Goal: Information Seeking & Learning: Learn about a topic

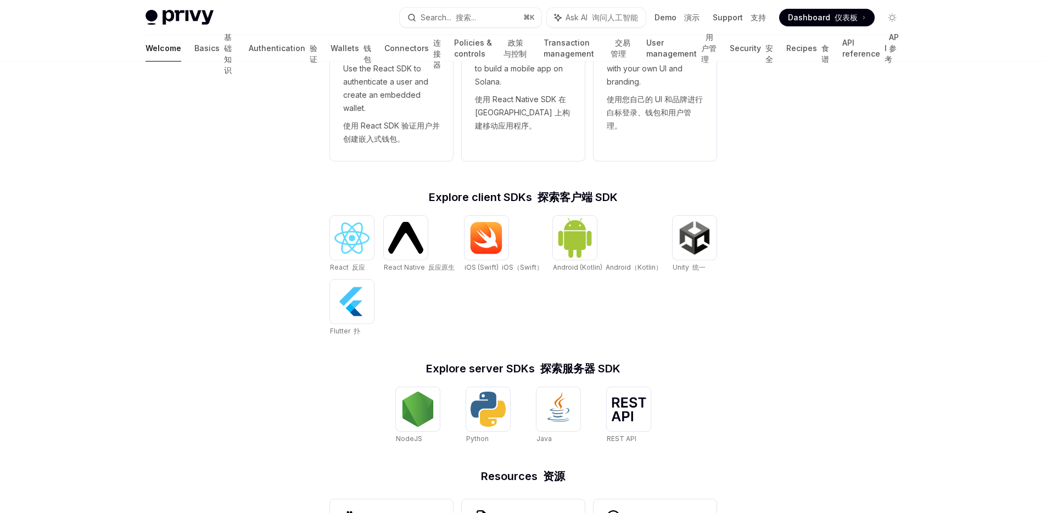
scroll to position [556, 0]
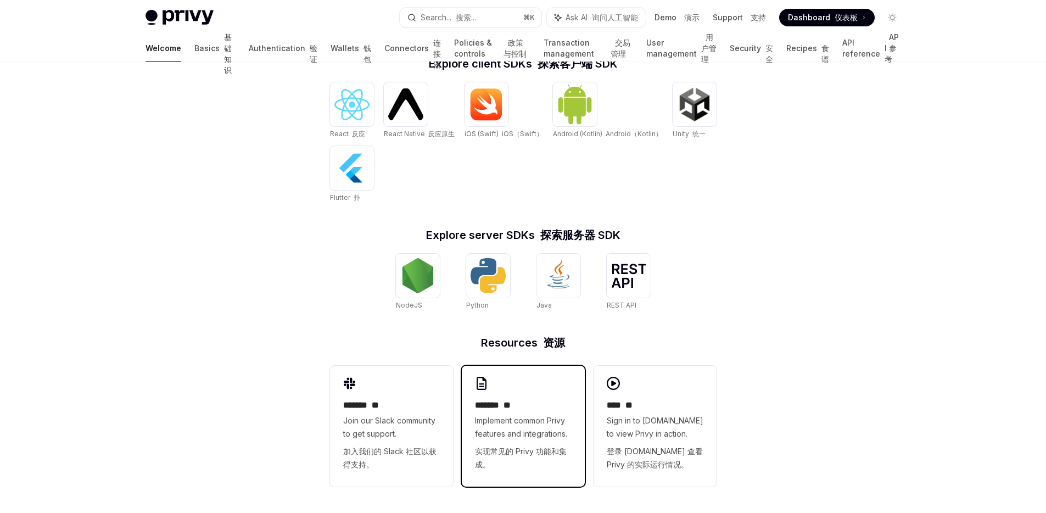
click at [536, 407] on h2 "******* **" at bounding box center [523, 405] width 97 height 13
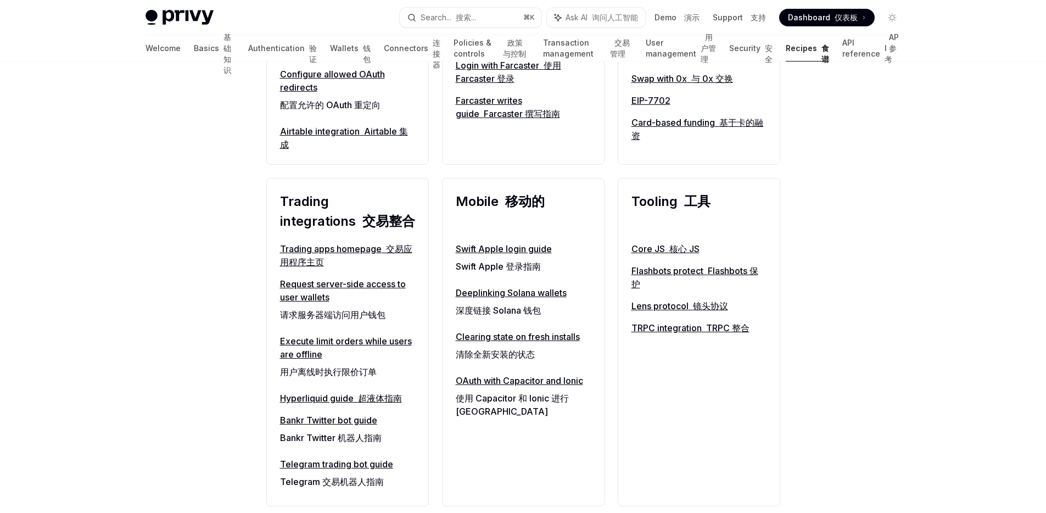
scroll to position [1104, 0]
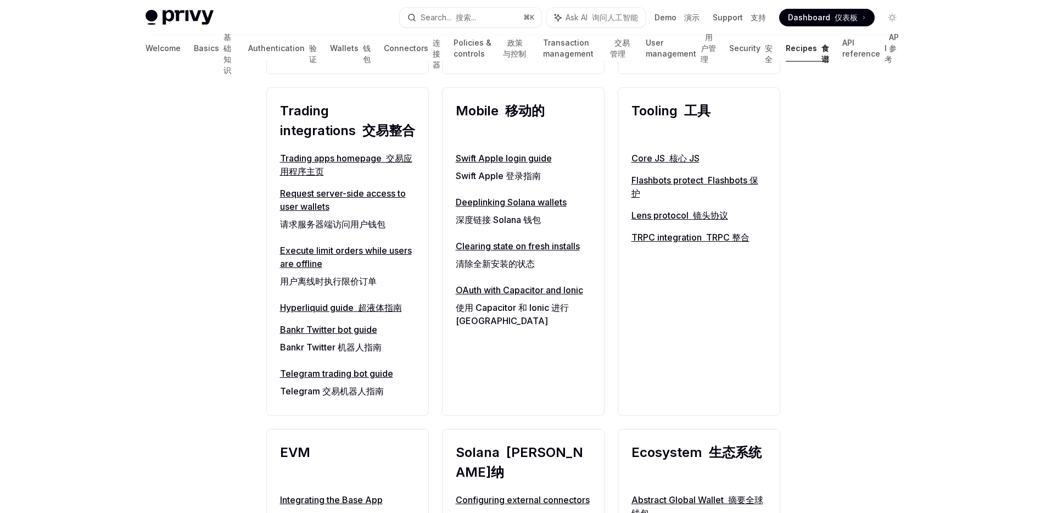
click at [389, 252] on link "Execute limit orders while users are offline 用户离线时执行限价订单" at bounding box center [347, 268] width 135 height 48
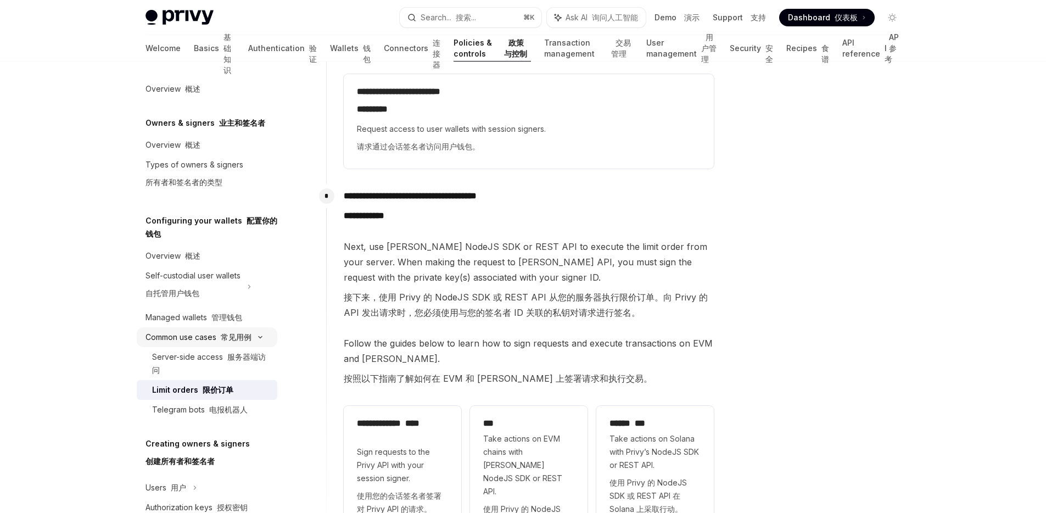
scroll to position [260, 0]
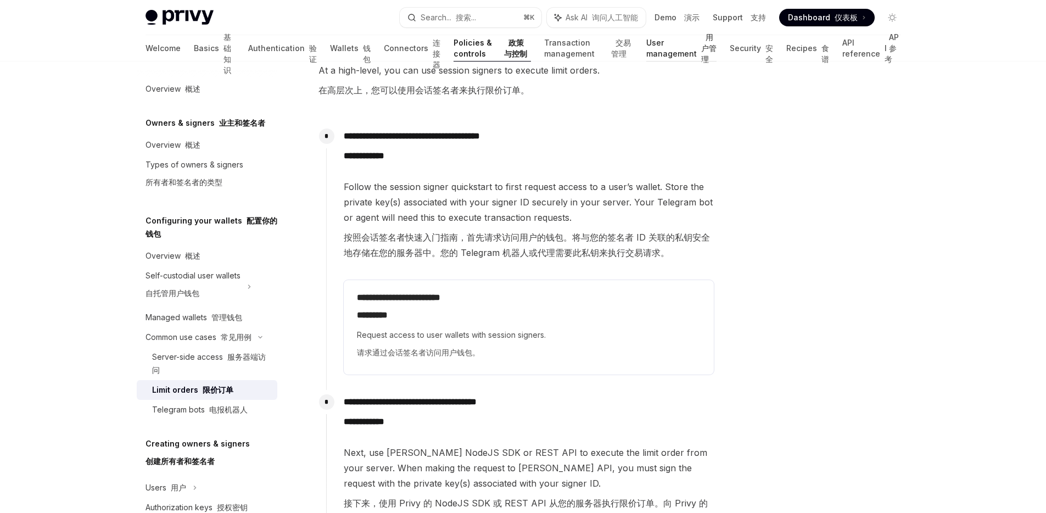
click at [646, 53] on link "User management 用户管理" at bounding box center [681, 48] width 71 height 26
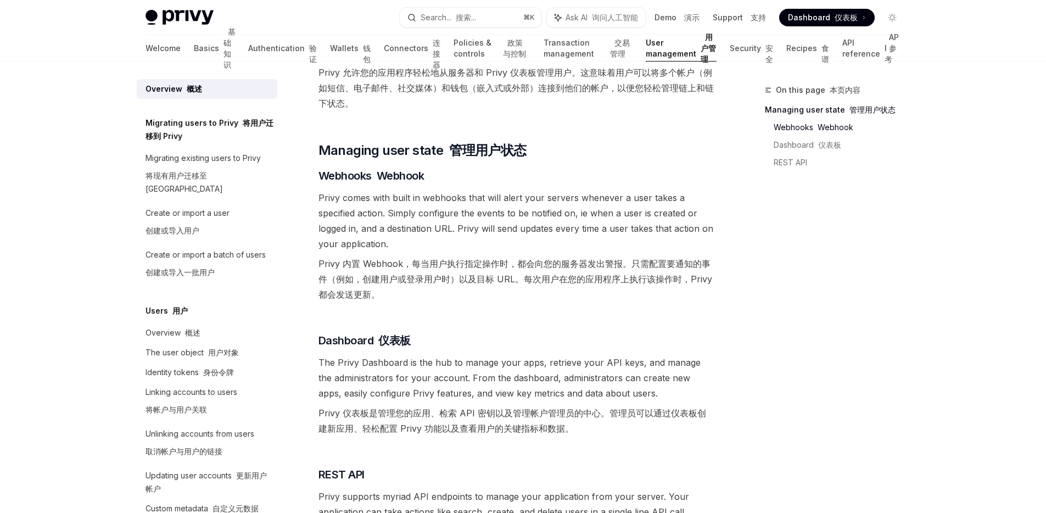
scroll to position [54, 0]
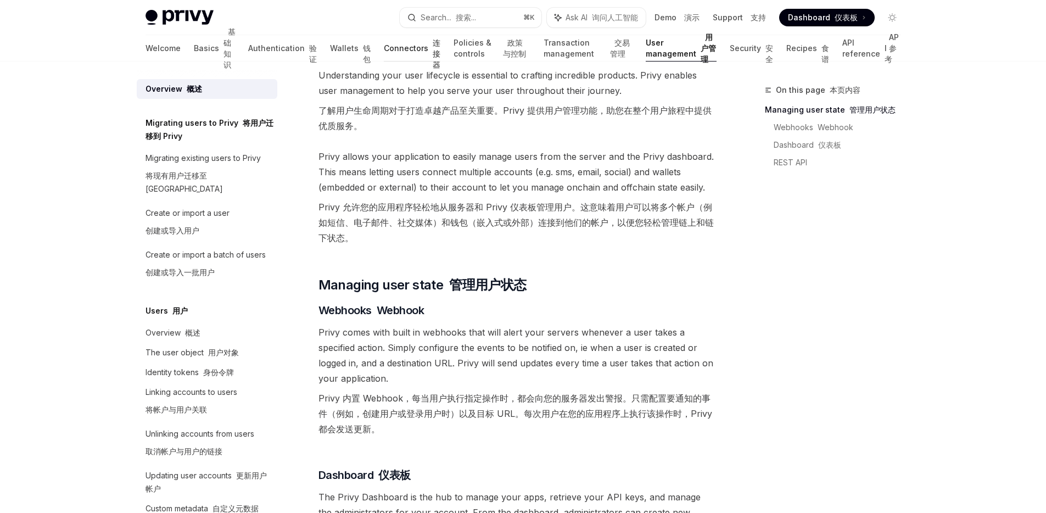
click at [384, 52] on link "Connectors 连接器" at bounding box center [412, 48] width 57 height 26
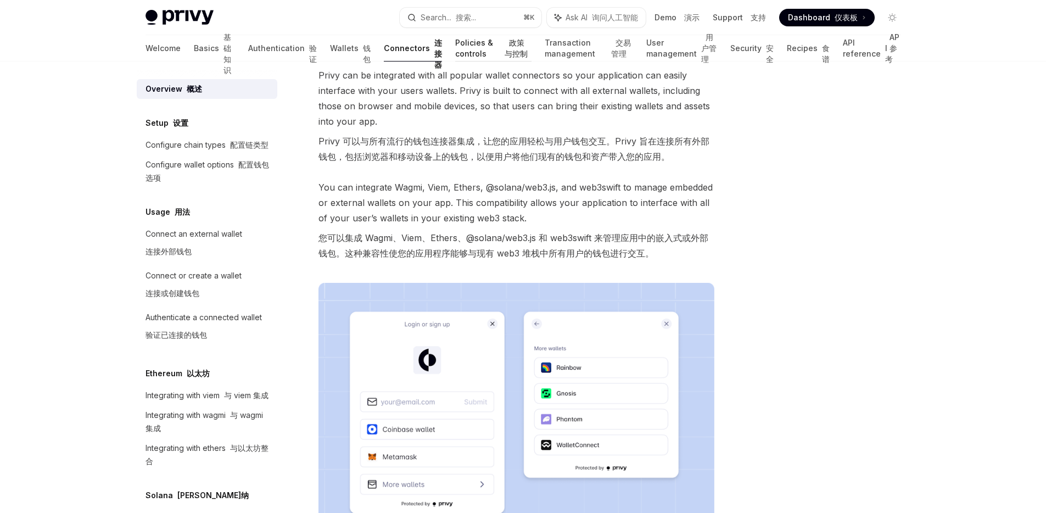
click at [455, 51] on link "Policies & controls 政策与控制" at bounding box center [493, 48] width 76 height 26
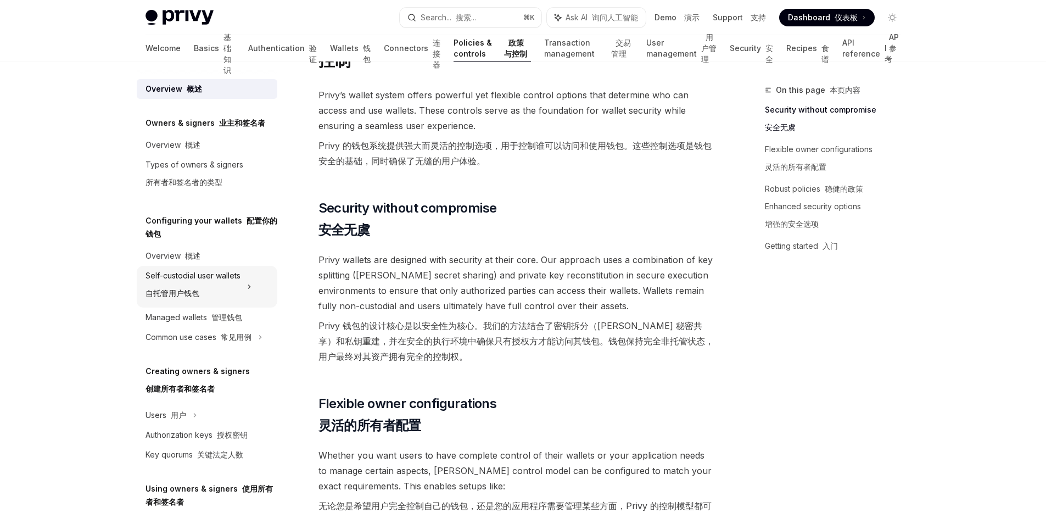
click at [217, 276] on div "Self-custodial user wallets 自托管用户钱包" at bounding box center [192, 286] width 95 height 35
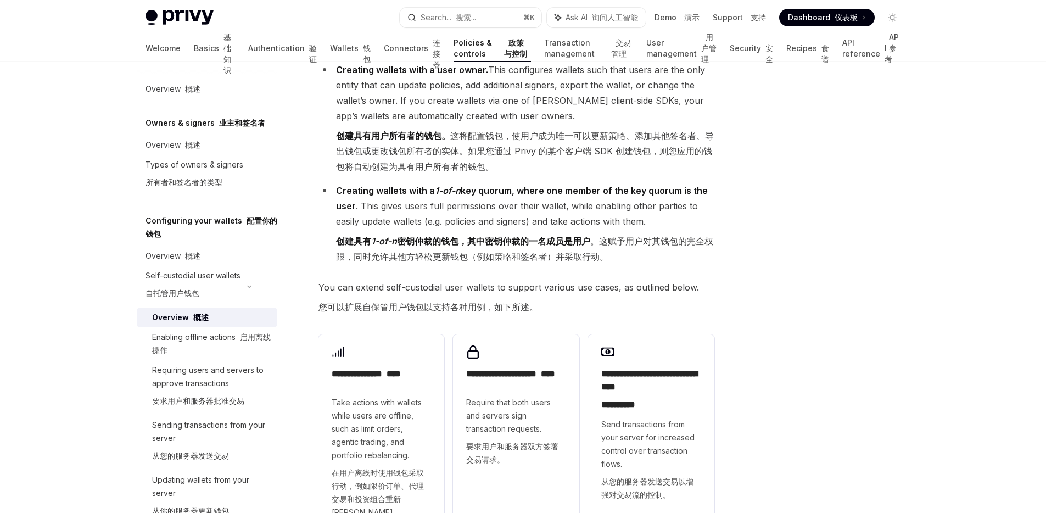
scroll to position [106, 0]
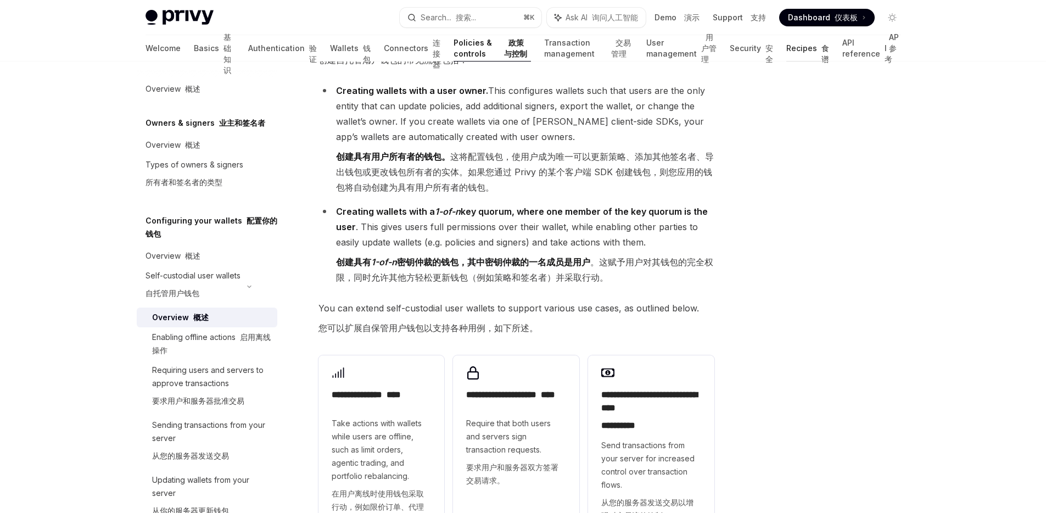
click at [795, 53] on link "Recipes 食谱" at bounding box center [807, 48] width 43 height 26
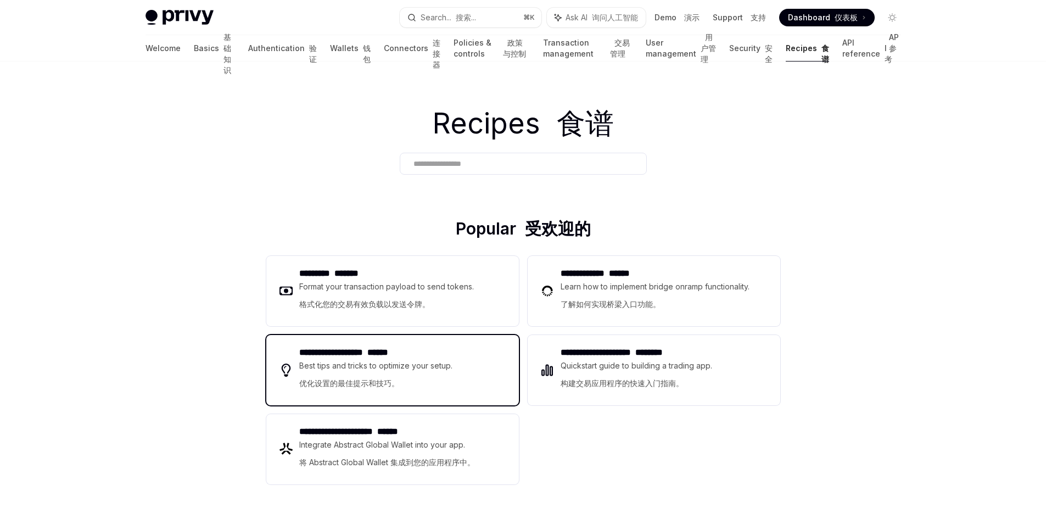
click at [404, 363] on div "Best tips and tricks to optimize your setup. 优化设置的最佳提示和技巧。" at bounding box center [376, 376] width 155 height 35
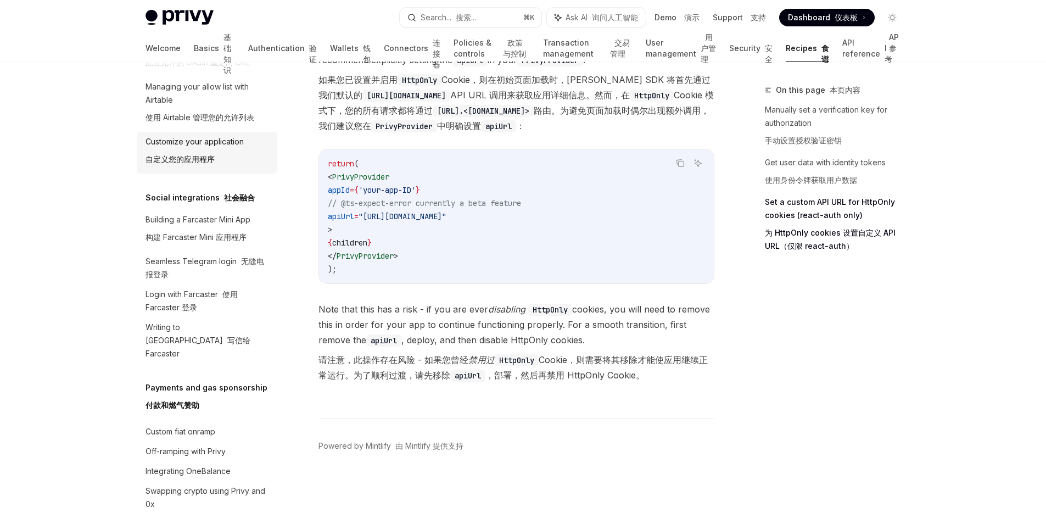
scroll to position [1358, 0]
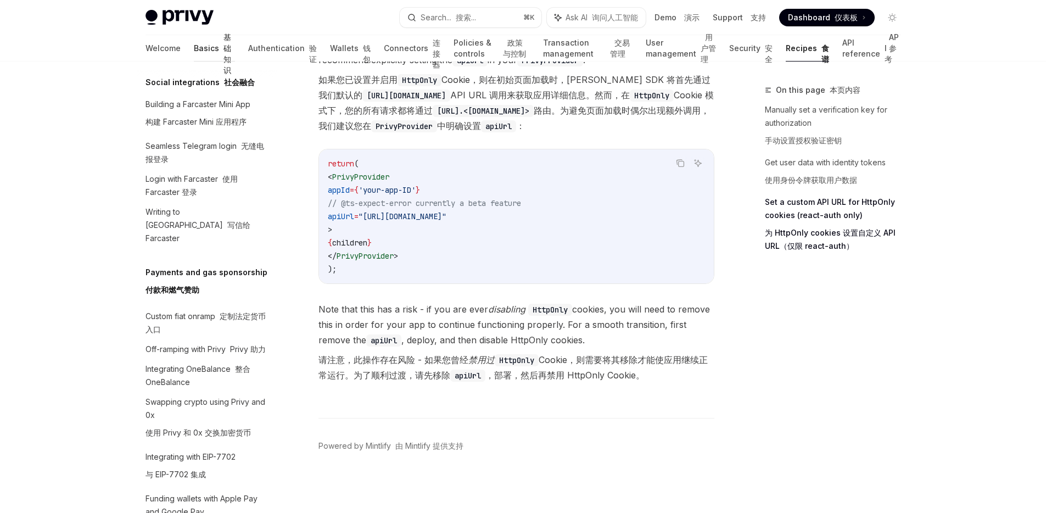
click at [223, 52] on font "基础知识" at bounding box center [227, 53] width 8 height 42
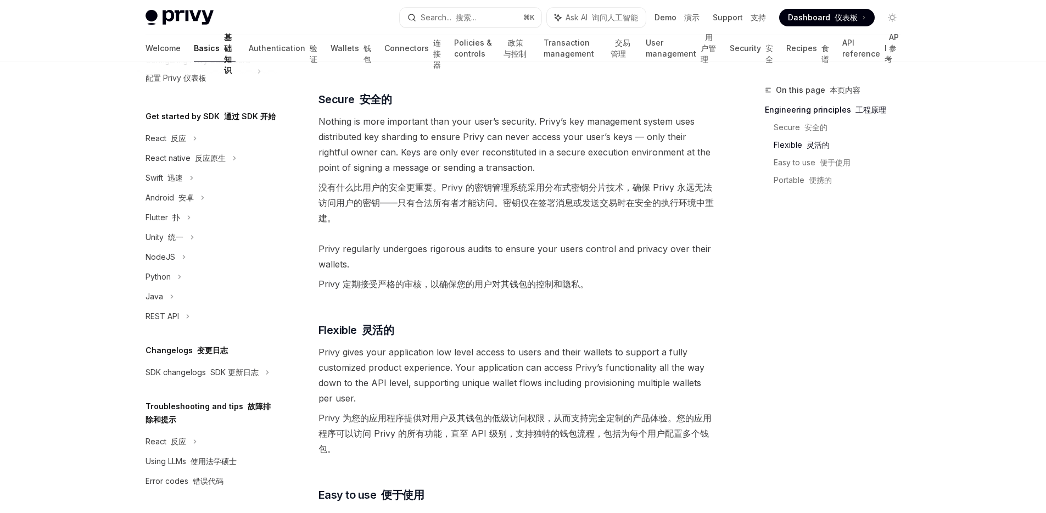
scroll to position [256, 0]
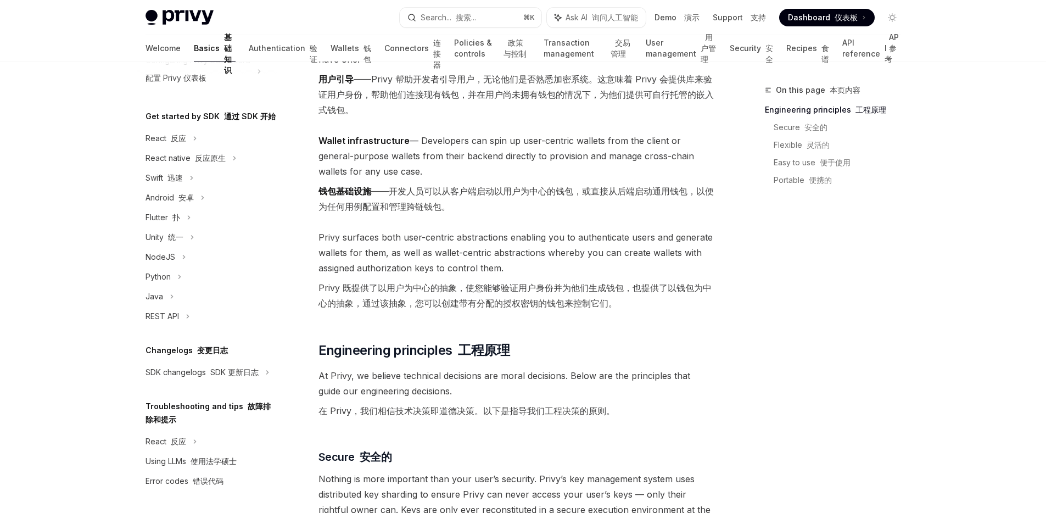
click at [834, 20] on font "仪表板" at bounding box center [845, 17] width 23 height 9
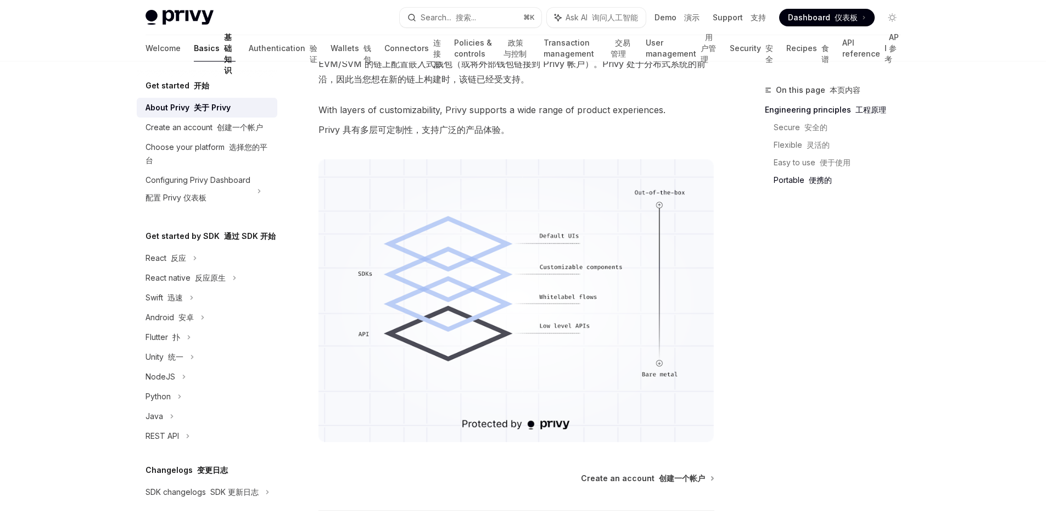
scroll to position [1031, 0]
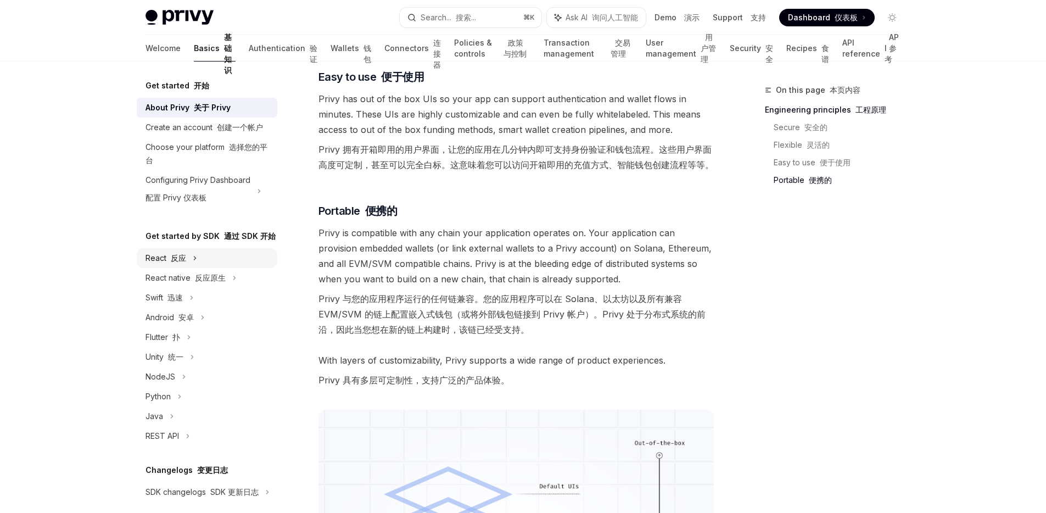
drag, startPoint x: 178, startPoint y: 283, endPoint x: 184, endPoint y: 284, distance: 5.6
click at [178, 262] on font "反应" at bounding box center [178, 257] width 15 height 9
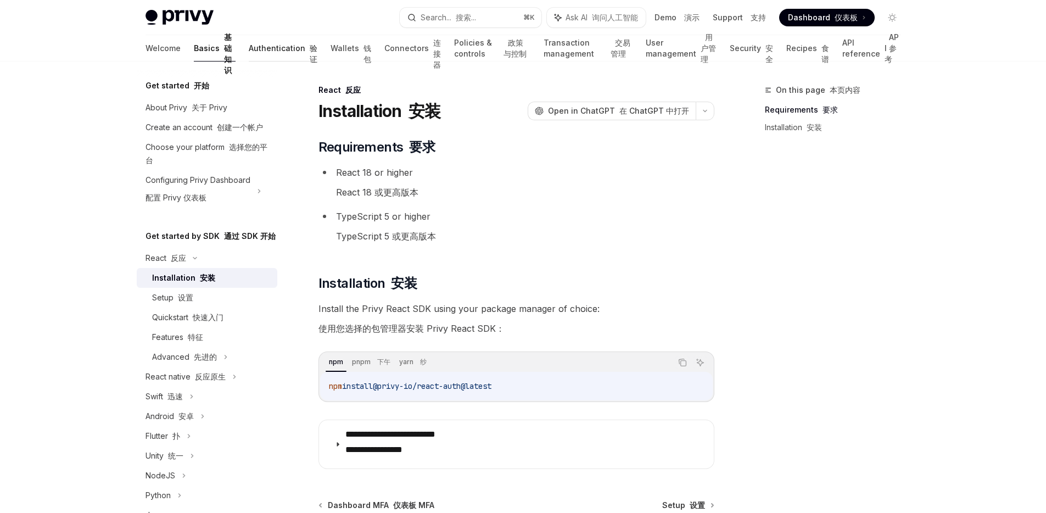
click at [249, 51] on link "Authentication 验证" at bounding box center [283, 48] width 69 height 26
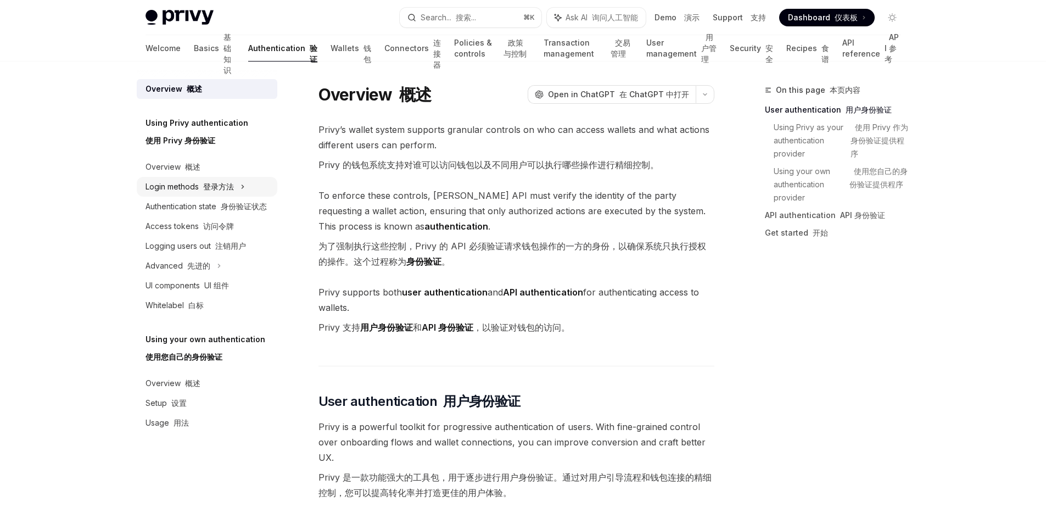
click at [209, 185] on font "登录方法" at bounding box center [218, 186] width 31 height 9
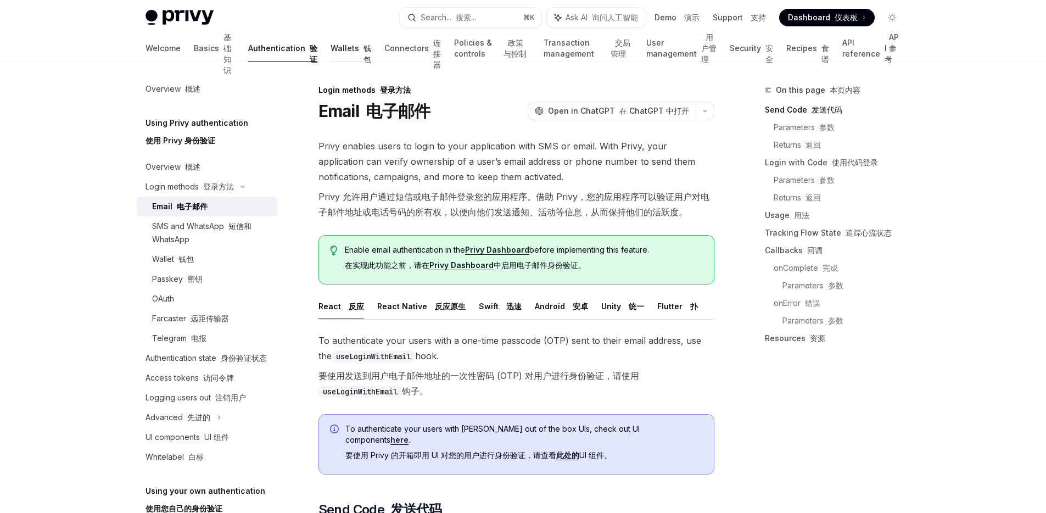
click at [330, 48] on link "Wallets 钱包" at bounding box center [350, 48] width 41 height 26
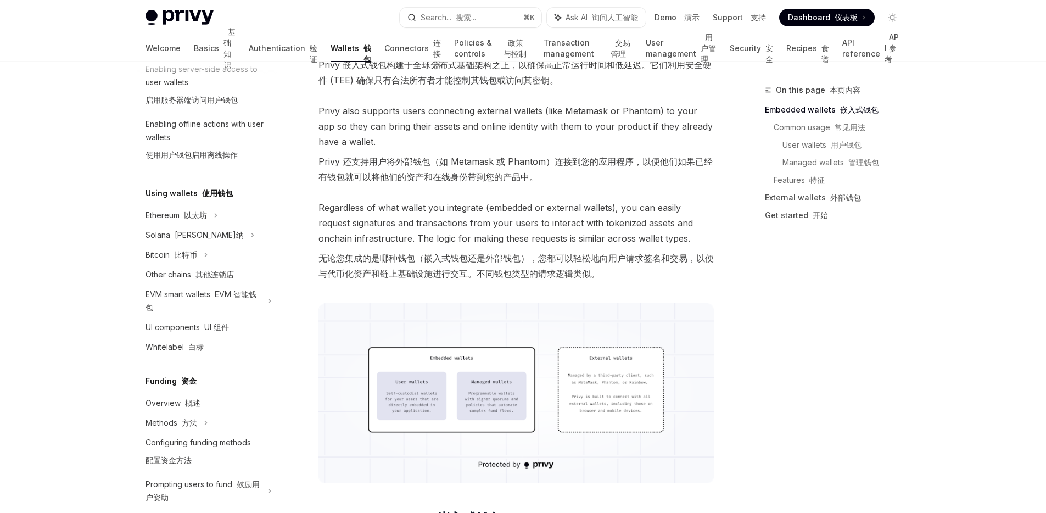
scroll to position [320, 0]
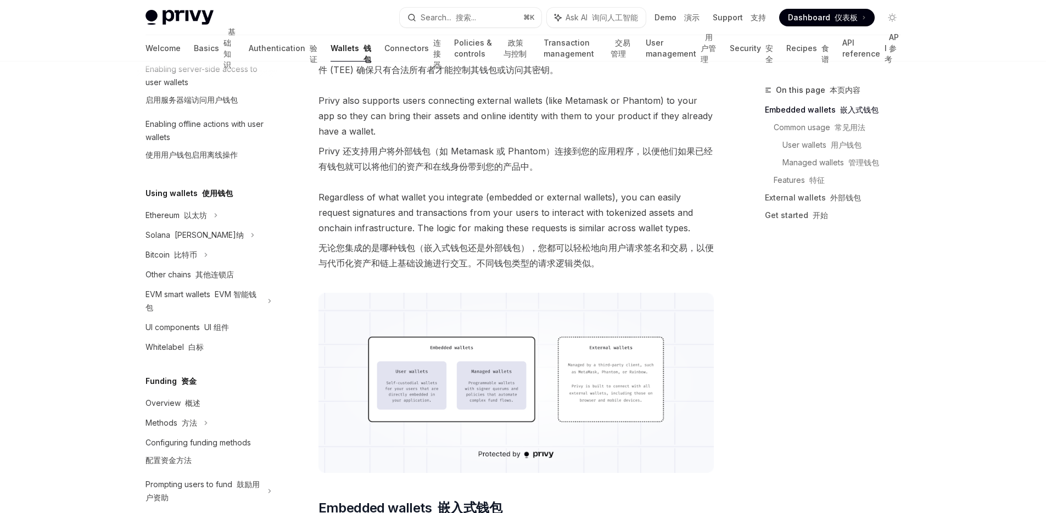
click at [571, 379] on img at bounding box center [516, 383] width 396 height 180
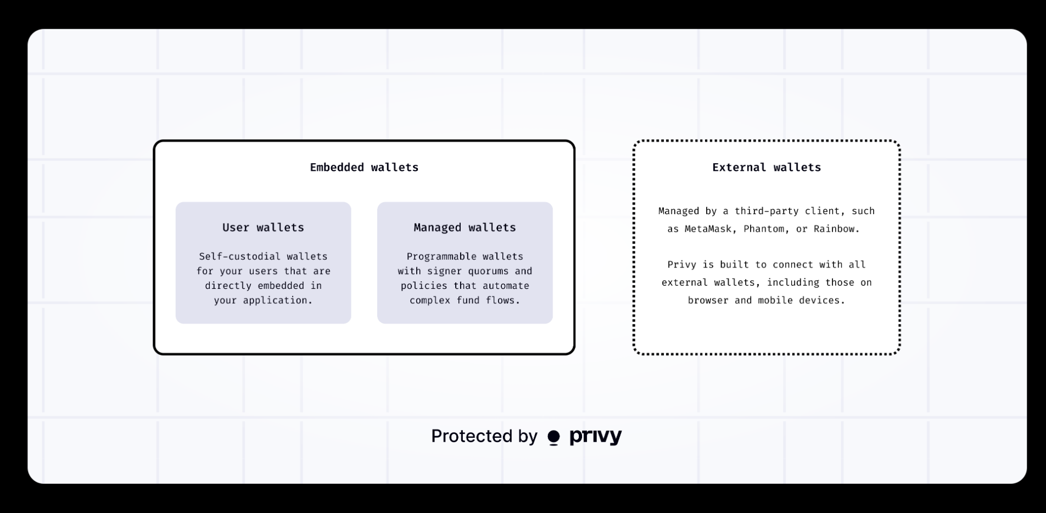
click at [565, 348] on img at bounding box center [526, 256] width 999 height 455
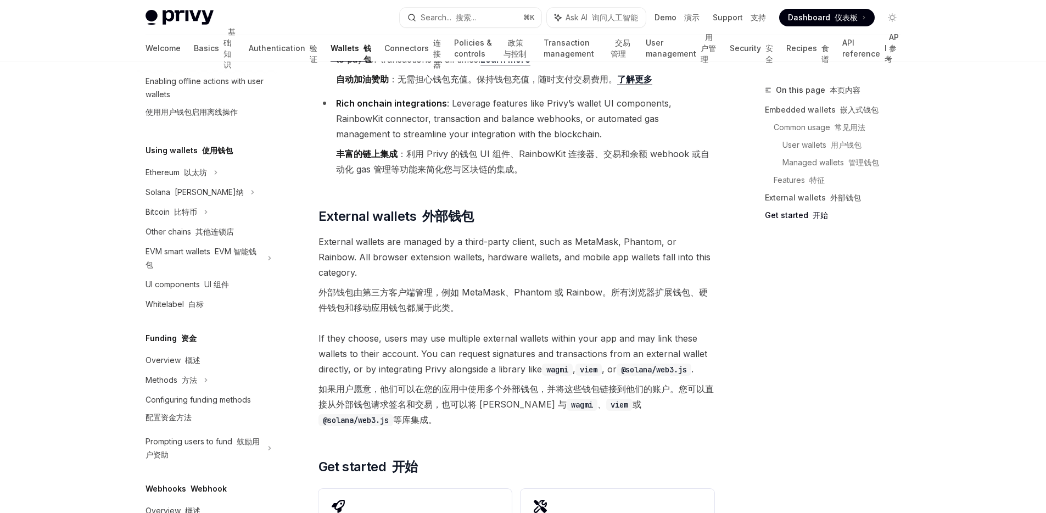
scroll to position [2378, 0]
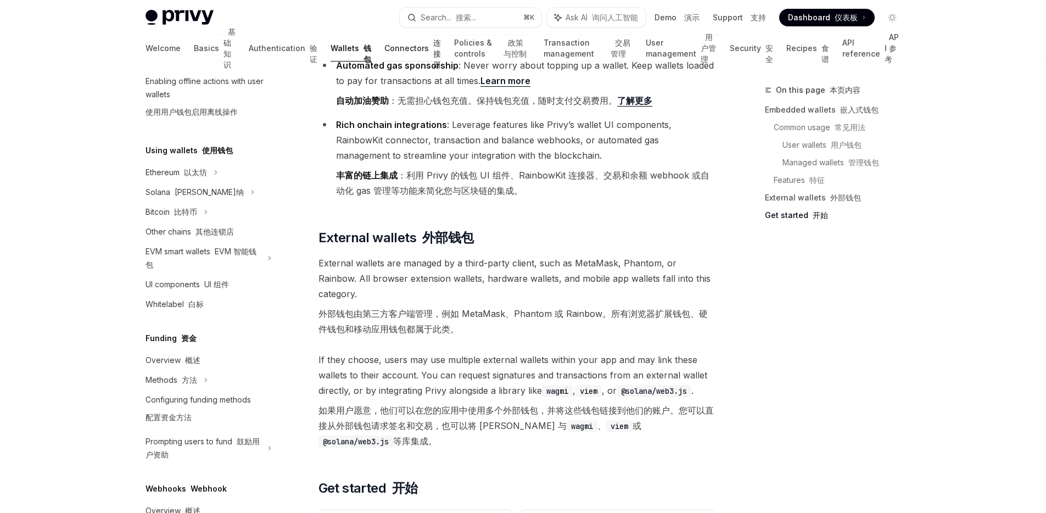
click at [384, 43] on link "Connectors 连接器" at bounding box center [412, 48] width 57 height 26
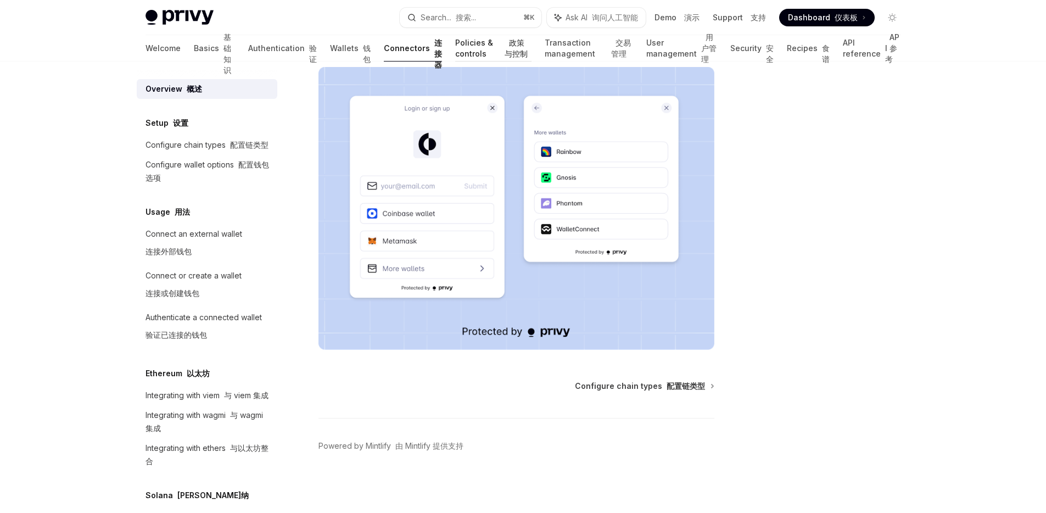
click at [455, 52] on link "Policies & controls 政策与控制" at bounding box center [493, 48] width 76 height 26
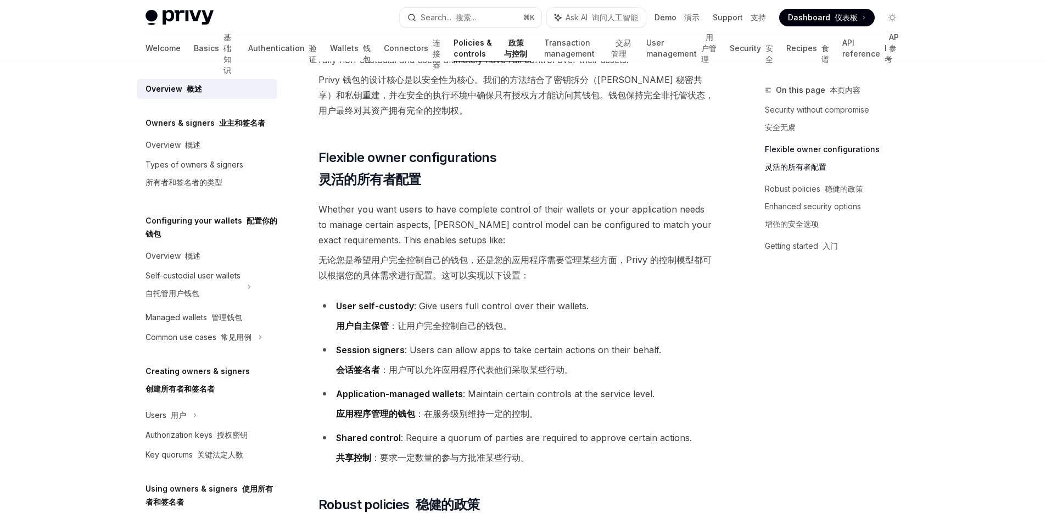
scroll to position [302, 0]
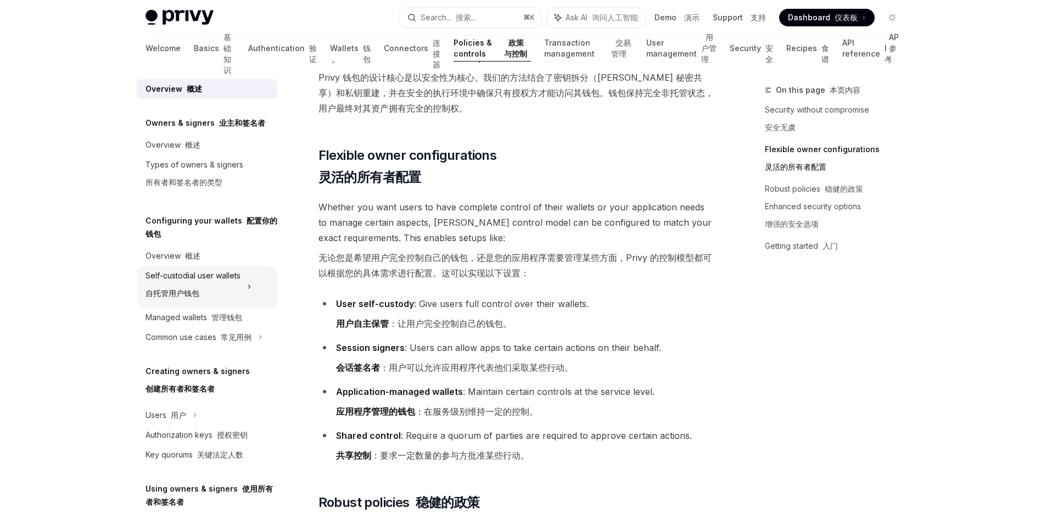
click at [223, 280] on div "Self-custodial user wallets 自托管用户钱包" at bounding box center [192, 286] width 95 height 35
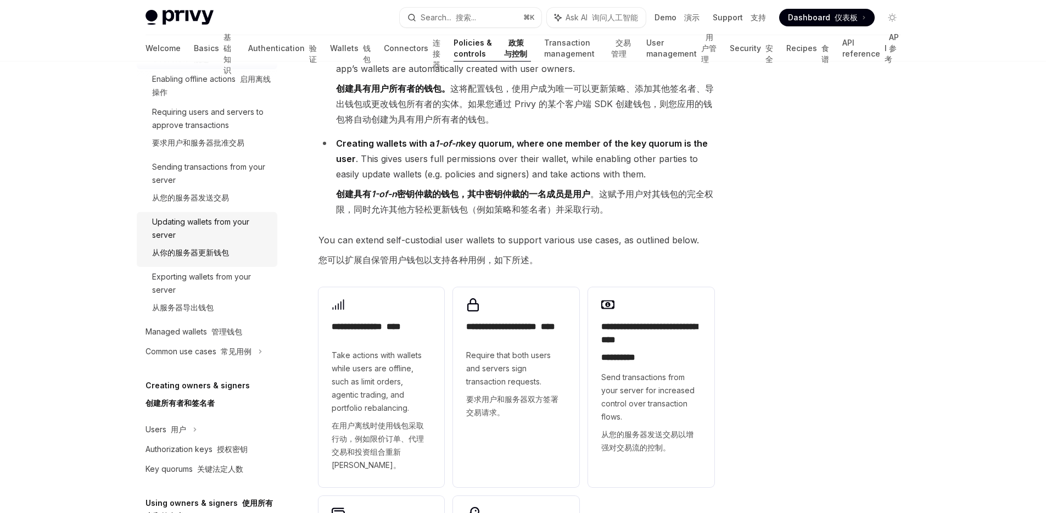
scroll to position [257, 0]
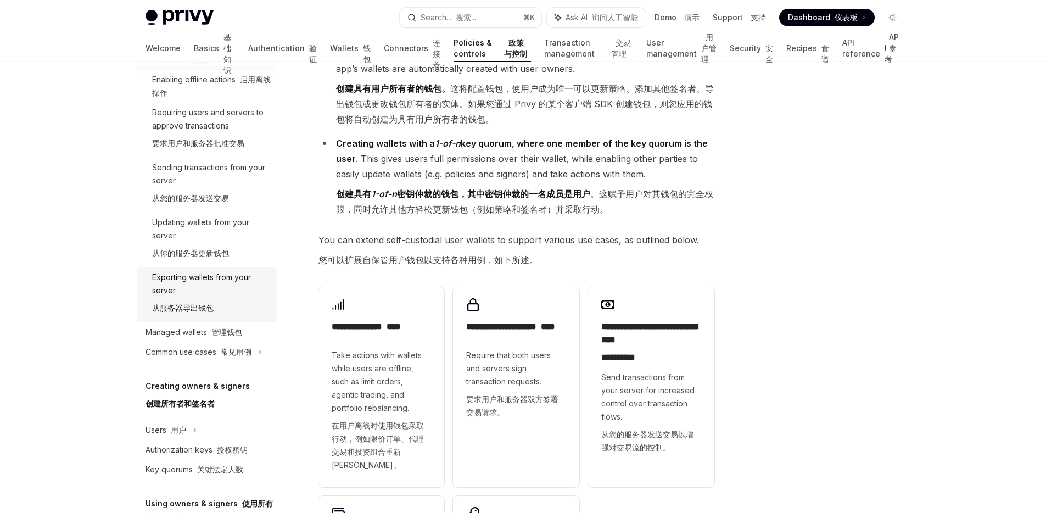
click at [221, 295] on div "Exporting wallets from your server 从服务器导出钱包" at bounding box center [211, 295] width 119 height 48
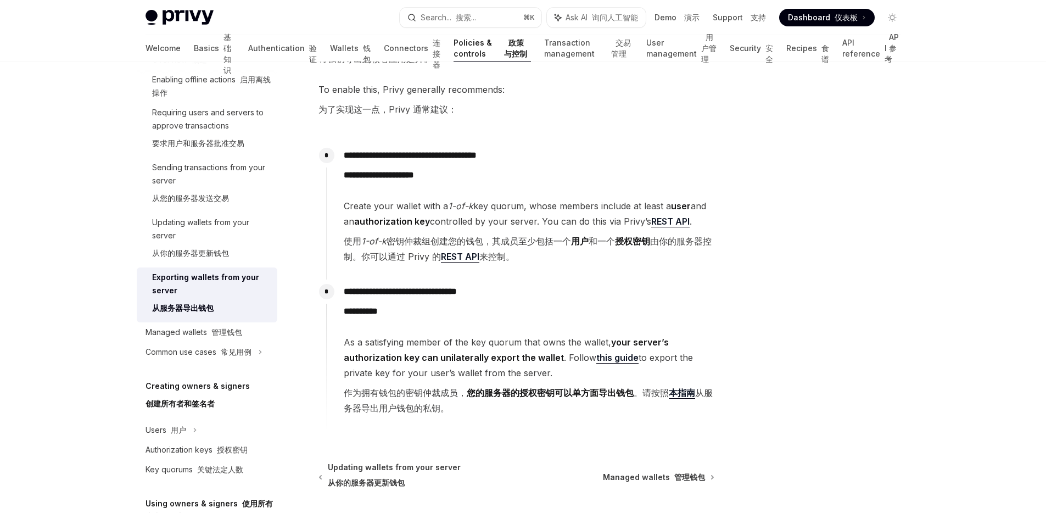
scroll to position [277, 0]
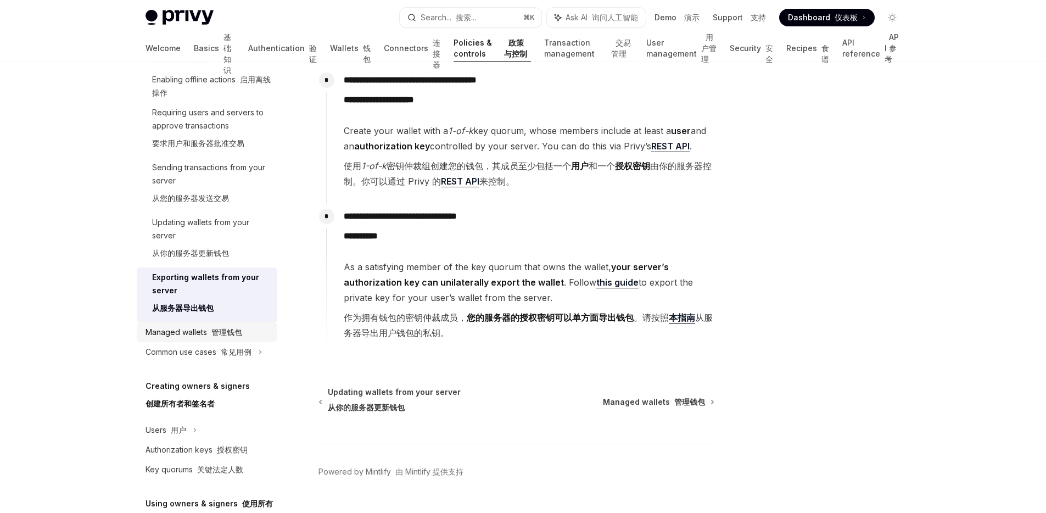
click at [226, 329] on font "管理钱包" at bounding box center [226, 331] width 31 height 9
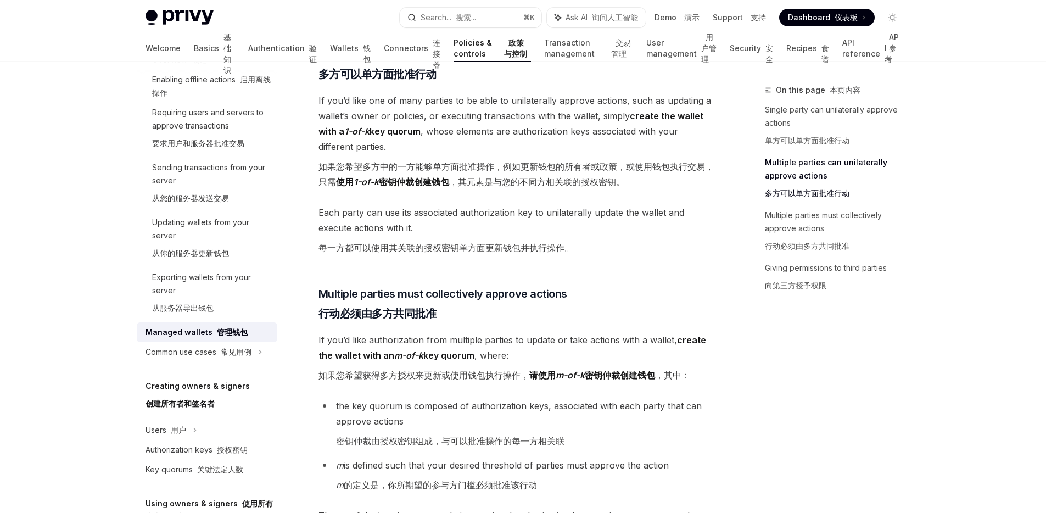
scroll to position [399, 0]
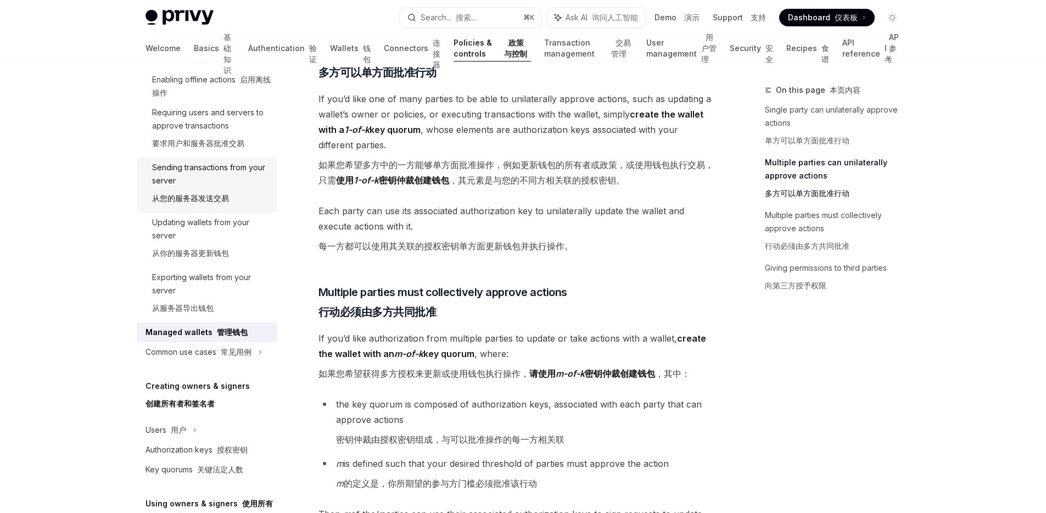
click at [215, 188] on div "Sending transactions from your server 从您的服务器发送交易" at bounding box center [211, 185] width 119 height 48
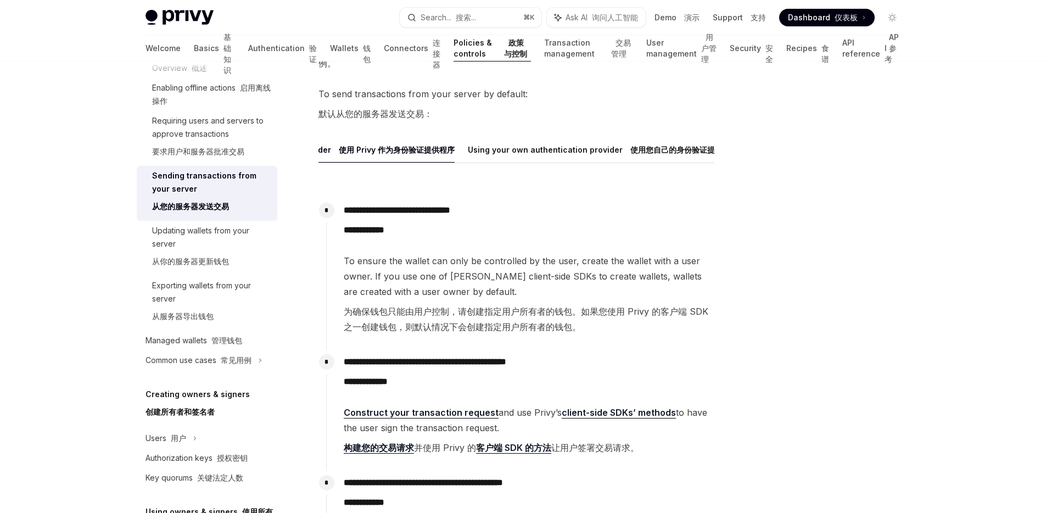
scroll to position [0, 161]
click at [660, 151] on font "使用您自己的身份验证提供程序" at bounding box center [679, 149] width 108 height 9
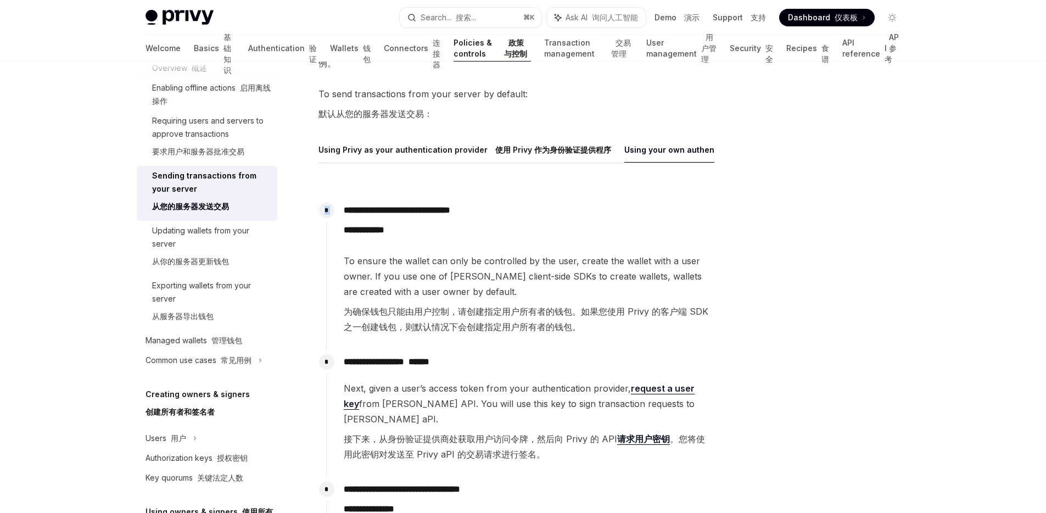
drag, startPoint x: 576, startPoint y: 171, endPoint x: 589, endPoint y: 168, distance: 13.0
click at [661, 170] on div "**********" at bounding box center [516, 442] width 396 height 610
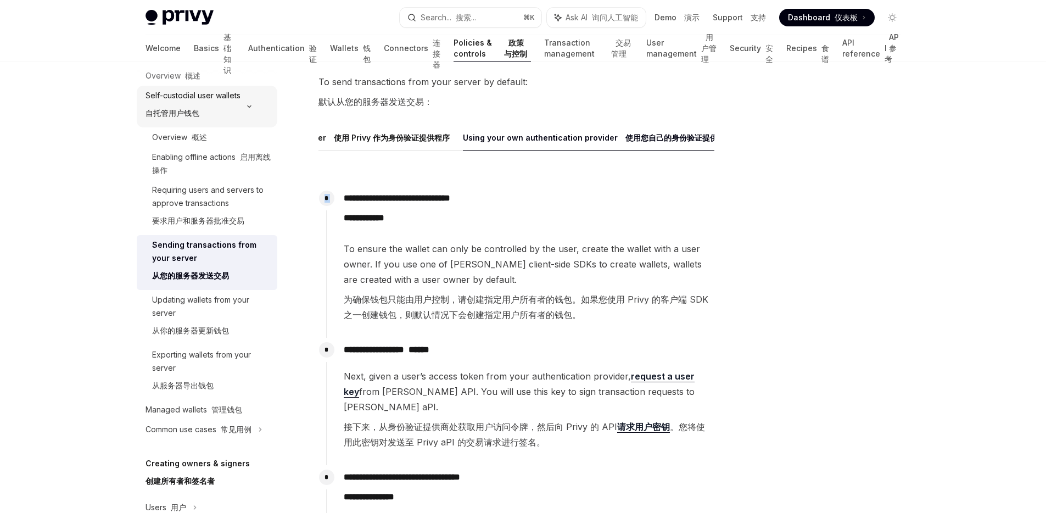
scroll to position [5, 0]
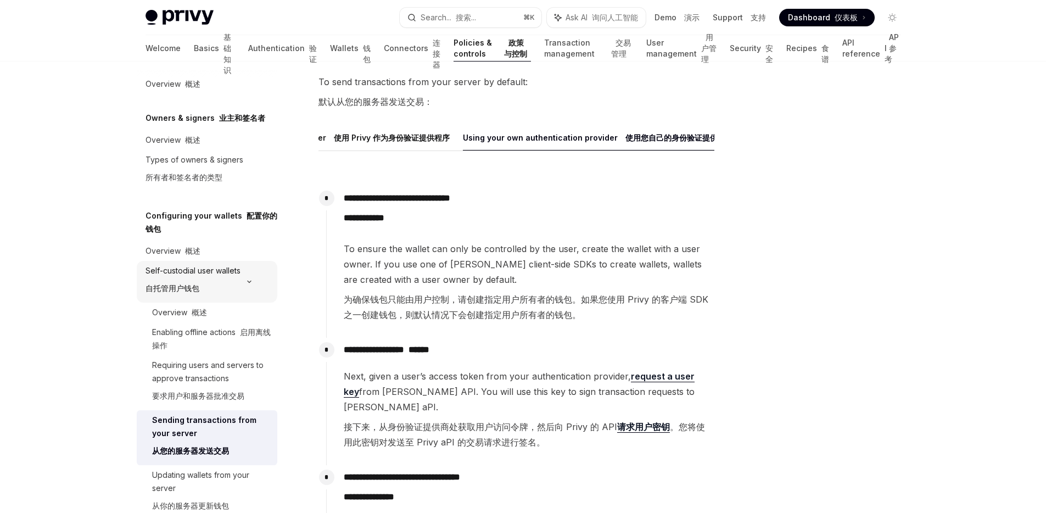
click at [228, 279] on div "Self-custodial user wallets 自托管用户钱包" at bounding box center [192, 281] width 95 height 35
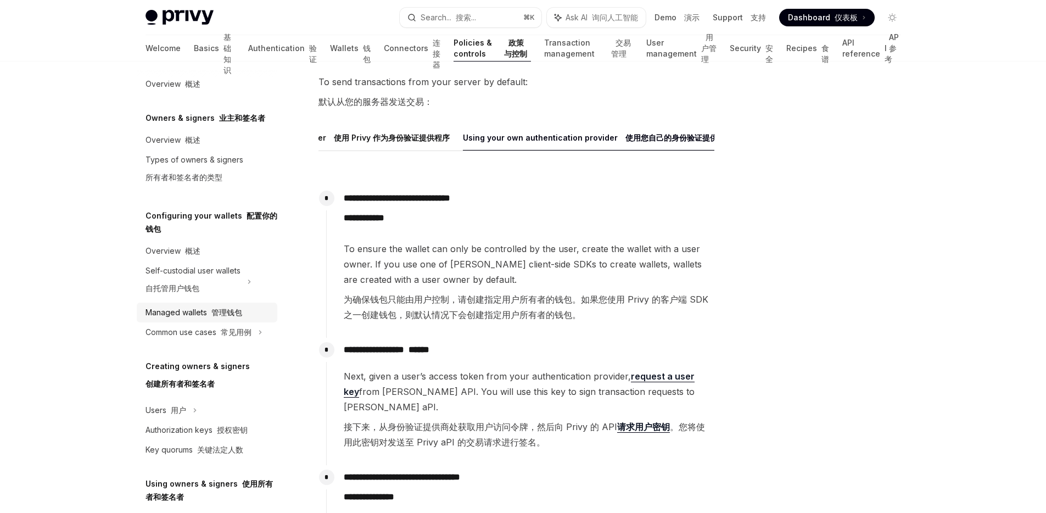
click at [222, 314] on font "管理钱包" at bounding box center [226, 311] width 31 height 9
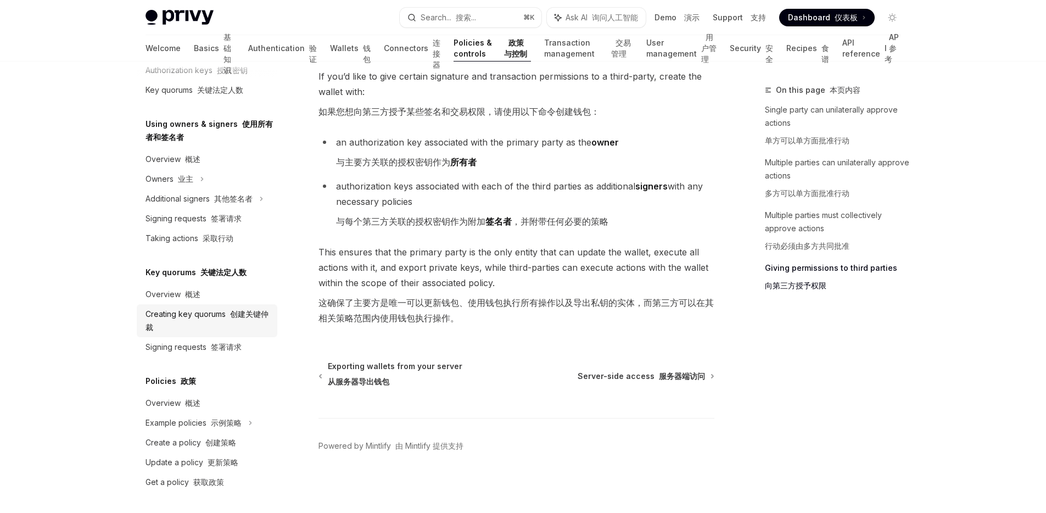
scroll to position [379, 0]
click at [224, 238] on font "采取行动" at bounding box center [218, 236] width 31 height 9
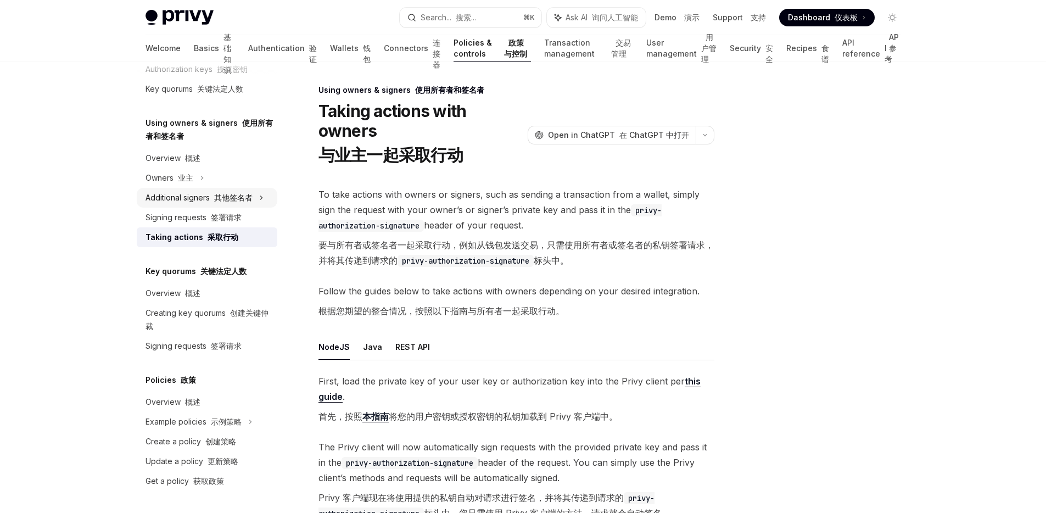
click at [223, 195] on div "Additional signers 其他签名者" at bounding box center [198, 197] width 107 height 13
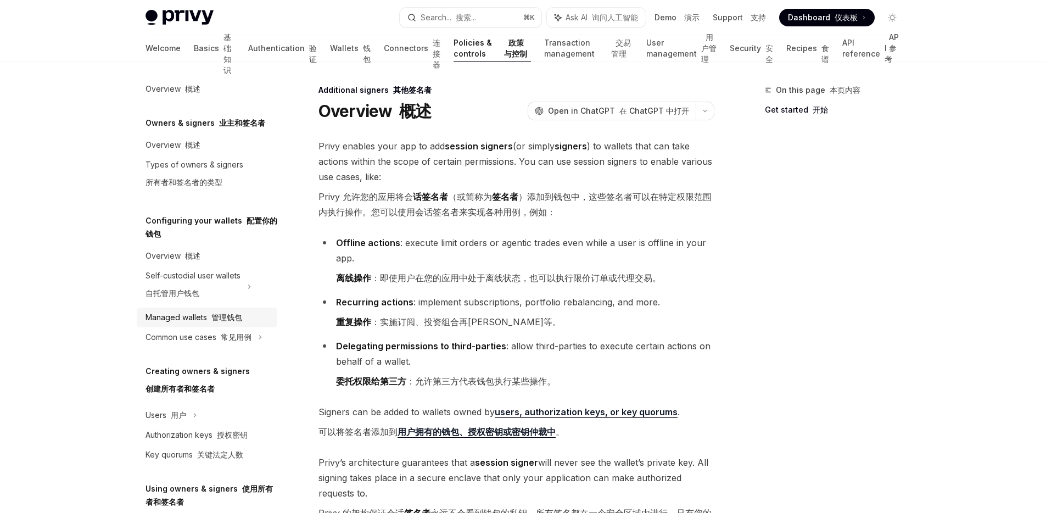
click at [222, 311] on div "Managed wallets 管理钱包" at bounding box center [193, 317] width 97 height 13
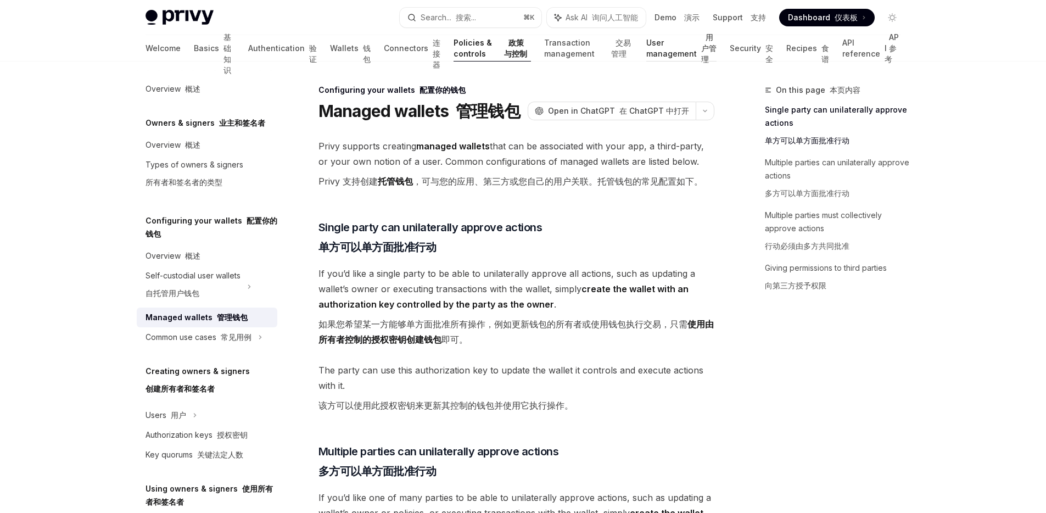
click at [658, 46] on link "User management 用户管理" at bounding box center [681, 48] width 71 height 26
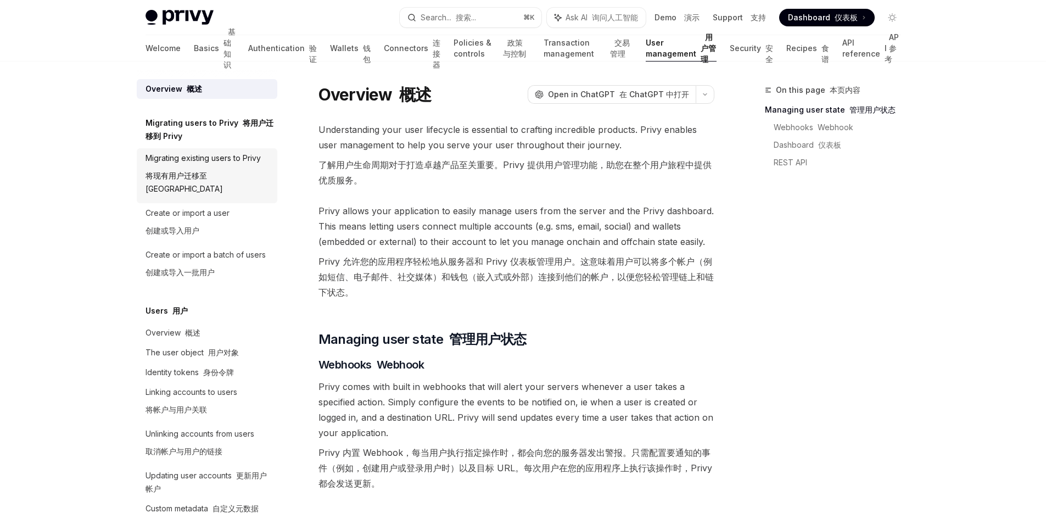
click at [222, 164] on div "Migrating existing users to Privy 将现有用户迁移至 [GEOGRAPHIC_DATA]" at bounding box center [207, 176] width 125 height 48
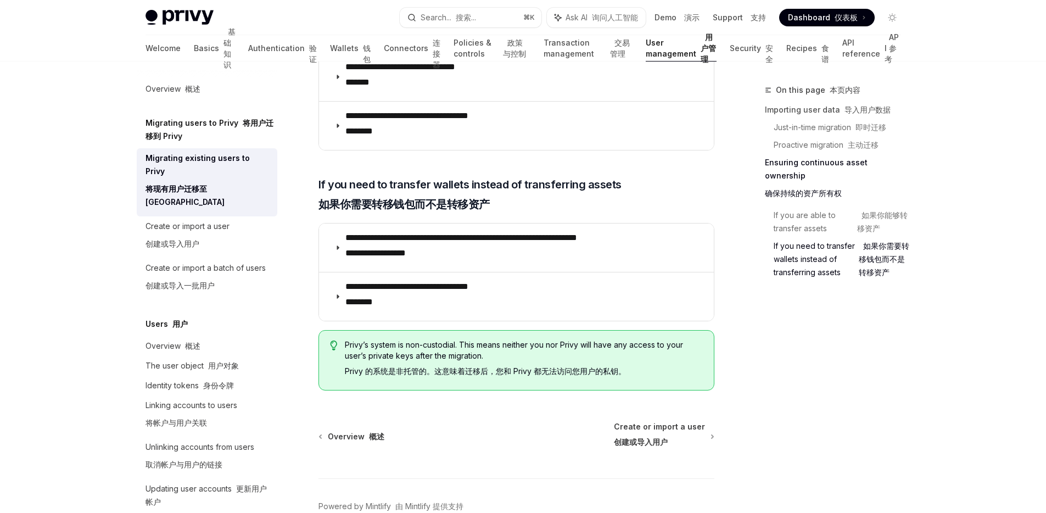
scroll to position [2213, 0]
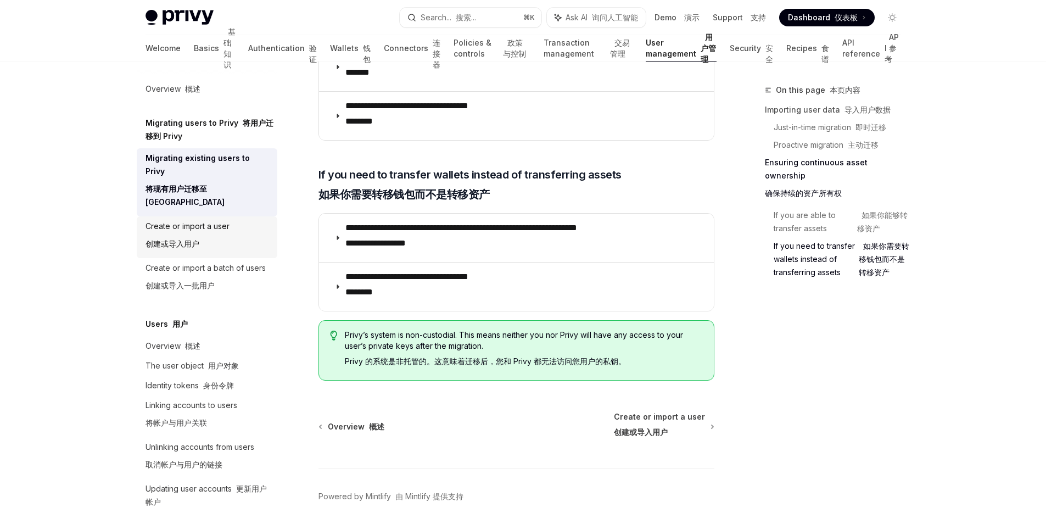
click at [215, 220] on div "Create or import a user 创建或导入用户" at bounding box center [187, 237] width 84 height 35
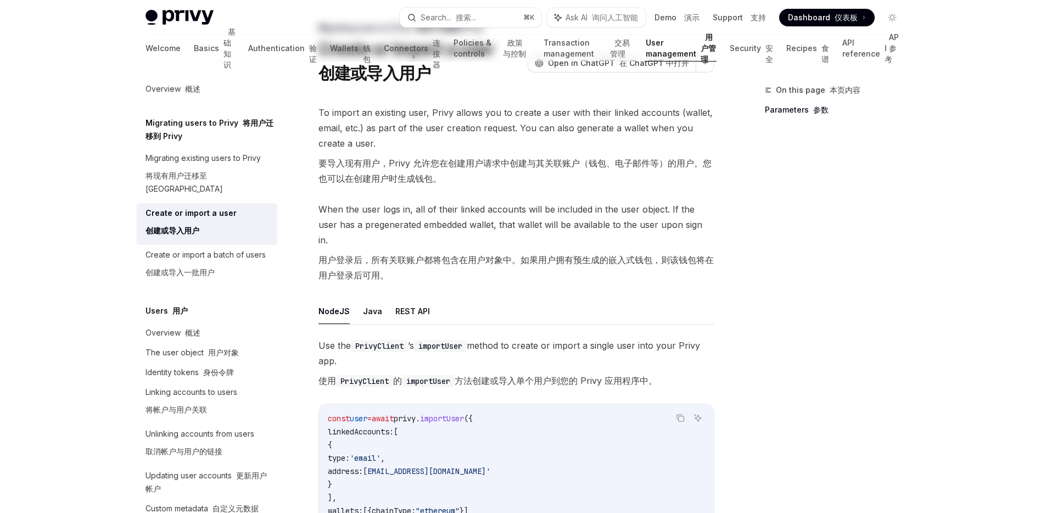
scroll to position [199, 0]
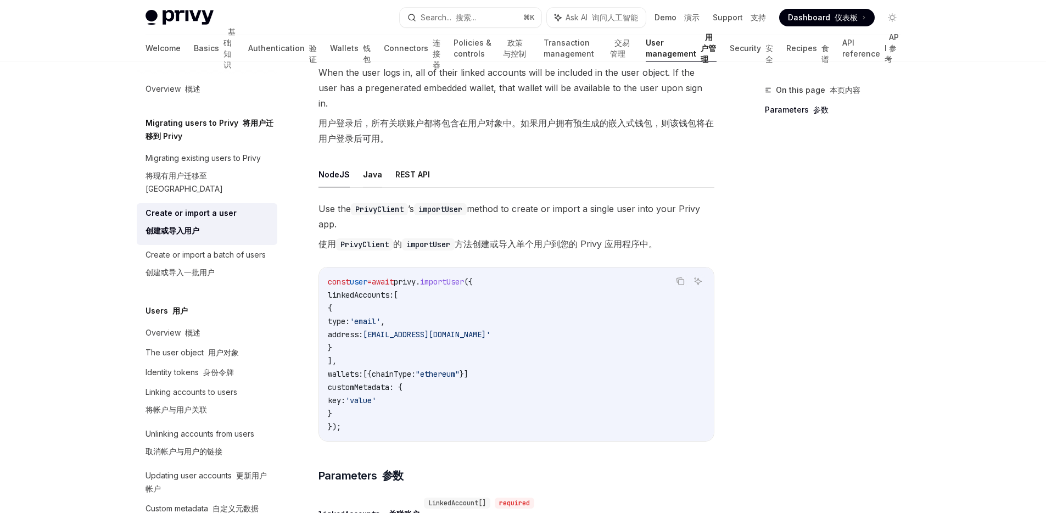
click at [367, 164] on button "Java" at bounding box center [372, 174] width 19 height 26
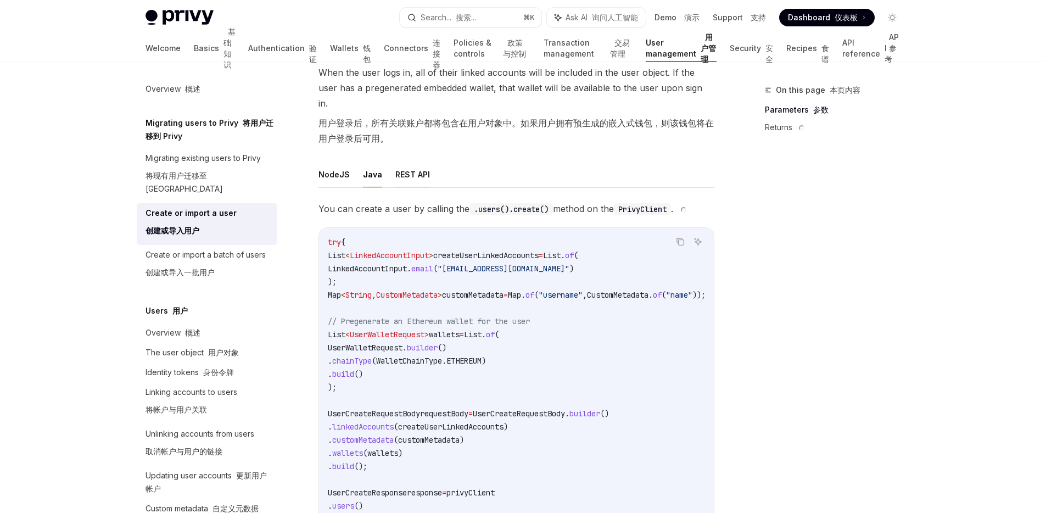
click at [397, 163] on button "REST API" at bounding box center [412, 174] width 35 height 26
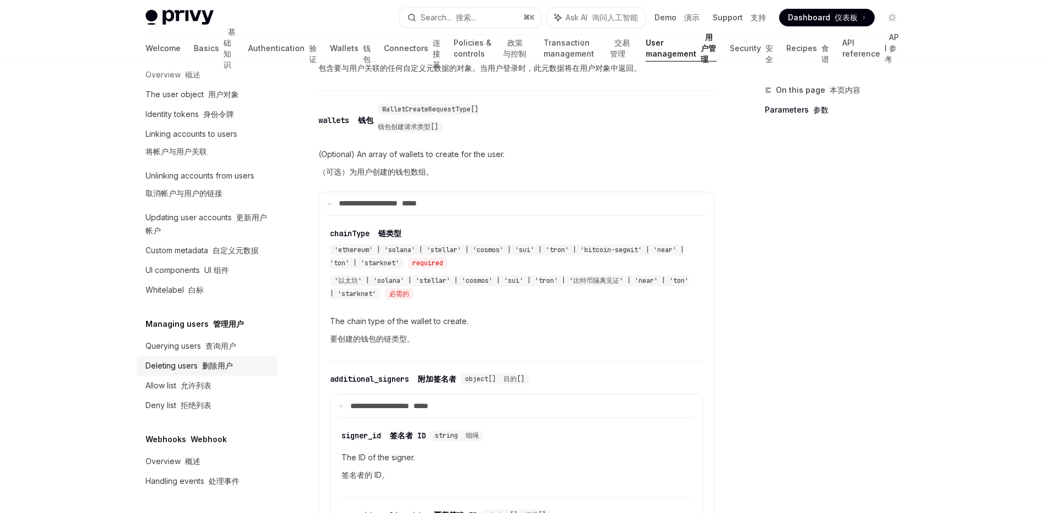
scroll to position [985, 0]
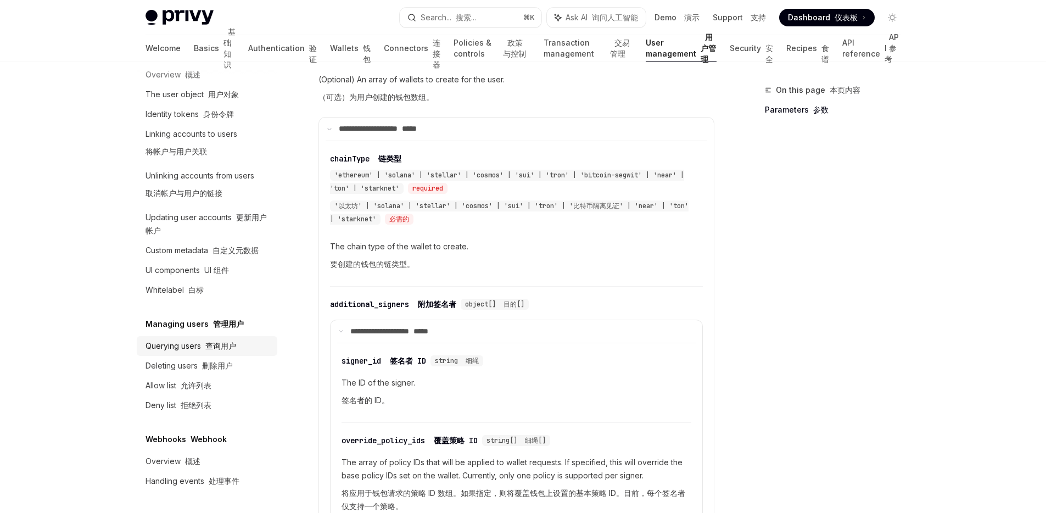
click at [215, 343] on font "查询用户" at bounding box center [220, 345] width 31 height 9
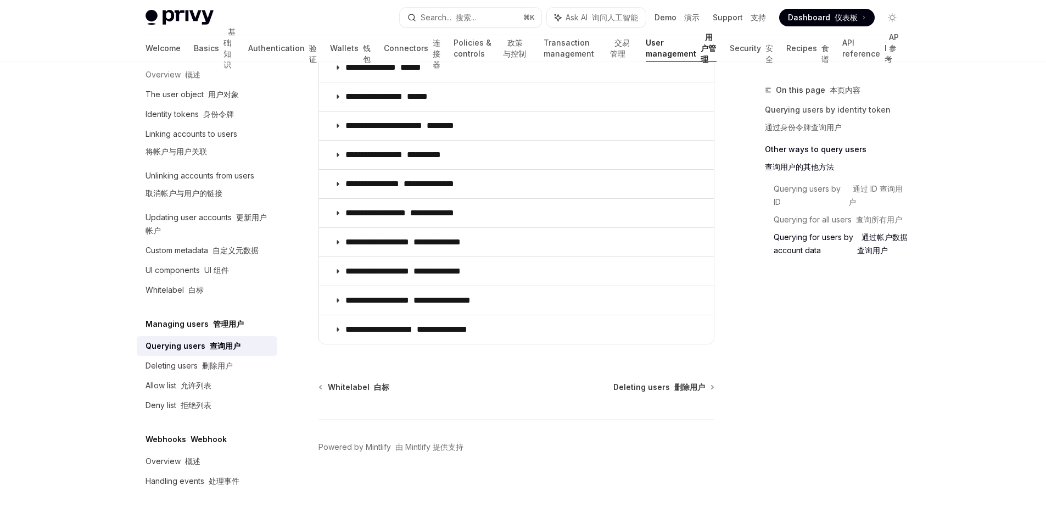
scroll to position [1042, 0]
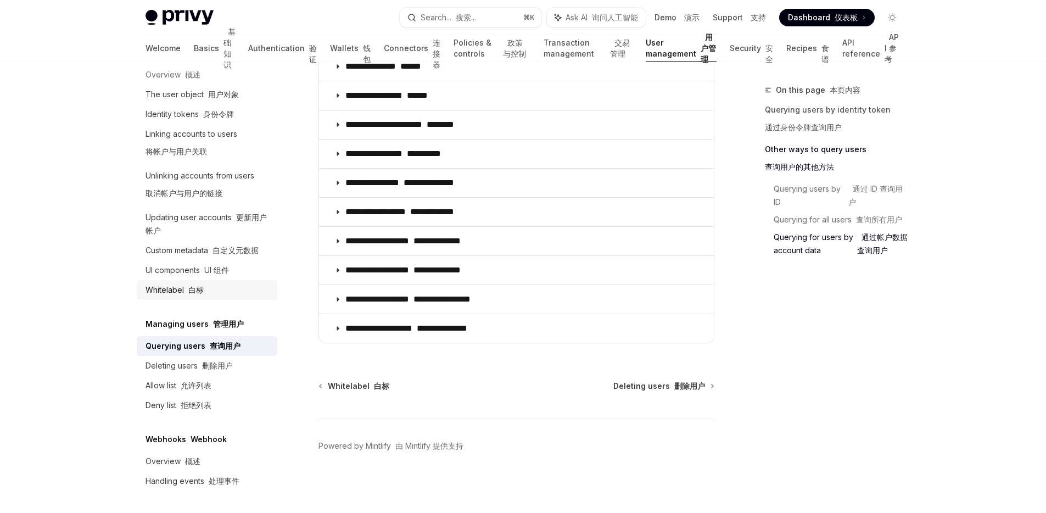
click at [215, 291] on div "Whitelabel 白标" at bounding box center [207, 289] width 125 height 13
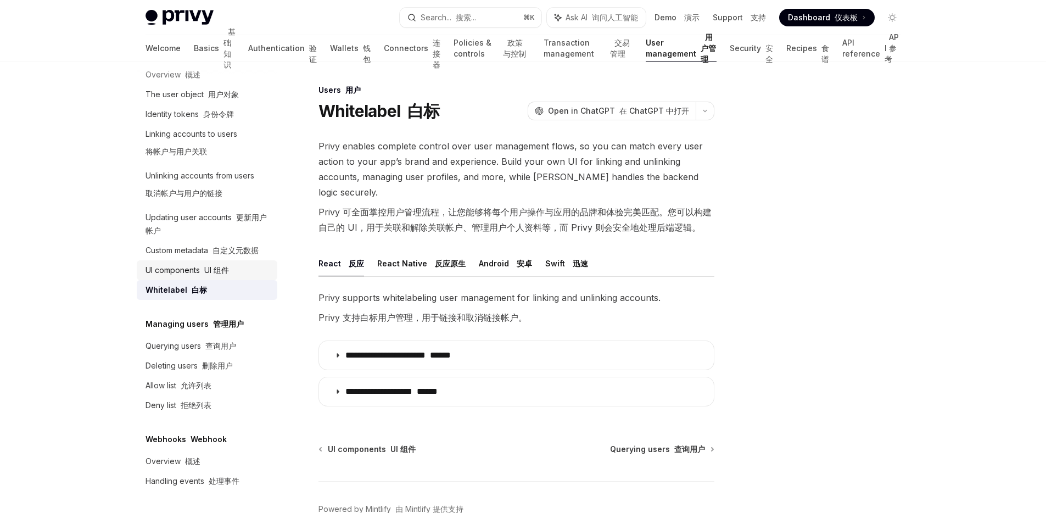
click at [214, 273] on font "UI 组件" at bounding box center [216, 269] width 25 height 9
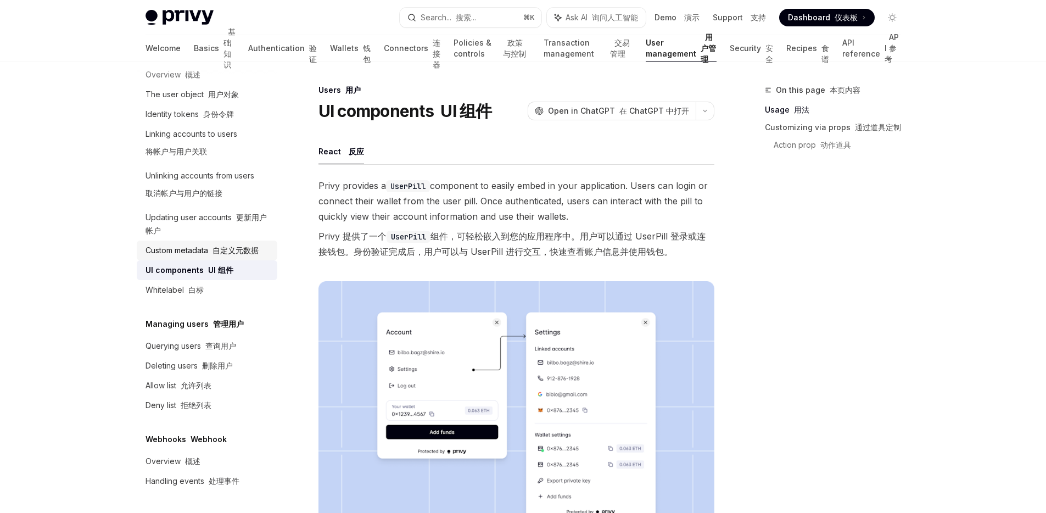
click at [204, 253] on div "Custom metadata 自定义元数据" at bounding box center [201, 250] width 113 height 13
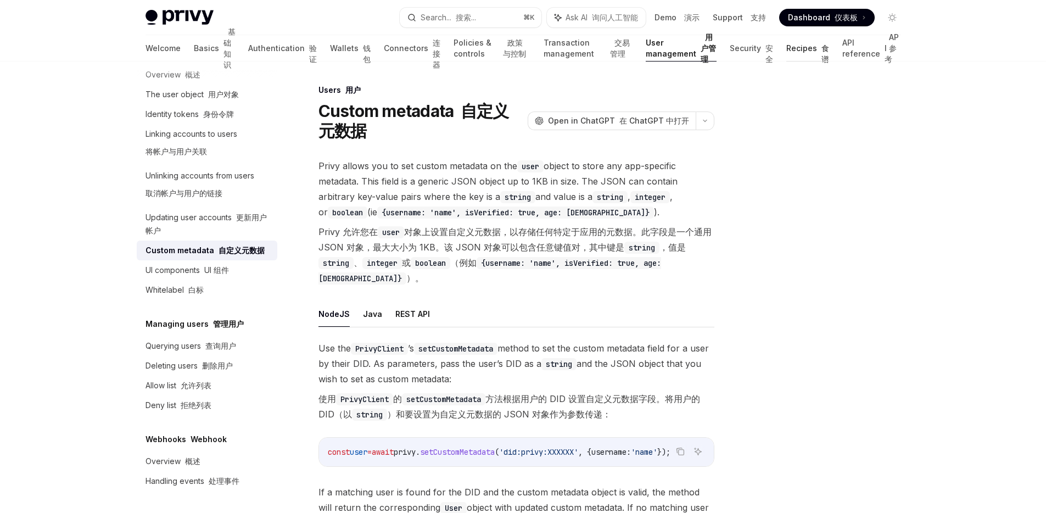
click at [810, 49] on link "Recipes 食谱" at bounding box center [807, 48] width 43 height 26
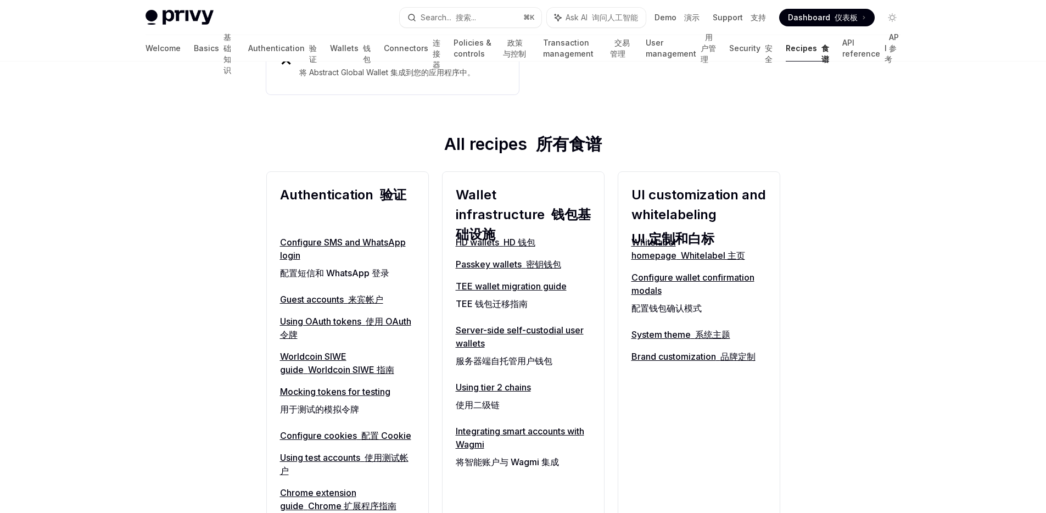
scroll to position [406, 0]
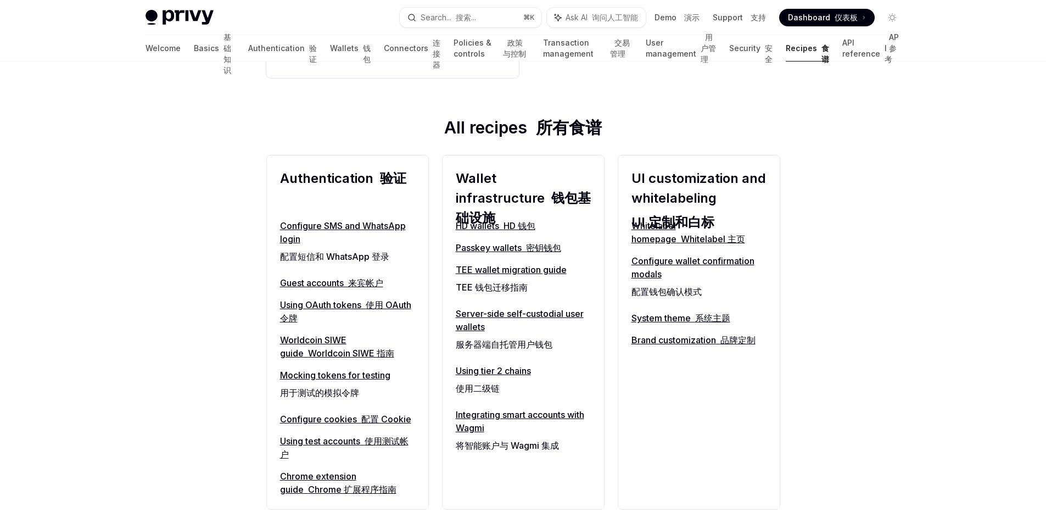
click at [552, 314] on link "Server-side self-custodial user wallets 服务器端自托管用户钱包" at bounding box center [523, 331] width 135 height 48
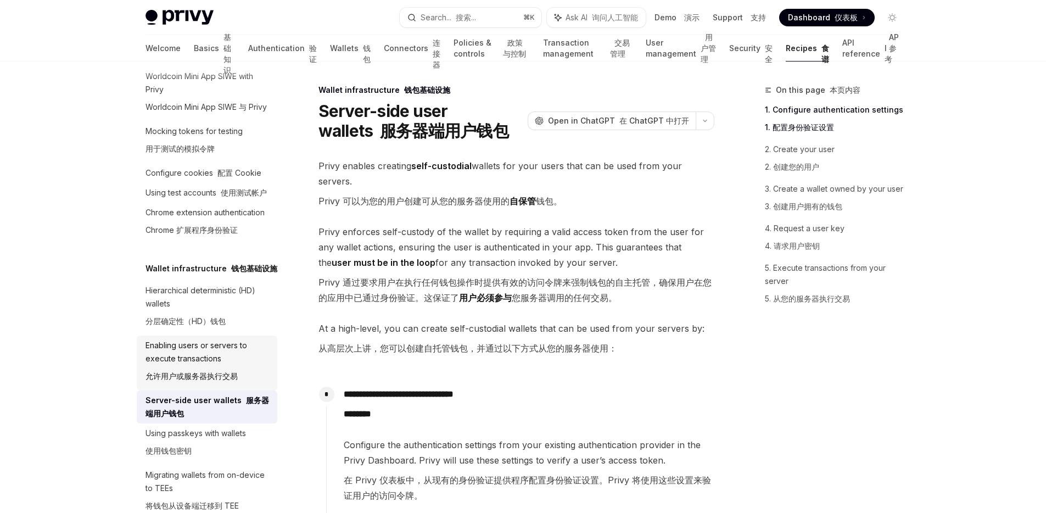
scroll to position [378, 0]
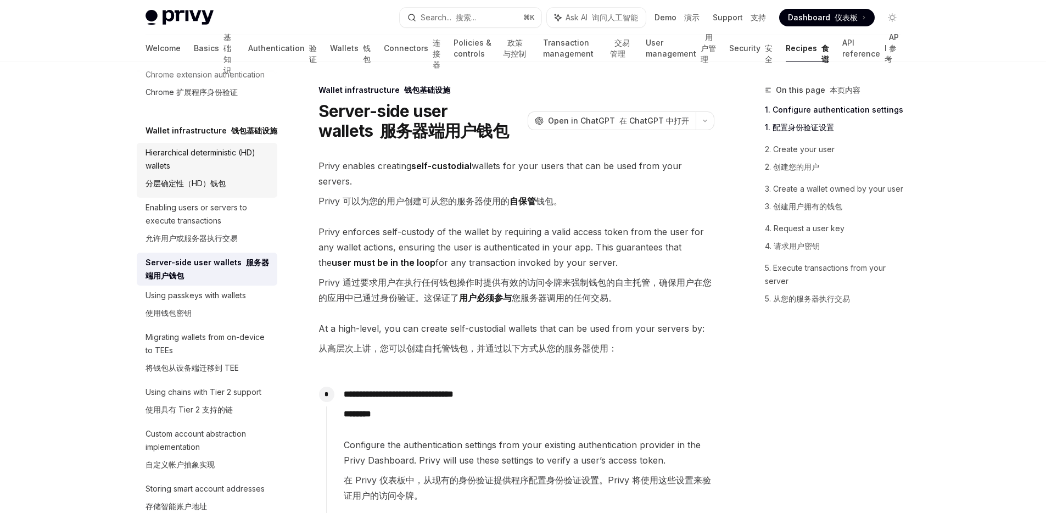
click at [200, 194] on div "Hierarchical deterministic (HD) wallets 分层确定性（HD）钱包" at bounding box center [207, 170] width 125 height 48
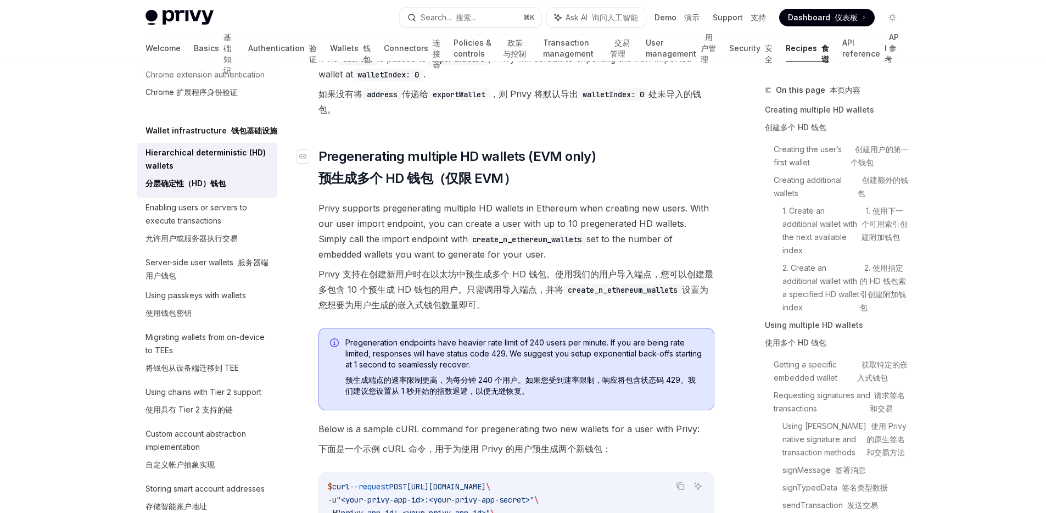
scroll to position [3960, 0]
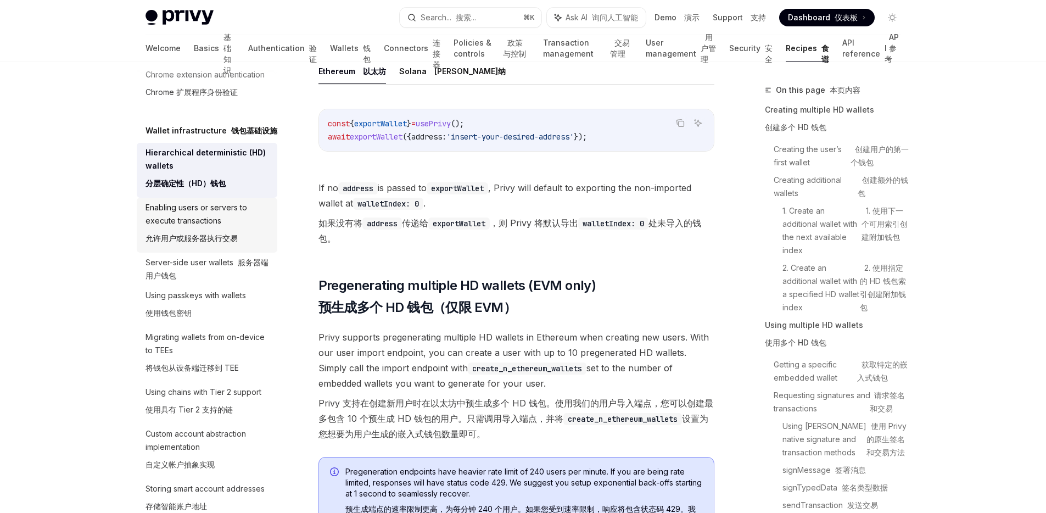
click at [217, 249] on div "Enabling users or servers to execute transactions 允许用户或服务器执行交易" at bounding box center [207, 225] width 125 height 48
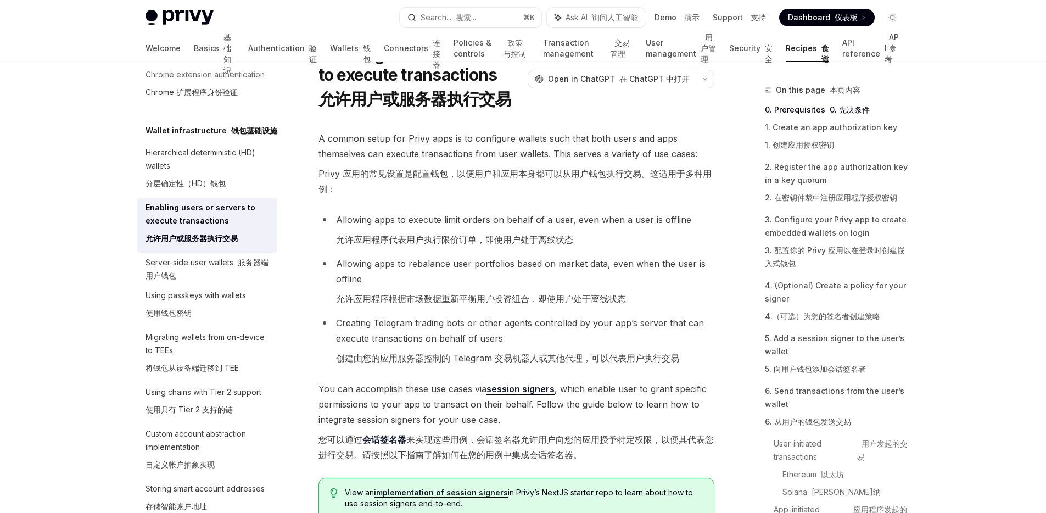
scroll to position [63, 0]
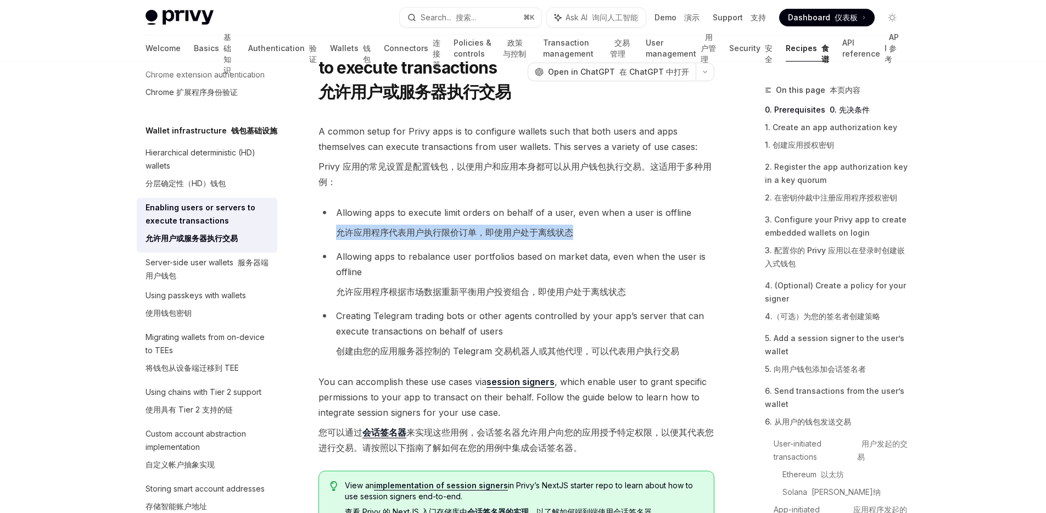
drag, startPoint x: 339, startPoint y: 233, endPoint x: 605, endPoint y: 232, distance: 265.7
click at [605, 232] on li "Allowing apps to execute limit orders on behalf of a user, even when a user is …" at bounding box center [516, 225] width 396 height 40
click at [549, 234] on font "允许应用程序代表用户执行限价订单，即使用户处于离线状态" at bounding box center [454, 232] width 237 height 11
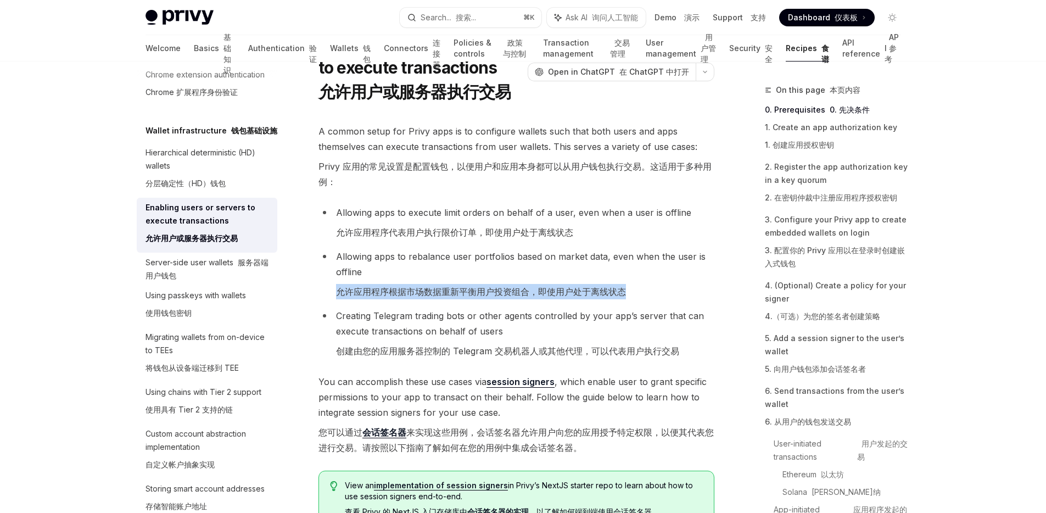
drag, startPoint x: 333, startPoint y: 290, endPoint x: 657, endPoint y: 295, distance: 324.5
click at [657, 295] on li "Allowing apps to rebalance user portfolios based on market data, even when the …" at bounding box center [516, 276] width 396 height 55
click at [477, 308] on li "Creating Telegram trading bots or other agents controlled by your app’s server …" at bounding box center [516, 335] width 396 height 55
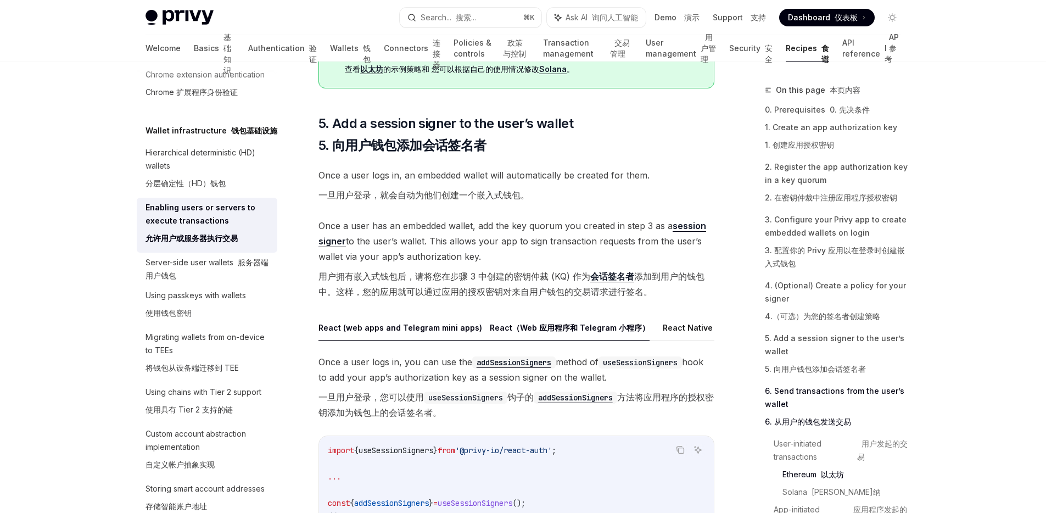
scroll to position [2497, 0]
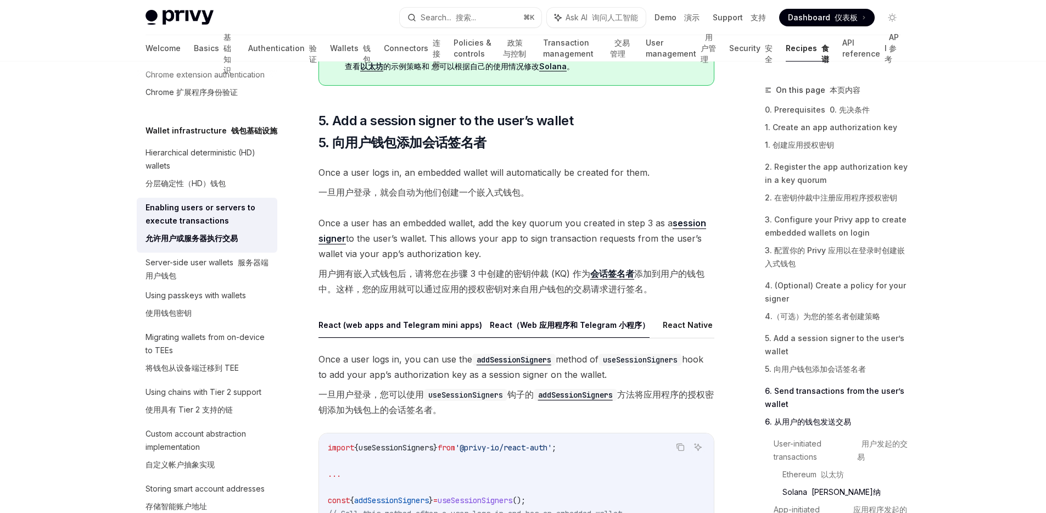
click at [541, 239] on span "Once a user has an embedded wallet, add the key quorum you created in step 3 as…" at bounding box center [516, 258] width 396 height 86
click at [502, 273] on span "Once a user has an embedded wallet, add the key quorum you created in step 3 as…" at bounding box center [516, 258] width 396 height 86
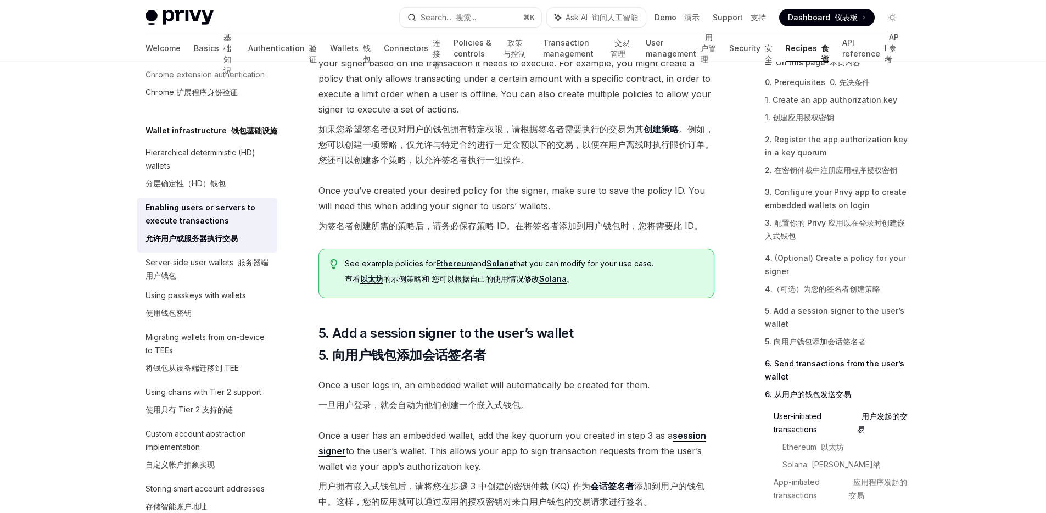
scroll to position [2302, 0]
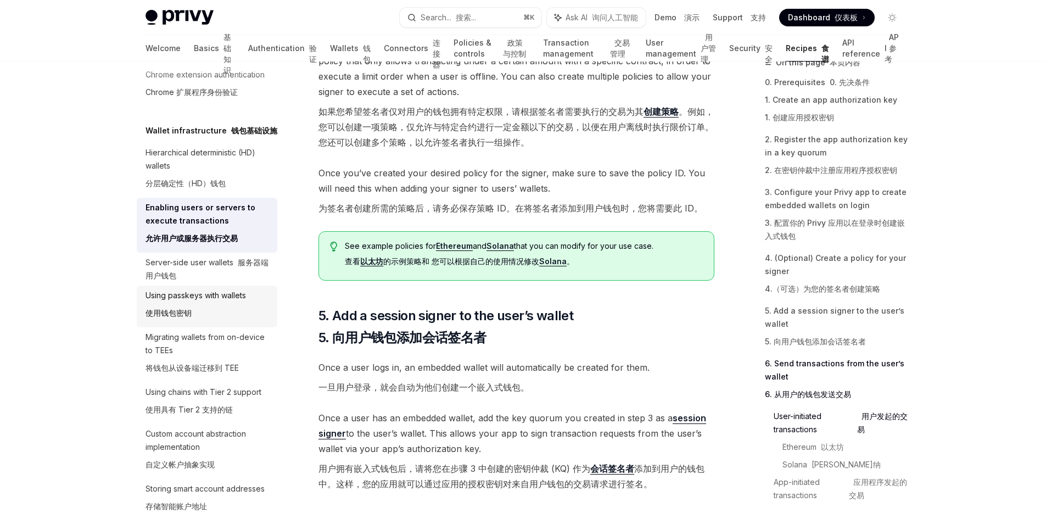
click at [186, 324] on div "Using passkeys with wallets 使用钱包密钥" at bounding box center [195, 306] width 100 height 35
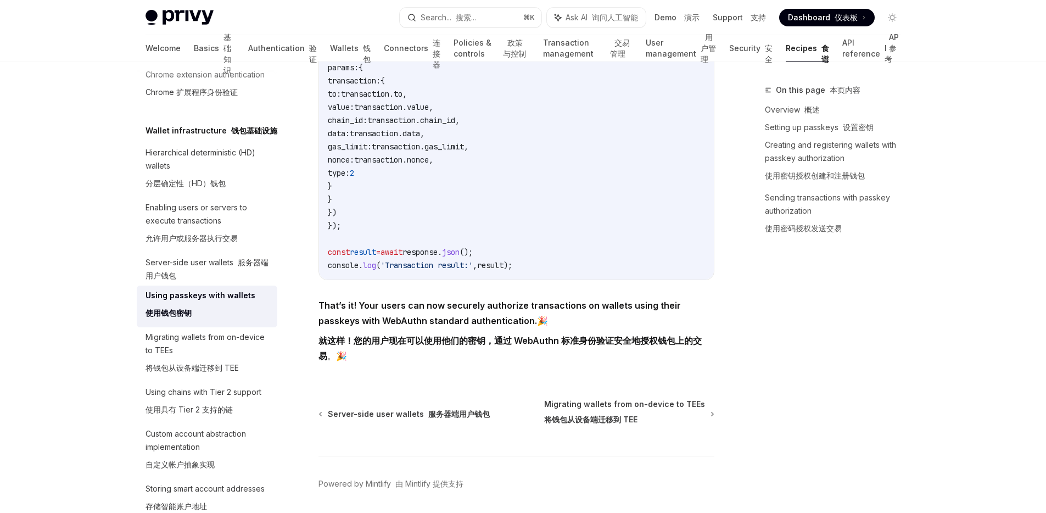
scroll to position [2785, 0]
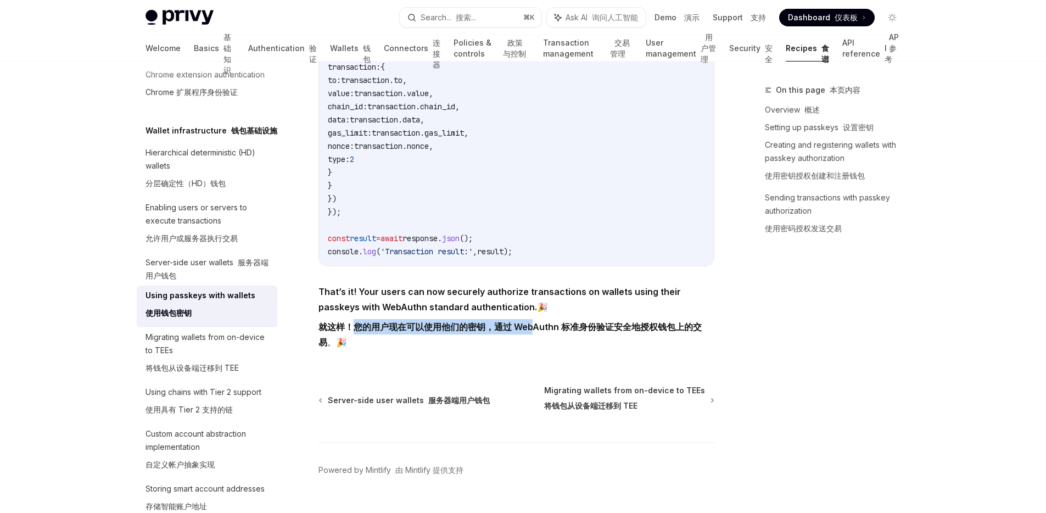
drag, startPoint x: 352, startPoint y: 320, endPoint x: 531, endPoint y: 319, distance: 178.4
click at [531, 321] on strong "就这样！您的用户现在可以使用他们的密钥，通过 WebAuthn 标准身份验证安全地授权钱包上的交易" at bounding box center [509, 334] width 383 height 26
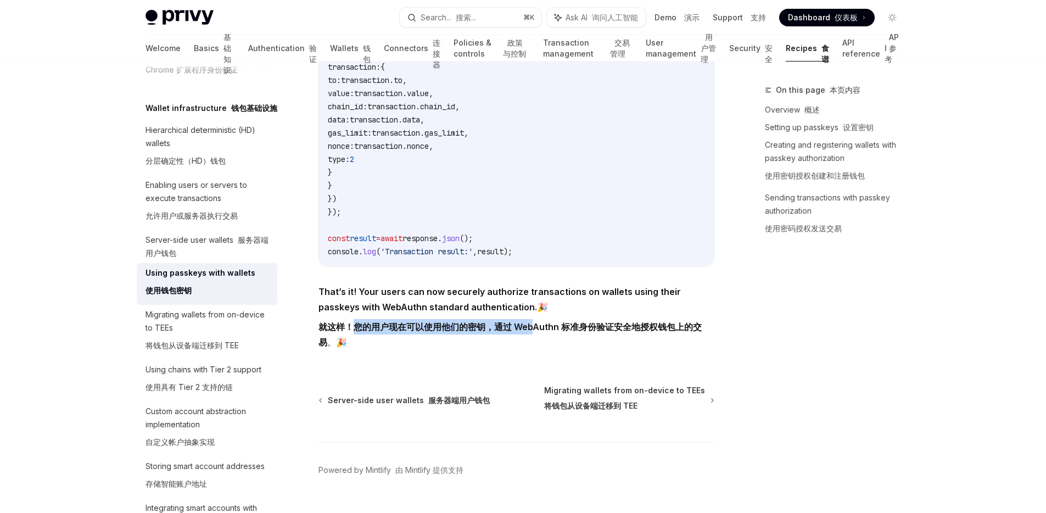
scroll to position [427, 0]
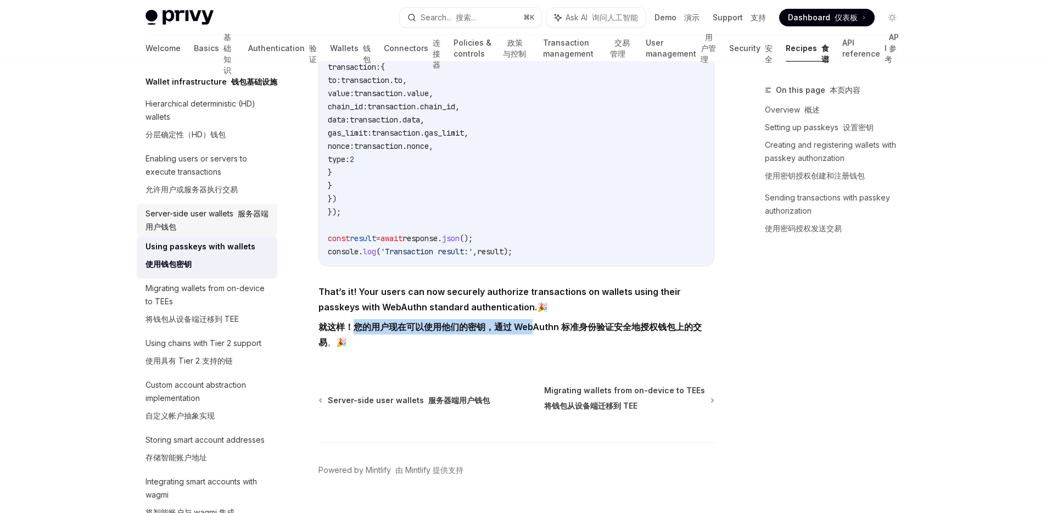
click at [207, 233] on div "Server-side user wallets 服务器端用户钱包" at bounding box center [207, 220] width 125 height 26
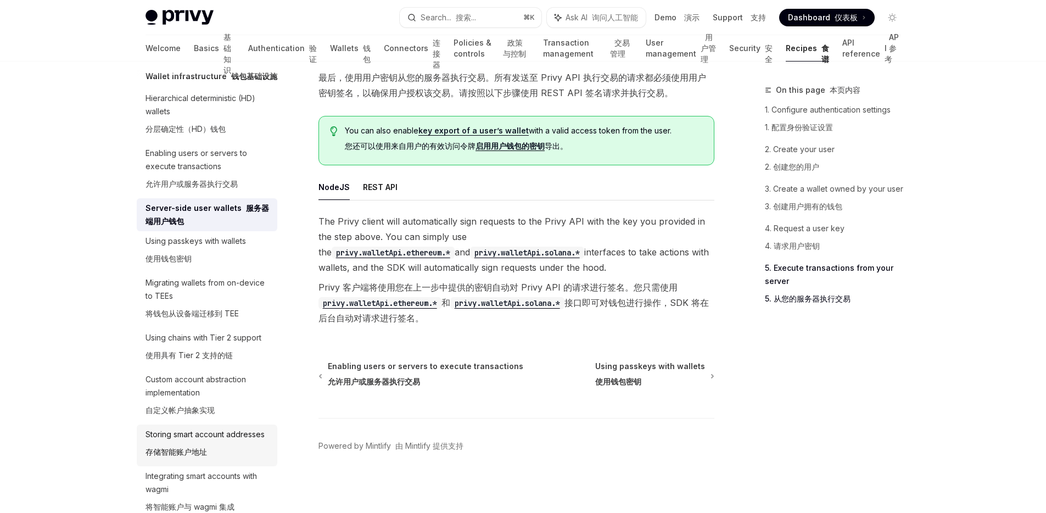
scroll to position [420, 0]
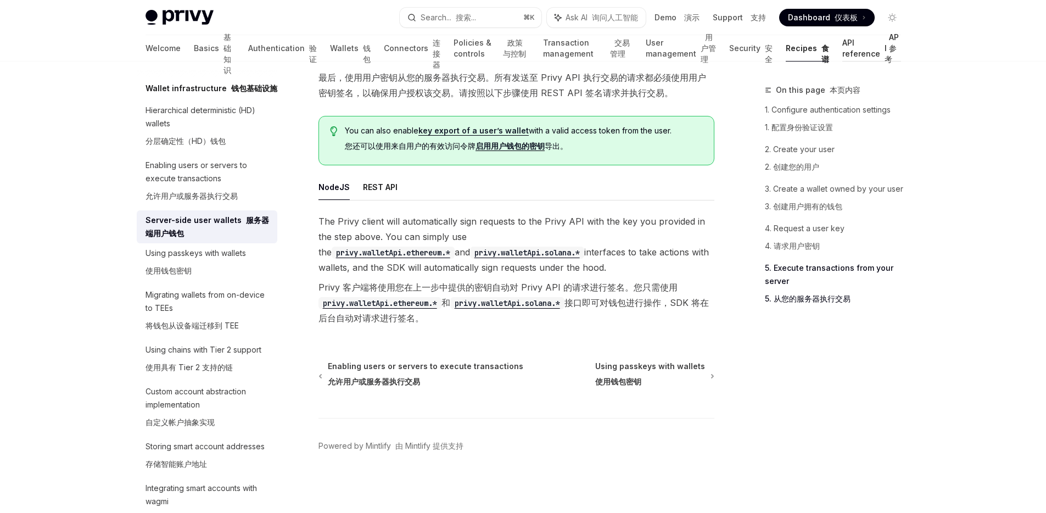
click at [850, 49] on link "API reference API 参考" at bounding box center [871, 48] width 58 height 26
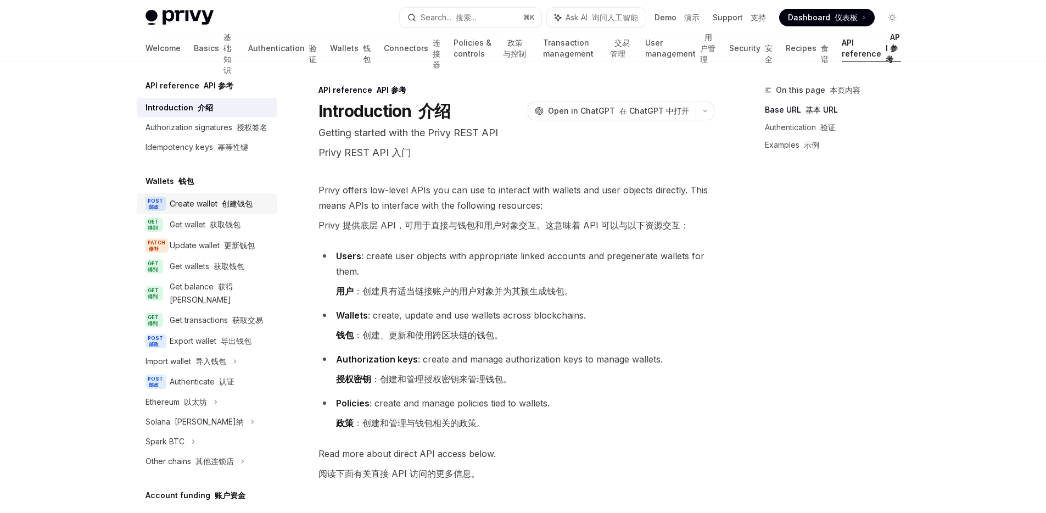
click at [242, 208] on font "创建钱包" at bounding box center [237, 203] width 31 height 9
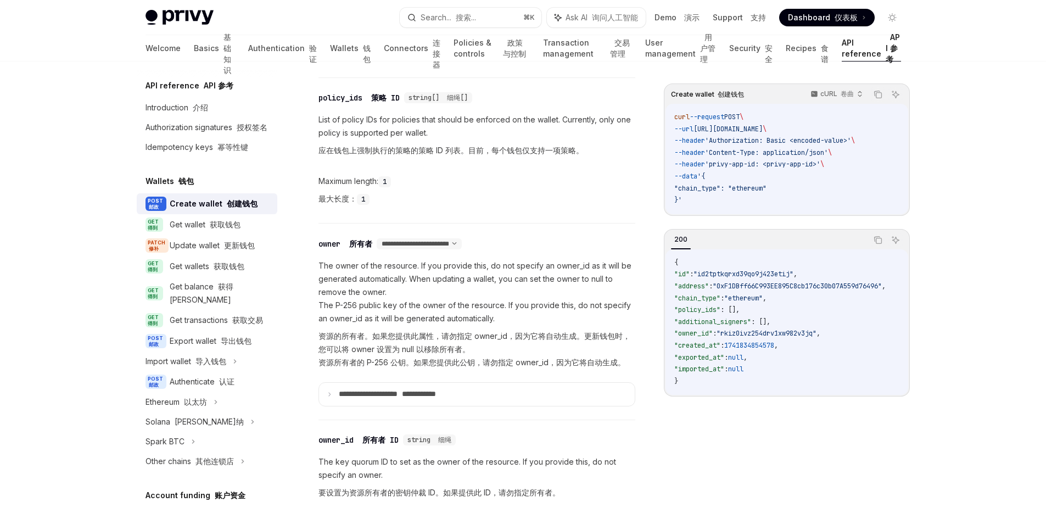
scroll to position [783, 0]
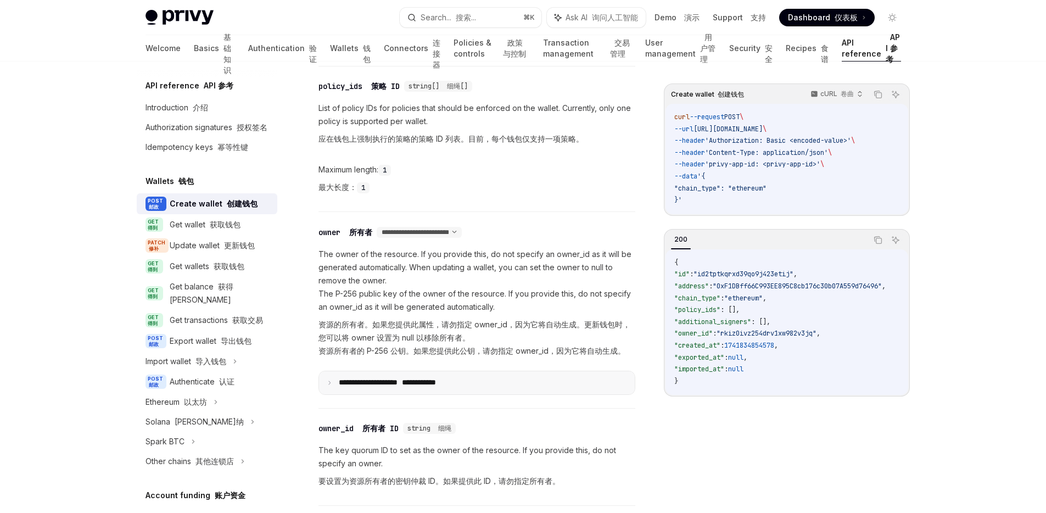
click at [382, 376] on summary "**********" at bounding box center [477, 382] width 316 height 23
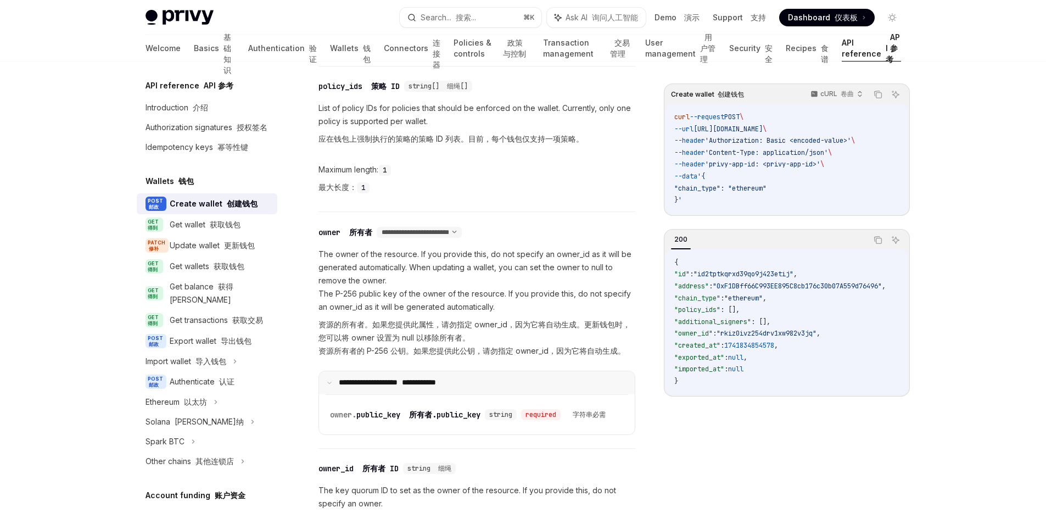
click at [382, 376] on summary "**********" at bounding box center [477, 382] width 316 height 23
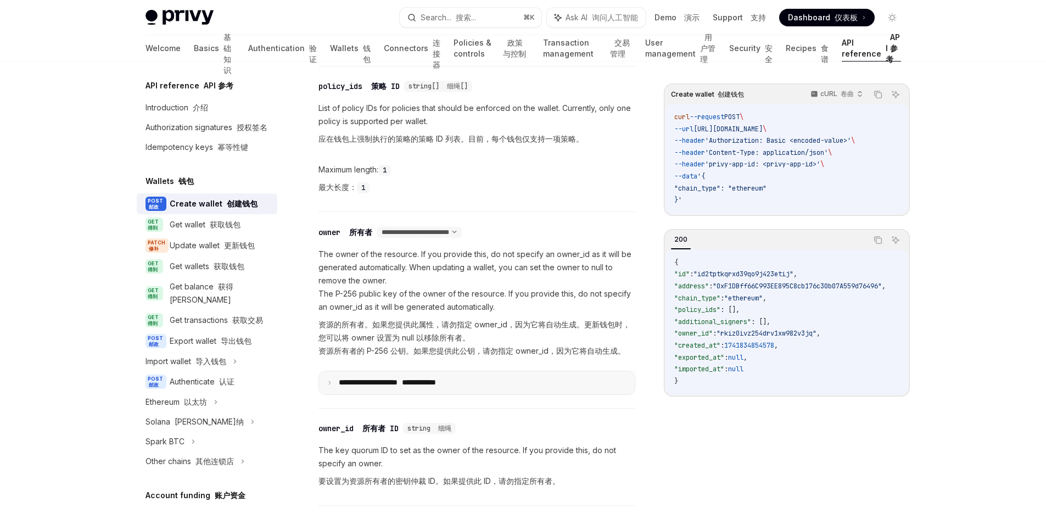
click at [382, 376] on summary "**********" at bounding box center [477, 382] width 316 height 23
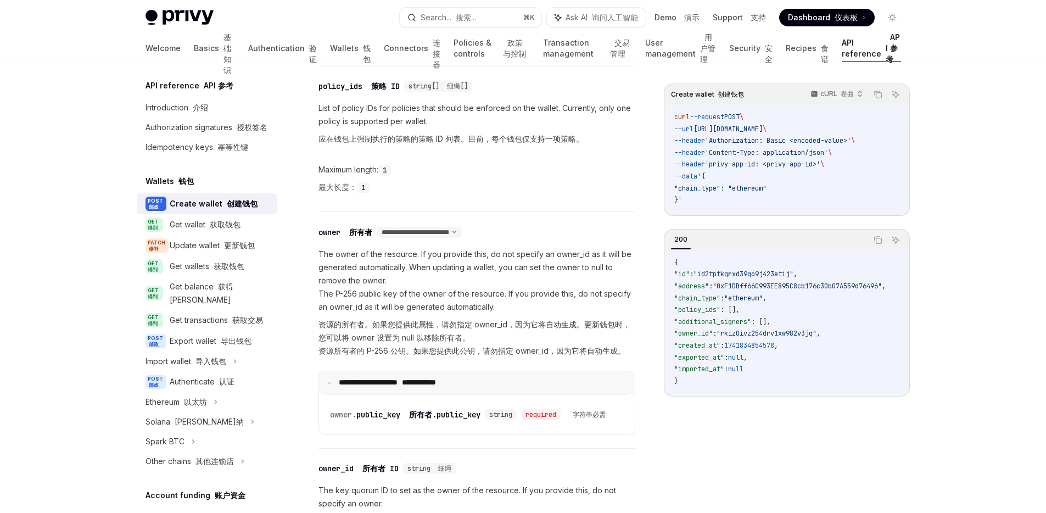
click at [382, 376] on summary "**********" at bounding box center [477, 382] width 316 height 23
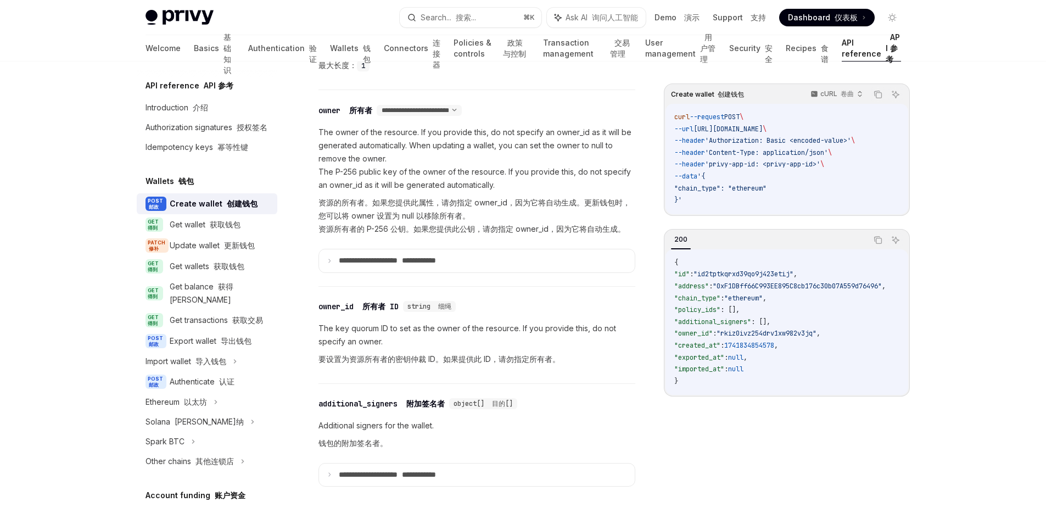
scroll to position [1069, 0]
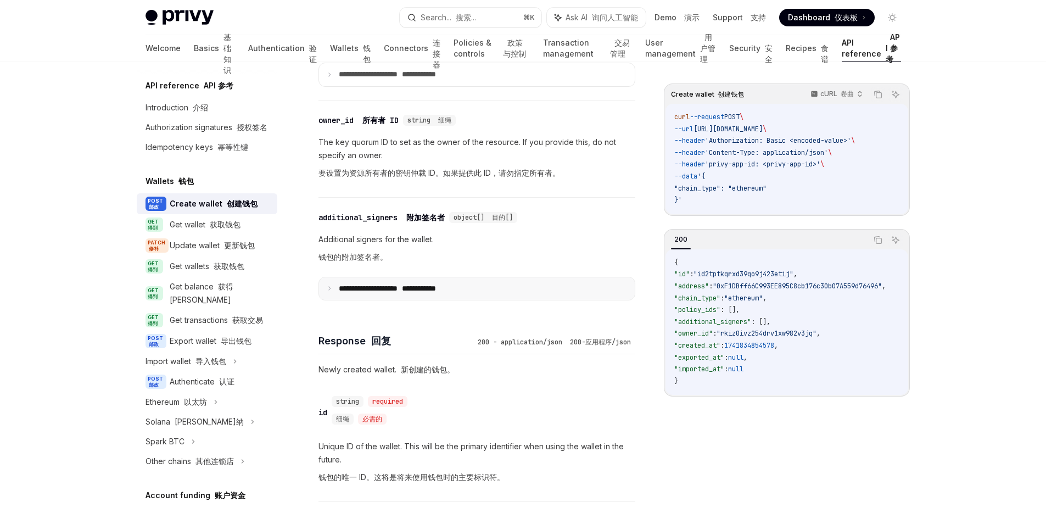
click at [439, 282] on summary "**********" at bounding box center [477, 288] width 316 height 23
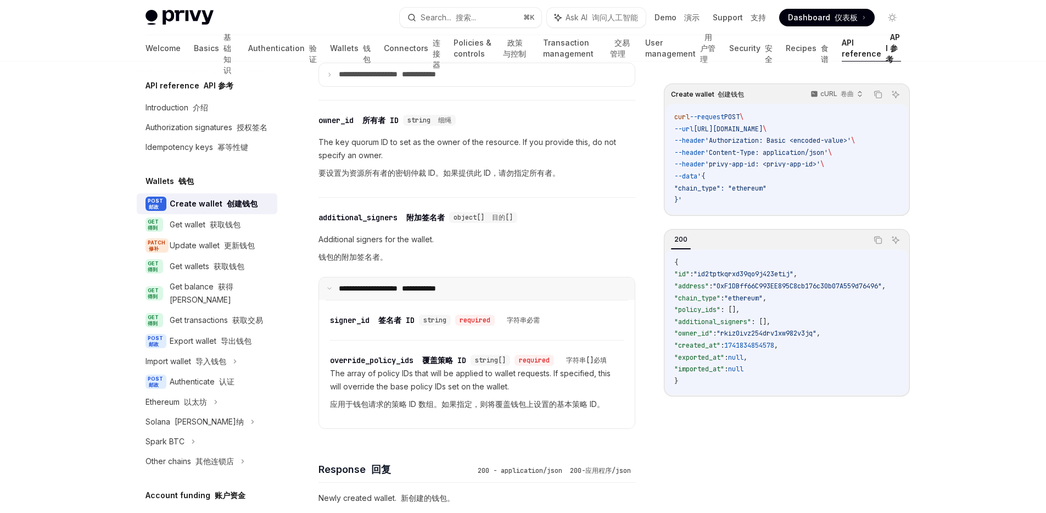
click at [439, 282] on summary "**********" at bounding box center [477, 288] width 316 height 23
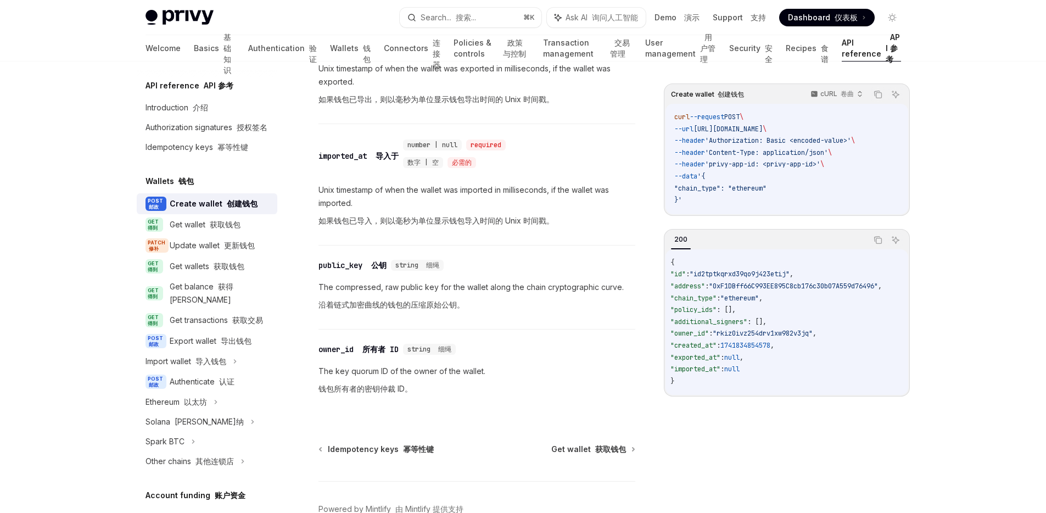
scroll to position [0, 0]
click at [211, 229] on font "获取钱包" at bounding box center [225, 224] width 31 height 9
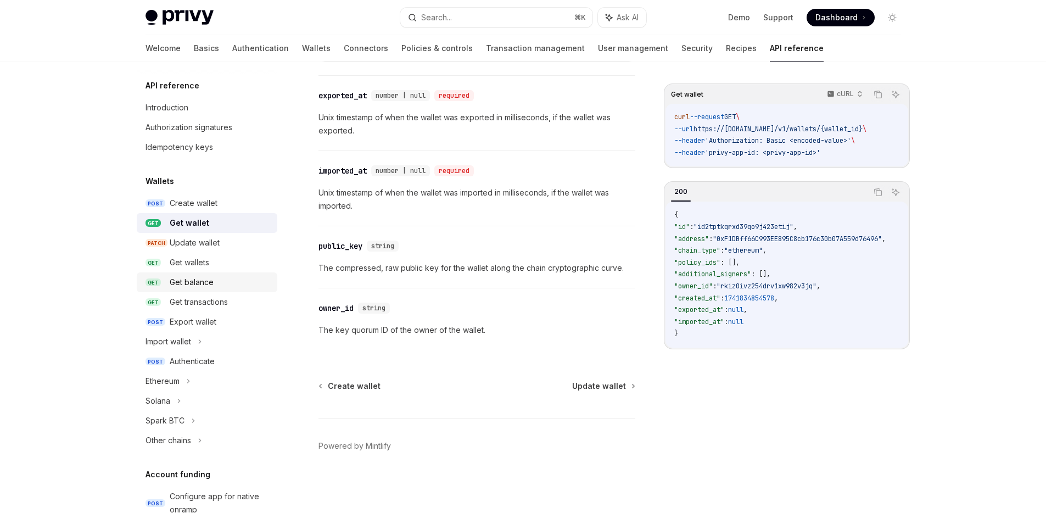
scroll to position [968, 0]
click at [192, 380] on div "Ethereum" at bounding box center [207, 381] width 141 height 20
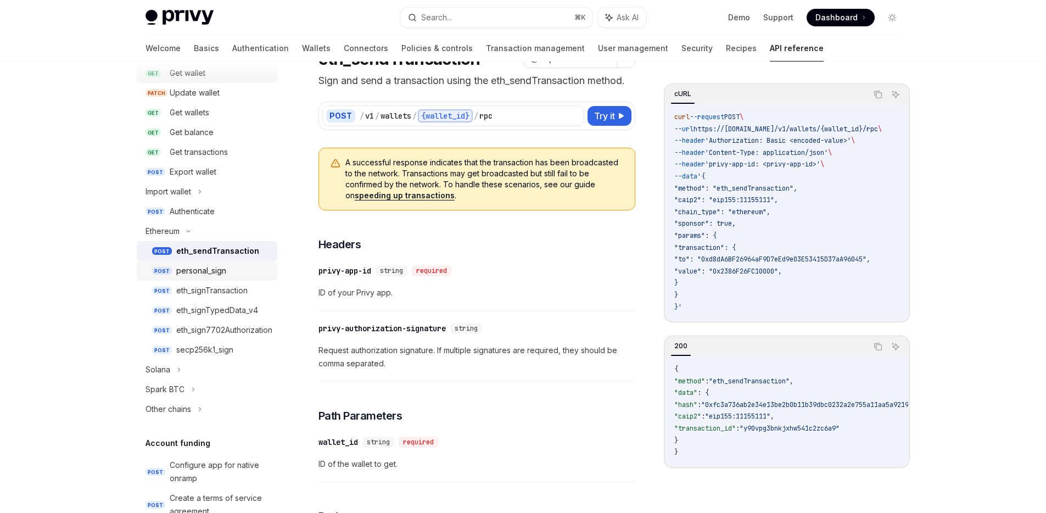
scroll to position [208, 0]
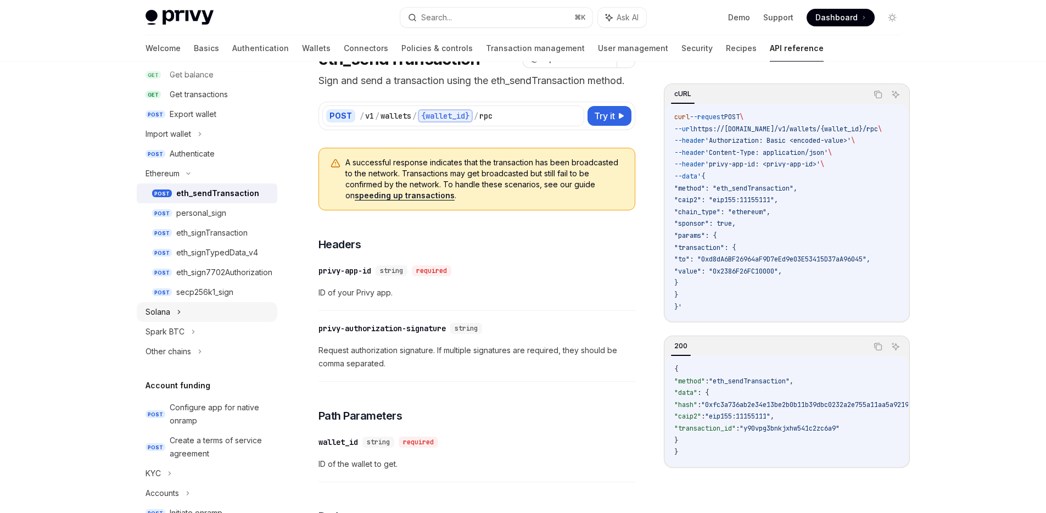
click at [177, 311] on icon at bounding box center [179, 311] width 4 height 13
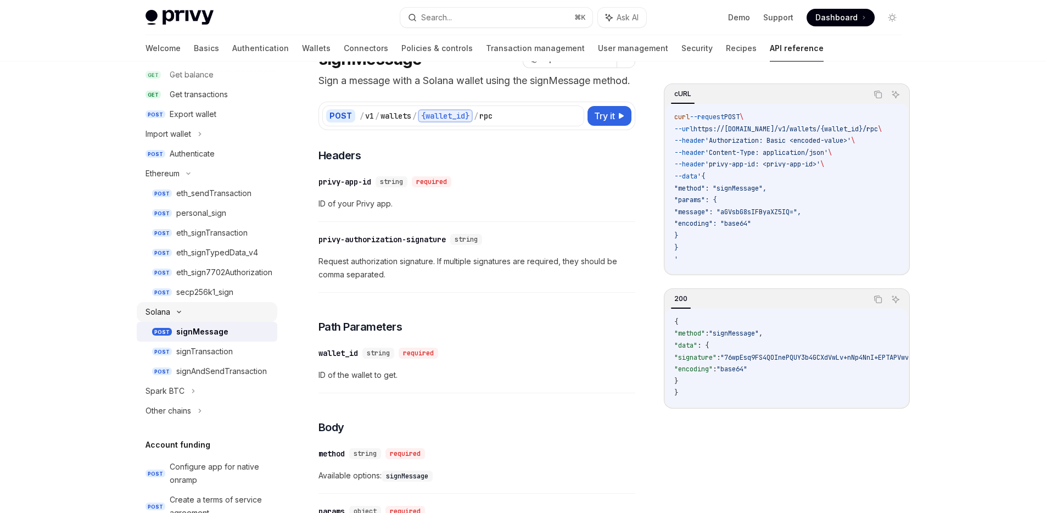
click at [182, 310] on icon at bounding box center [178, 312] width 13 height 4
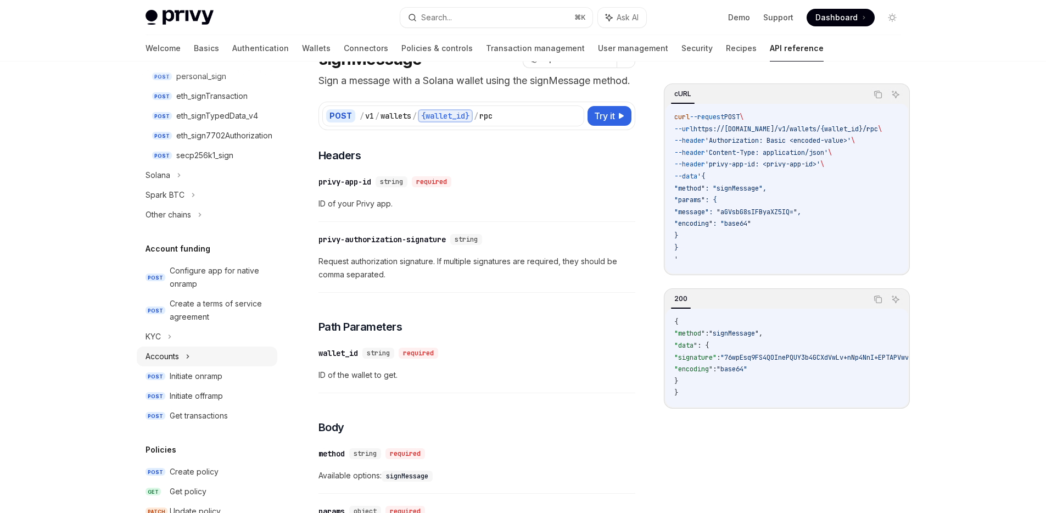
scroll to position [352, 0]
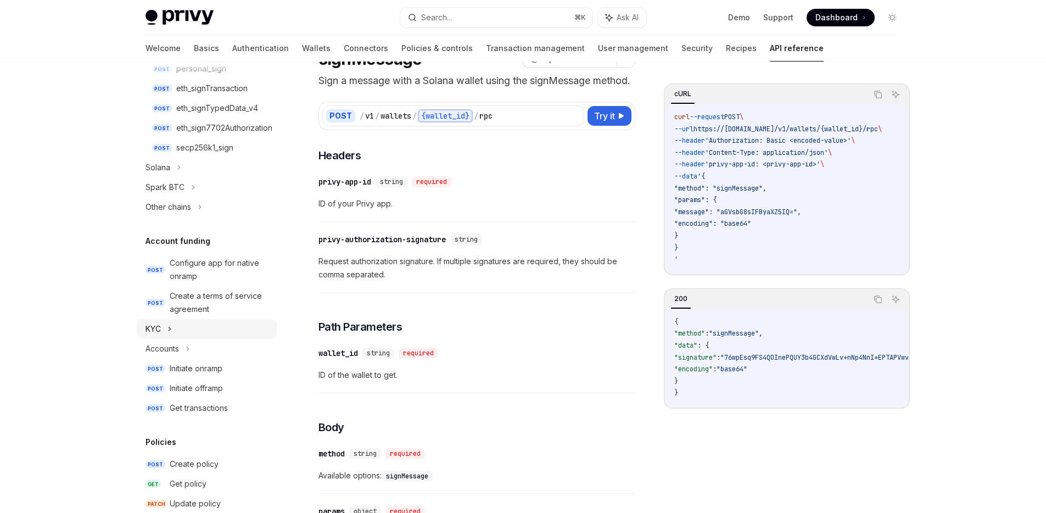
click at [171, 328] on icon at bounding box center [169, 328] width 4 height 13
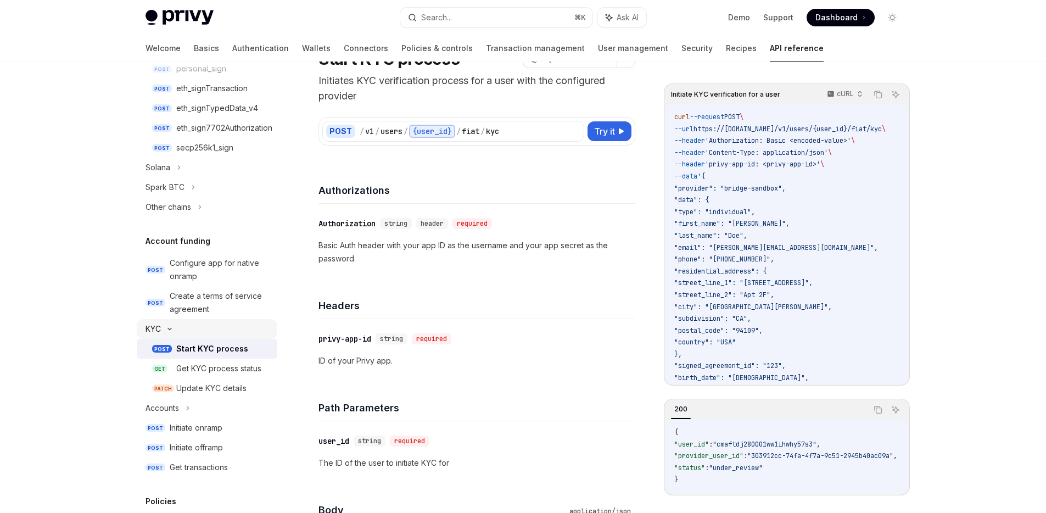
click at [171, 328] on icon at bounding box center [169, 329] width 3 height 2
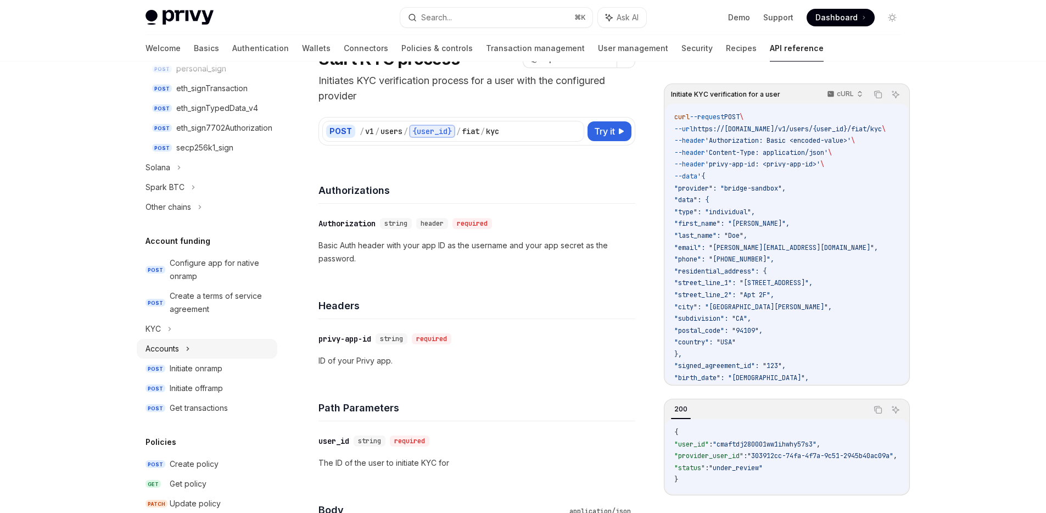
click at [184, 344] on div "Accounts" at bounding box center [207, 349] width 141 height 20
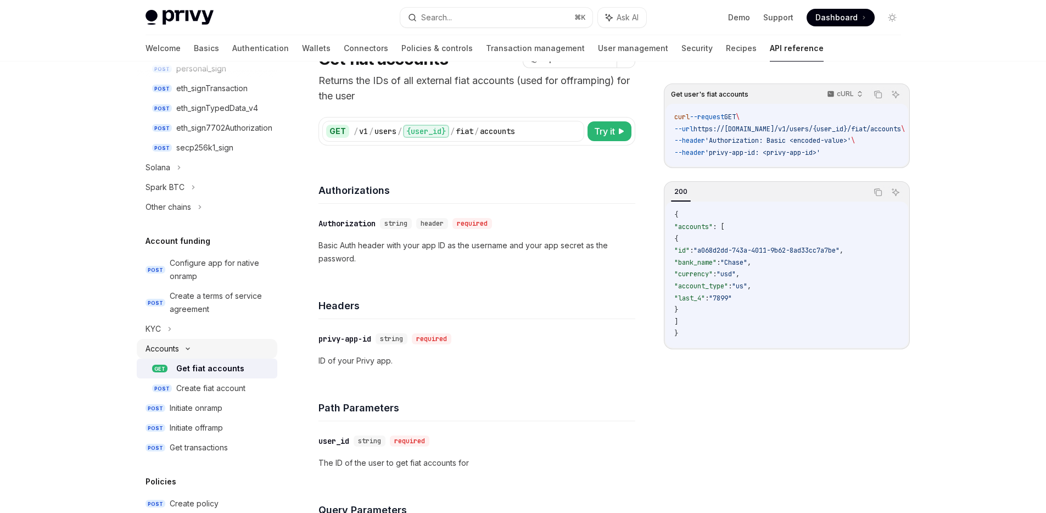
click at [184, 344] on div "Accounts" at bounding box center [207, 349] width 141 height 20
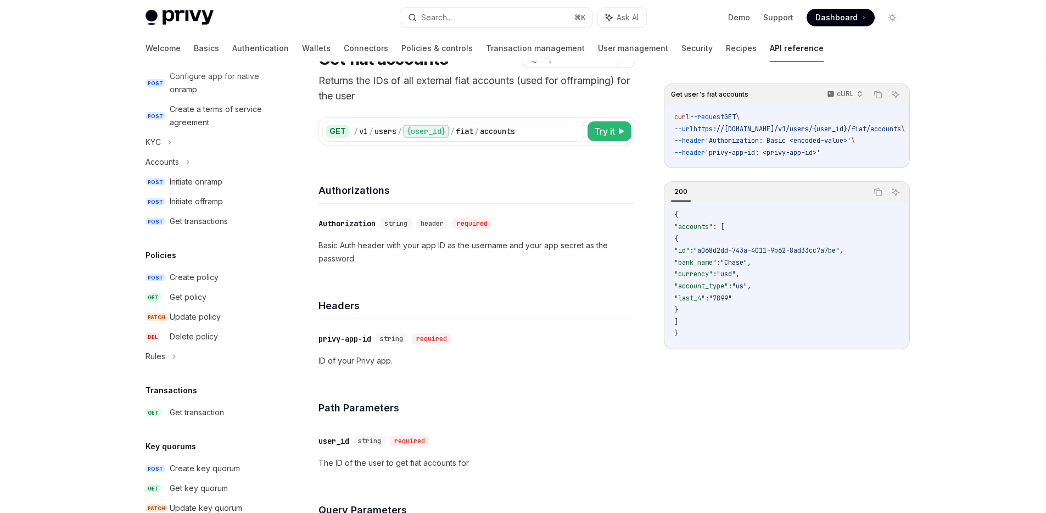
scroll to position [591, 0]
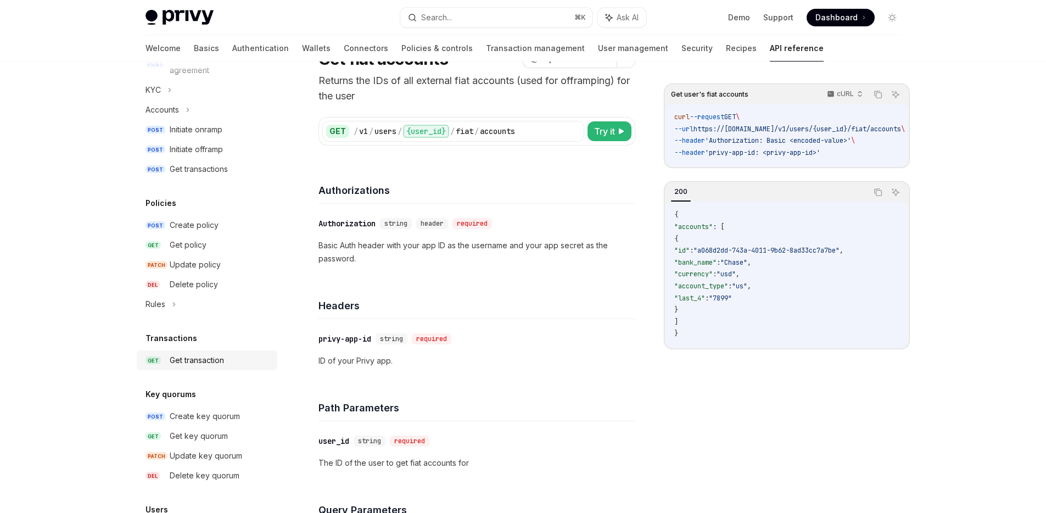
click at [229, 360] on div "Get transaction" at bounding box center [220, 360] width 101 height 13
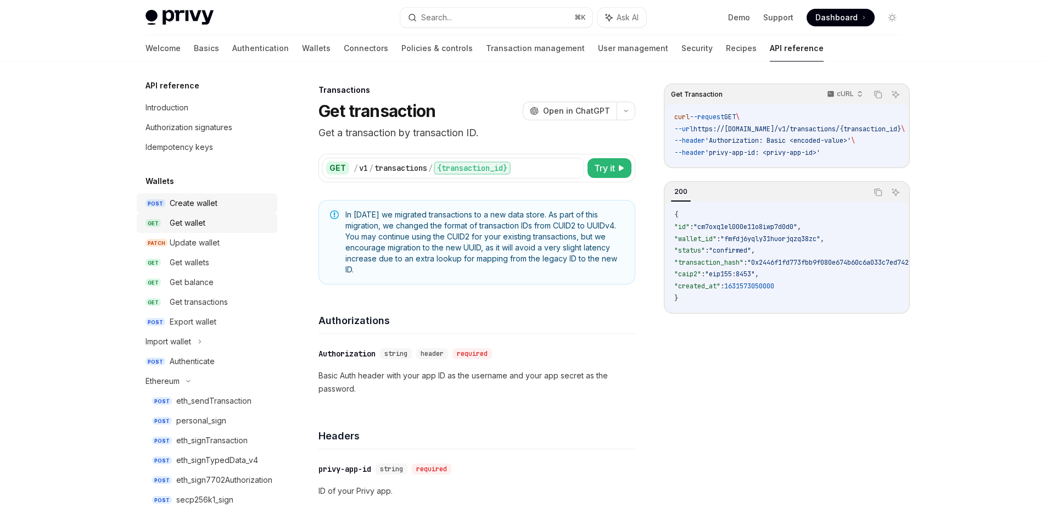
click at [187, 201] on div "Create wallet" at bounding box center [194, 203] width 48 height 13
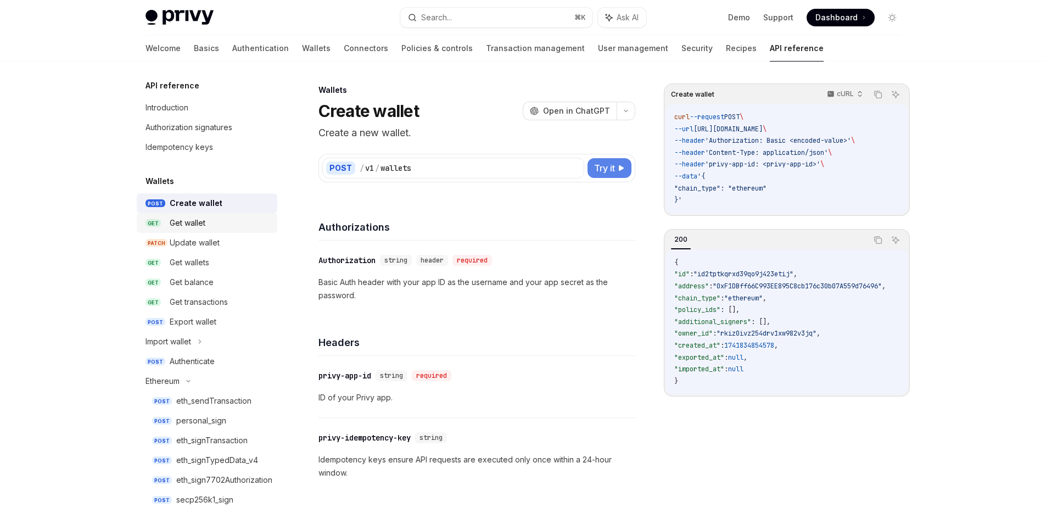
click at [619, 168] on icon at bounding box center [621, 168] width 7 height 7
type textarea "*"
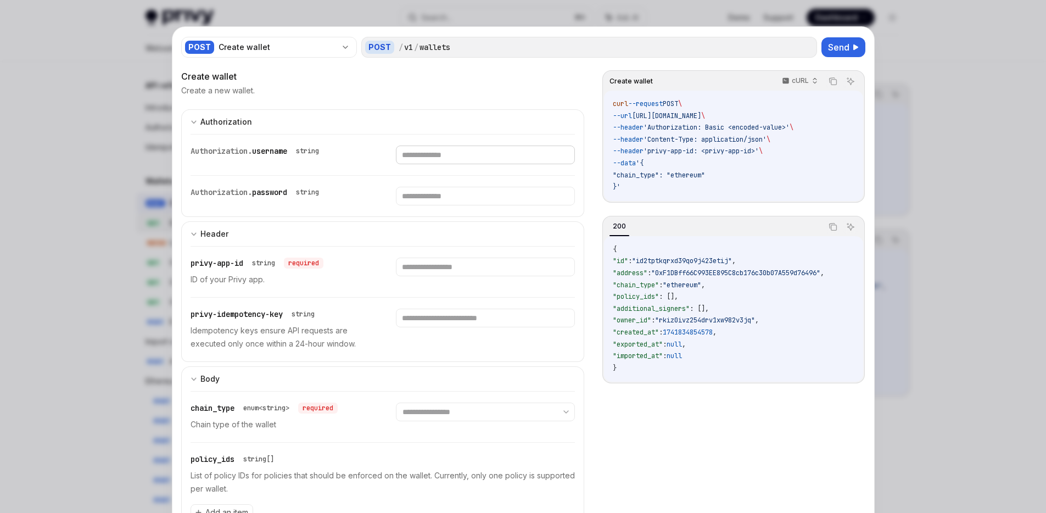
click at [457, 158] on input "text" at bounding box center [485, 154] width 179 height 19
click at [461, 414] on select "**********" at bounding box center [485, 411] width 179 height 19
select select "********"
click at [396, 402] on select "**********" at bounding box center [485, 411] width 179 height 19
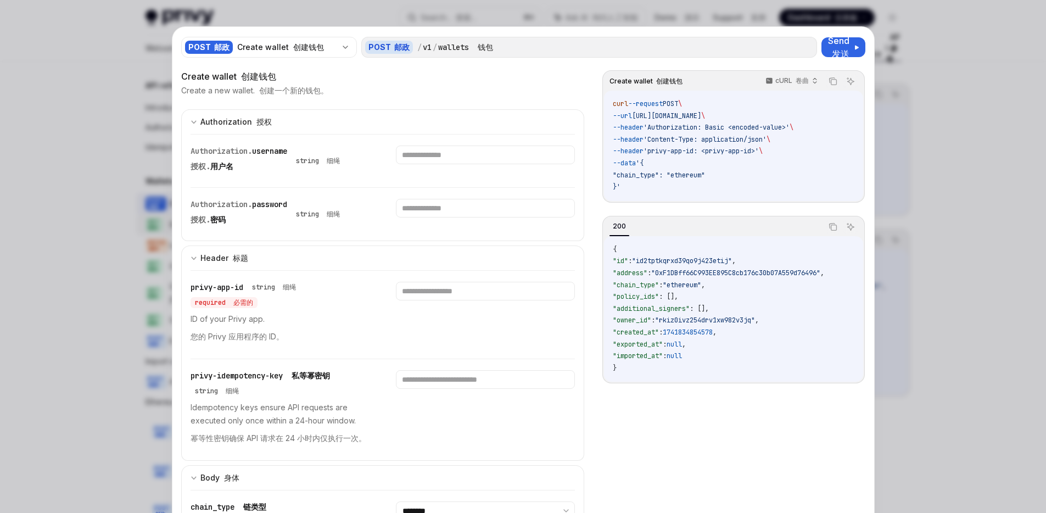
click at [916, 88] on div at bounding box center [523, 256] width 1046 height 513
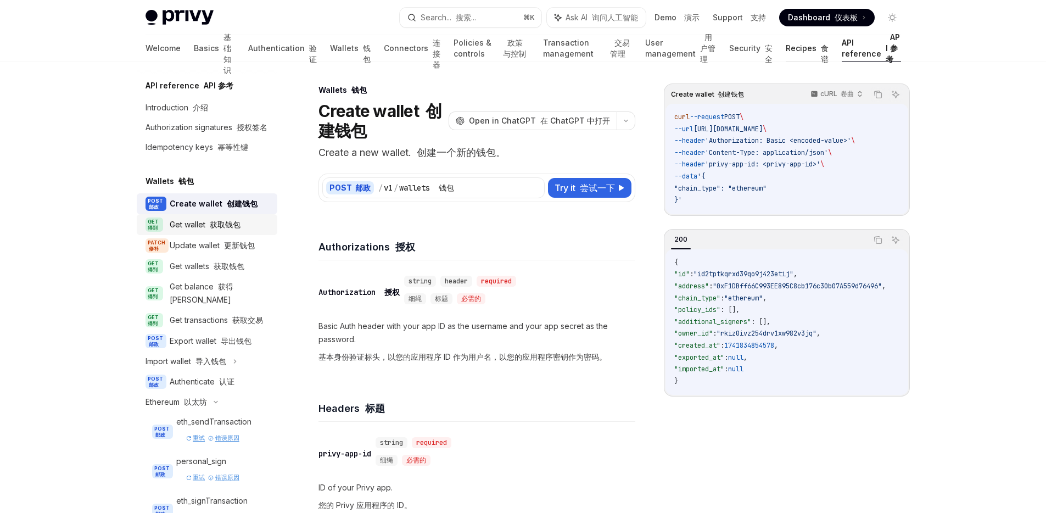
click at [807, 53] on link "Recipes 食谱" at bounding box center [807, 48] width 43 height 26
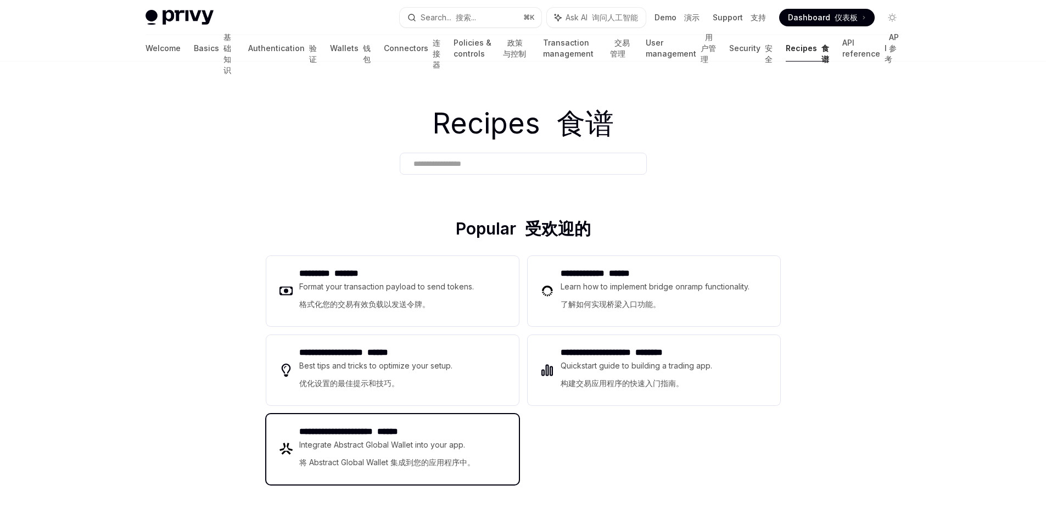
click at [458, 438] on div "Integrate Abstract Global Wallet into your app. 将 Abstract Global Wallet 集成到您的应…" at bounding box center [387, 455] width 177 height 35
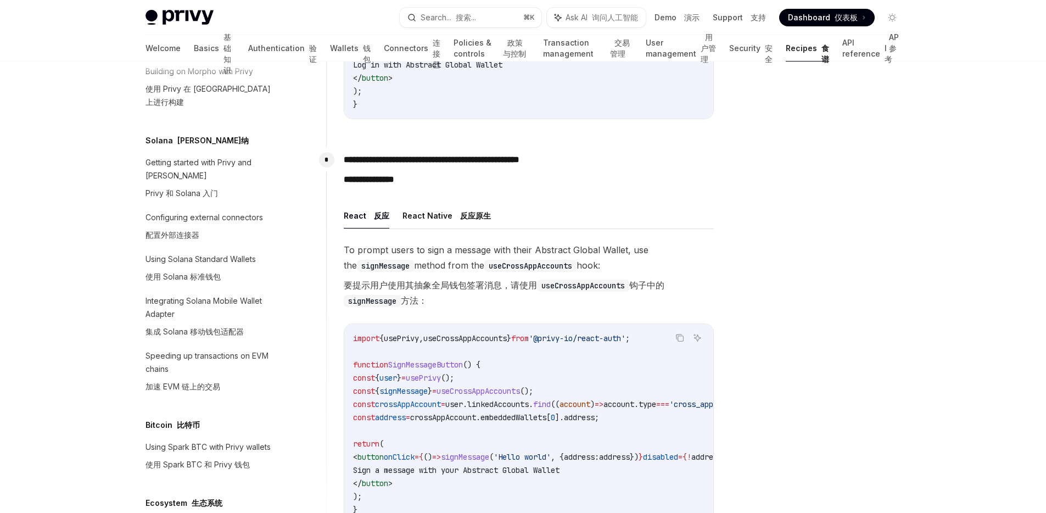
scroll to position [1030, 0]
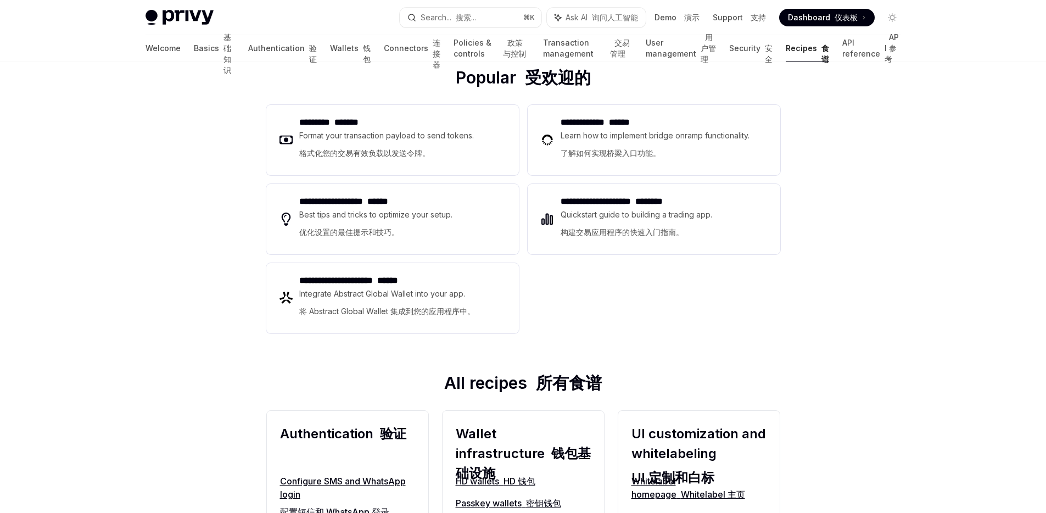
scroll to position [161, 0]
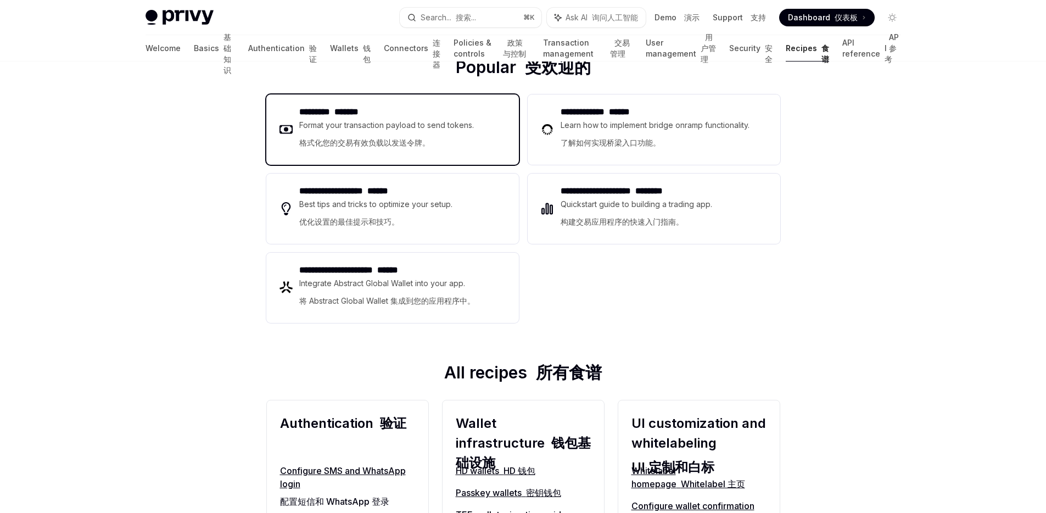
click at [407, 149] on font "格式化您的交易有效负载以发送令牌。" at bounding box center [364, 142] width 131 height 13
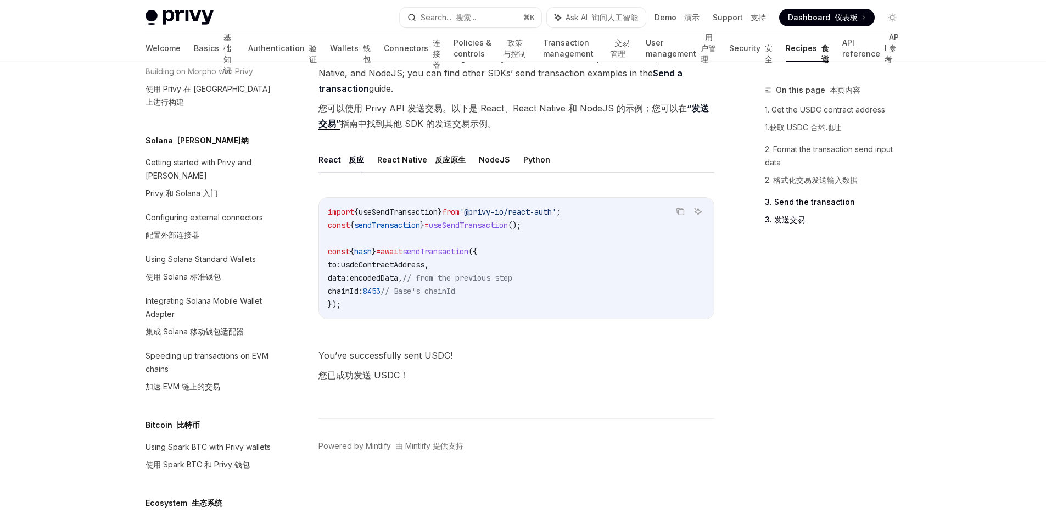
scroll to position [1290, 0]
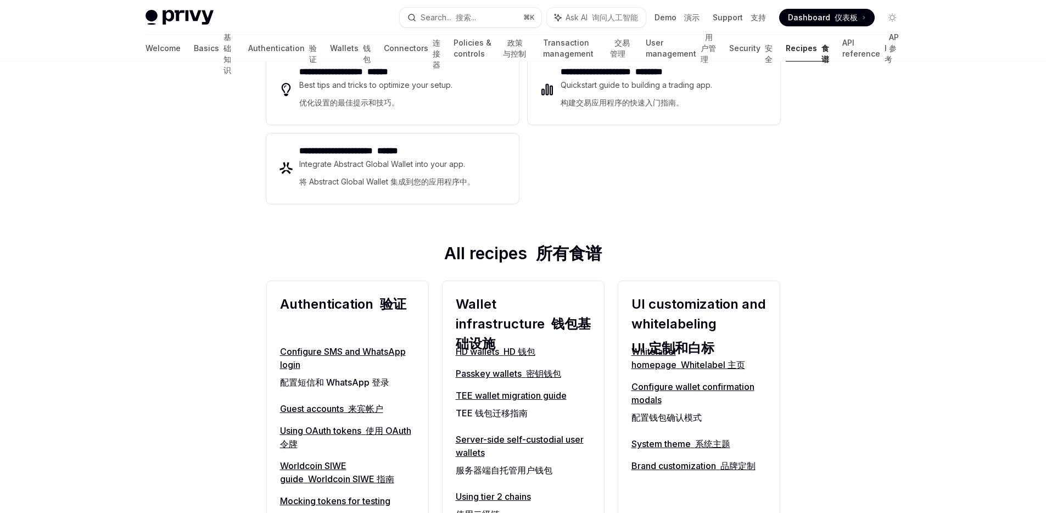
scroll to position [434, 0]
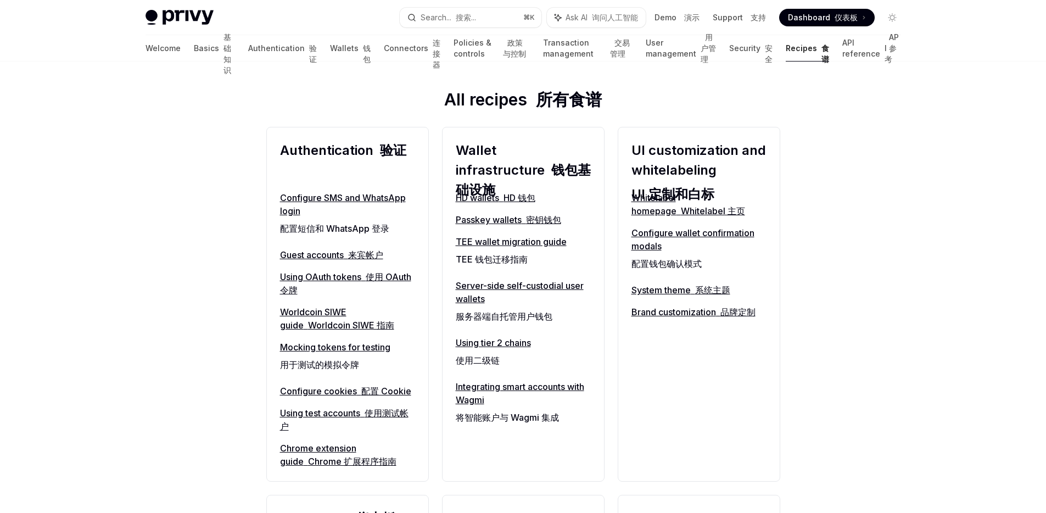
click at [507, 245] on link "TEE wallet migration guide TEE 钱包迁移指南" at bounding box center [523, 252] width 135 height 35
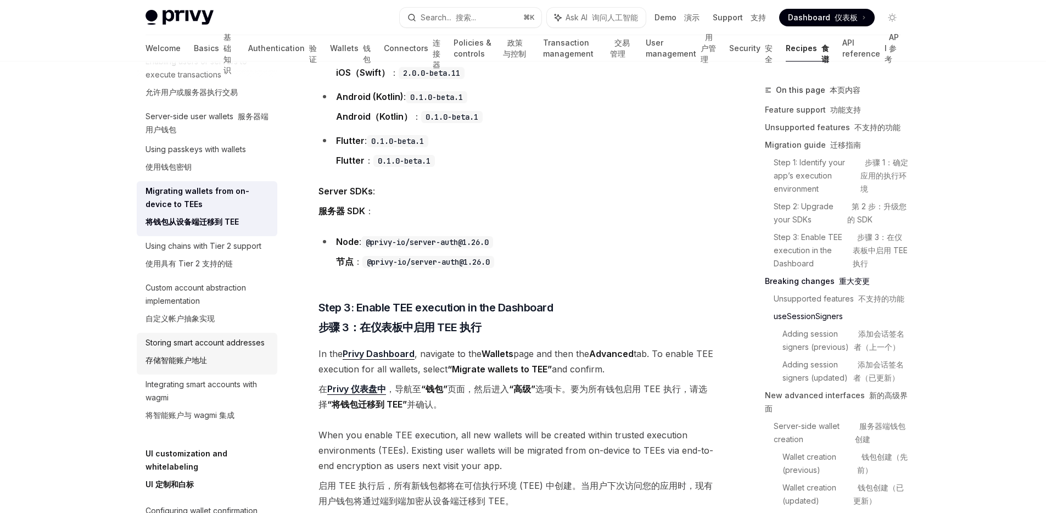
scroll to position [601, 0]
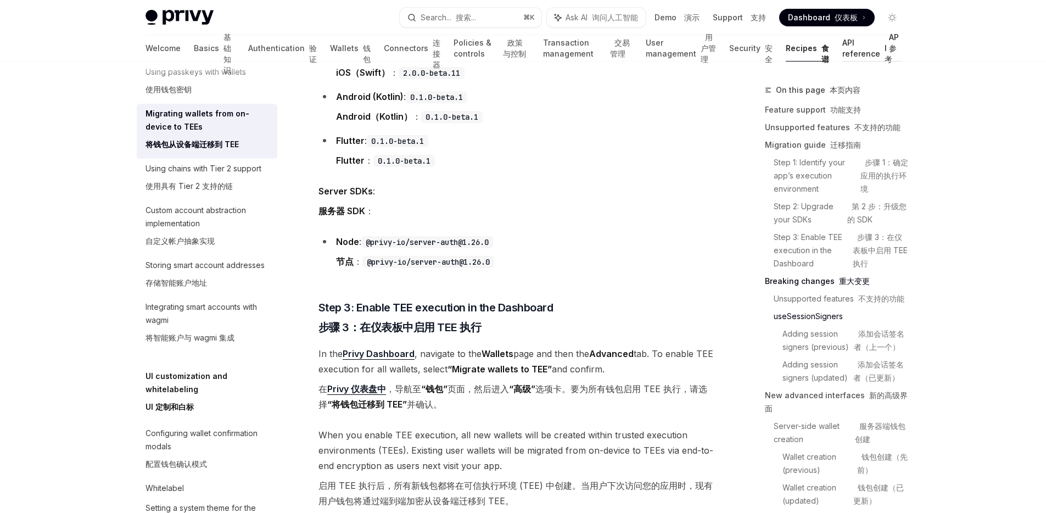
click at [886, 48] on font "API 参考" at bounding box center [892, 48] width 16 height 33
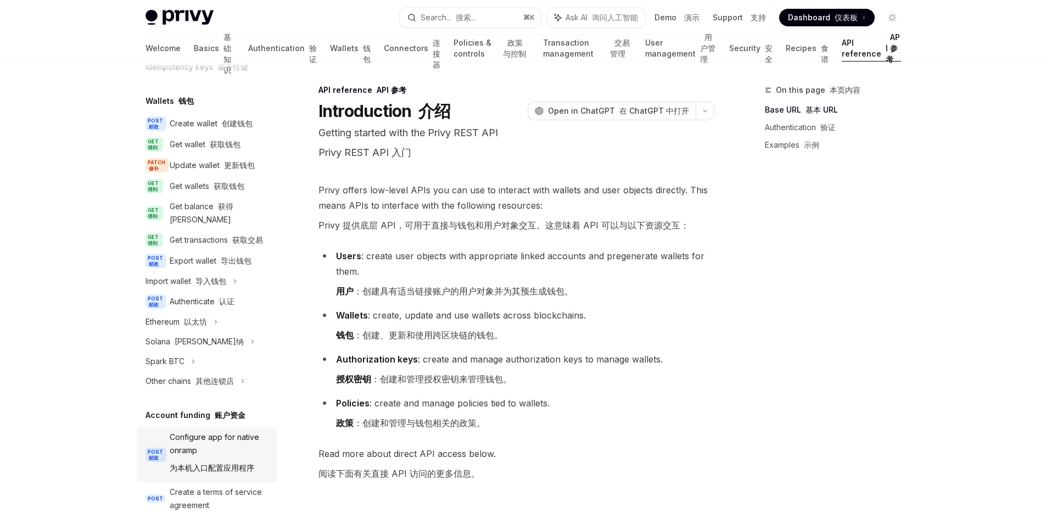
scroll to position [203, 0]
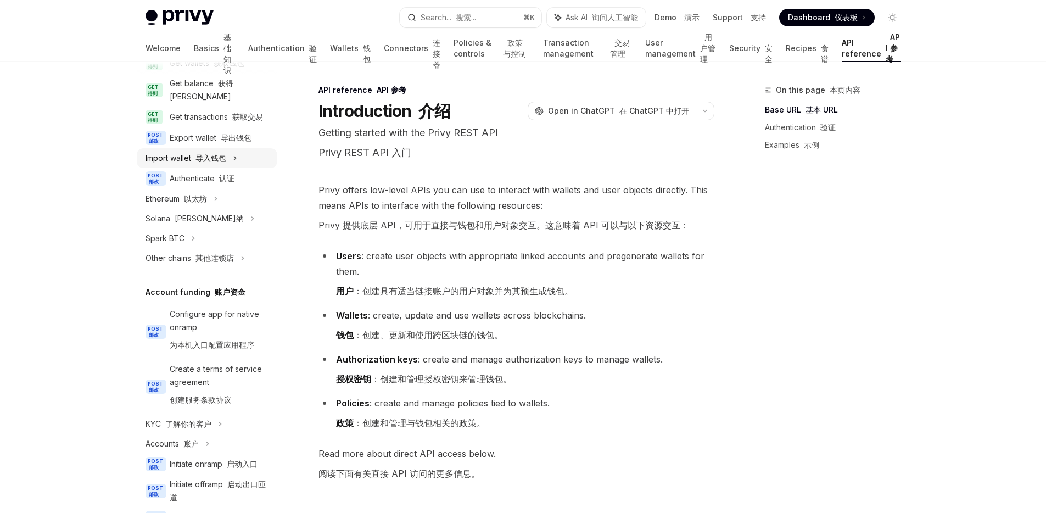
click at [224, 162] on font "导入钱包" at bounding box center [210, 157] width 31 height 9
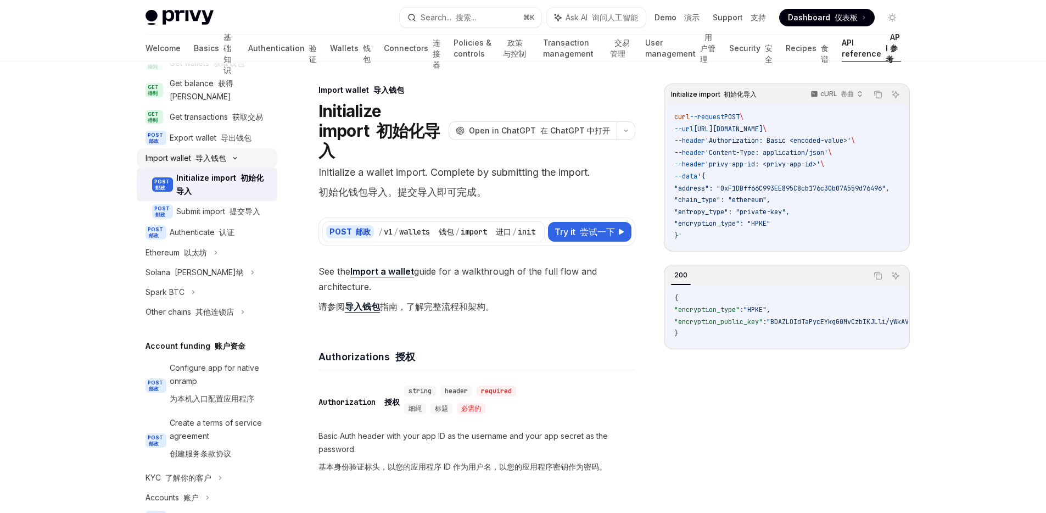
click at [232, 160] on icon at bounding box center [234, 158] width 13 height 4
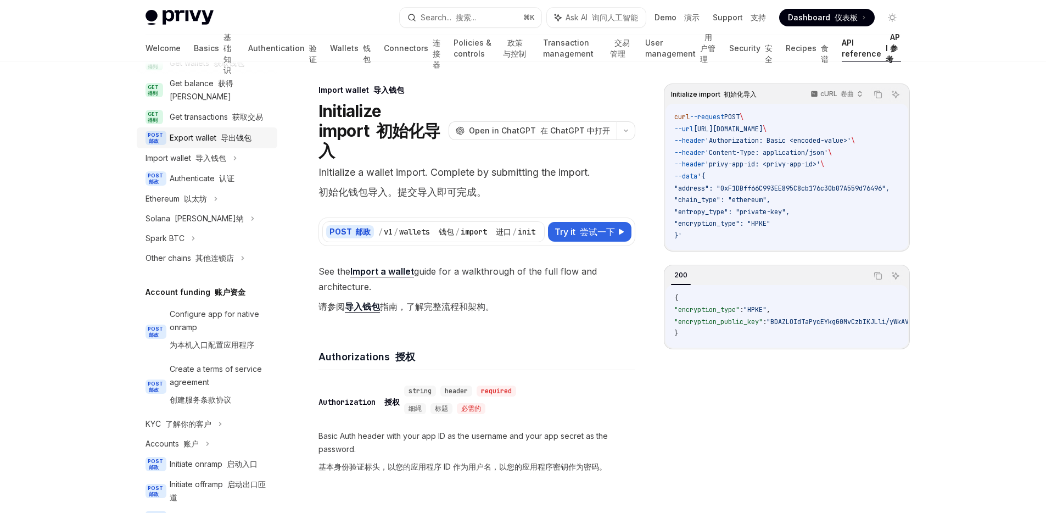
click at [233, 142] on font "导出钱包" at bounding box center [236, 137] width 31 height 9
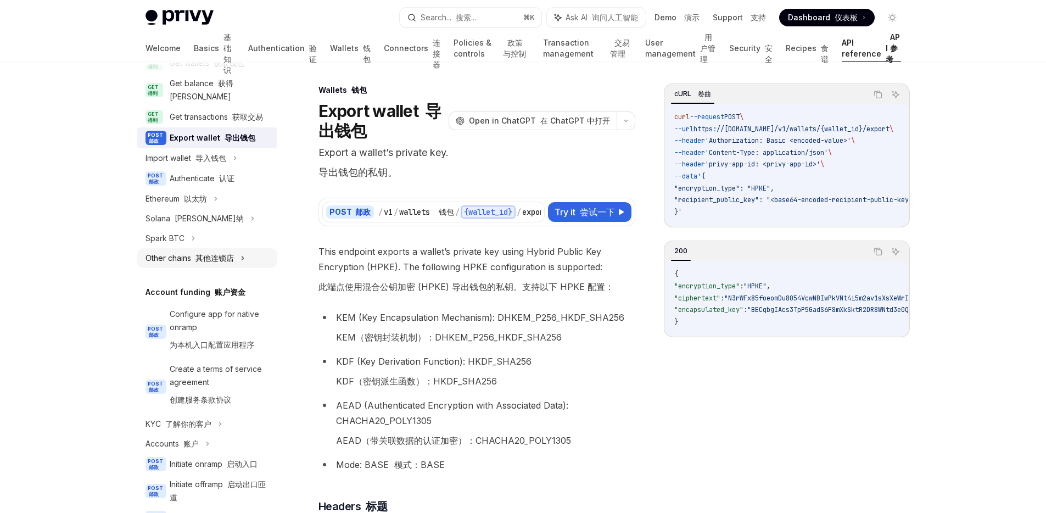
click at [234, 262] on font "其他连锁店" at bounding box center [214, 257] width 38 height 9
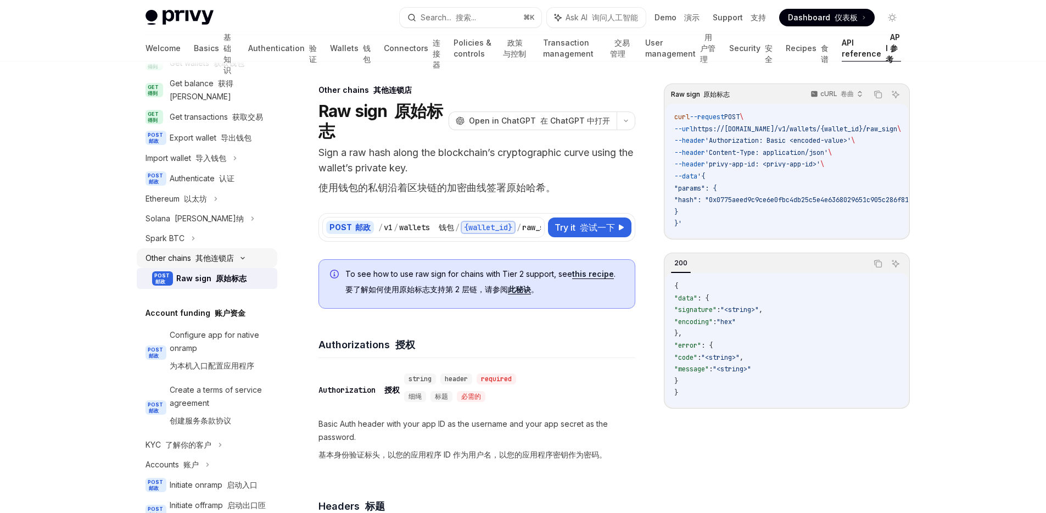
click at [234, 268] on div "Other chains 其他连锁店" at bounding box center [207, 258] width 141 height 20
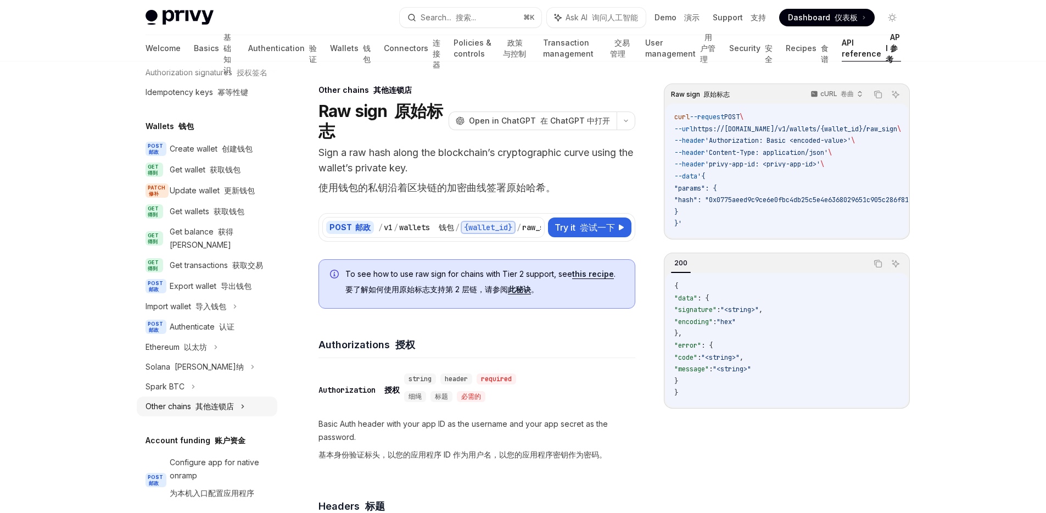
scroll to position [54, 0]
click at [236, 312] on div "Import wallet 导入钱包" at bounding box center [207, 307] width 141 height 20
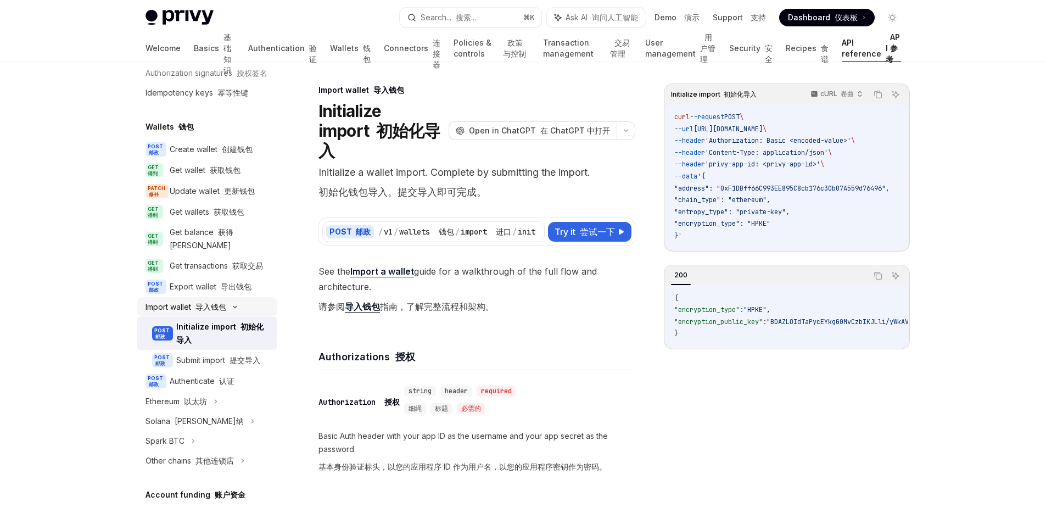
click at [228, 317] on div "Import wallet 导入钱包" at bounding box center [207, 307] width 141 height 20
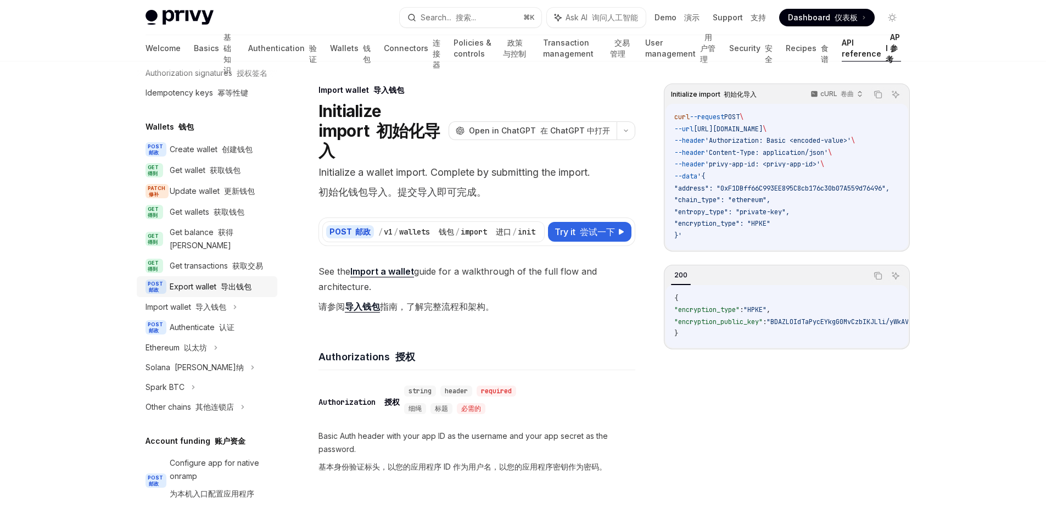
click at [228, 291] on font "导出钱包" at bounding box center [236, 286] width 31 height 9
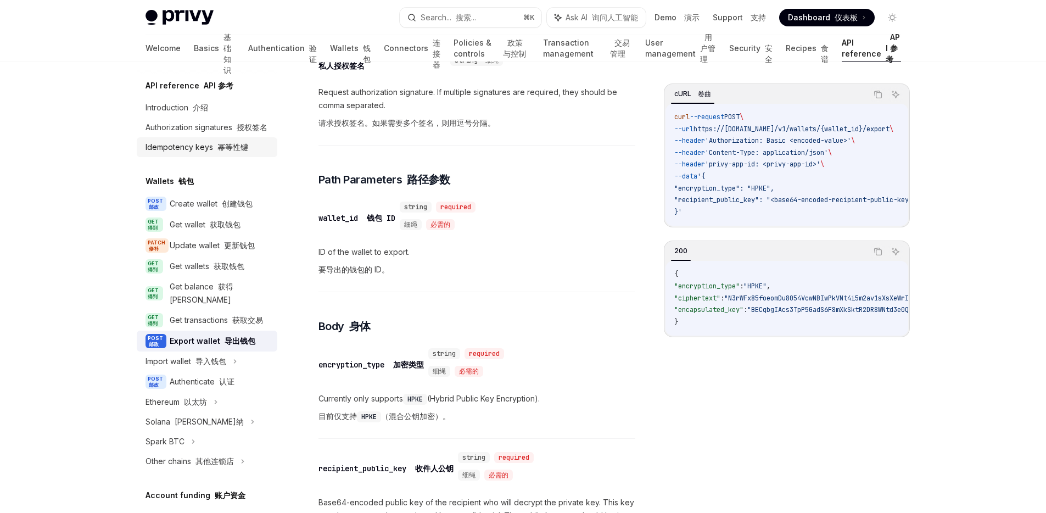
click at [220, 152] on font "幂等性键" at bounding box center [232, 146] width 31 height 9
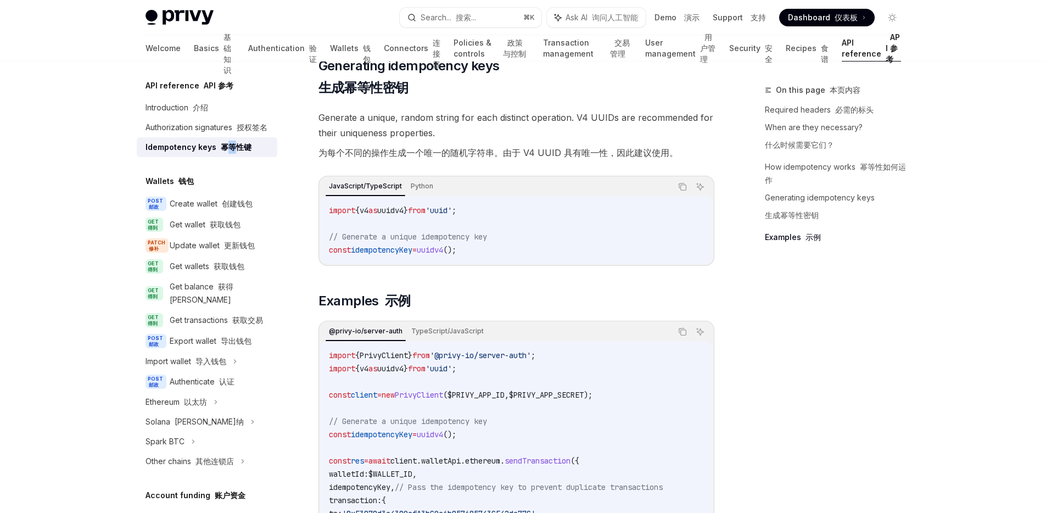
scroll to position [1107, 0]
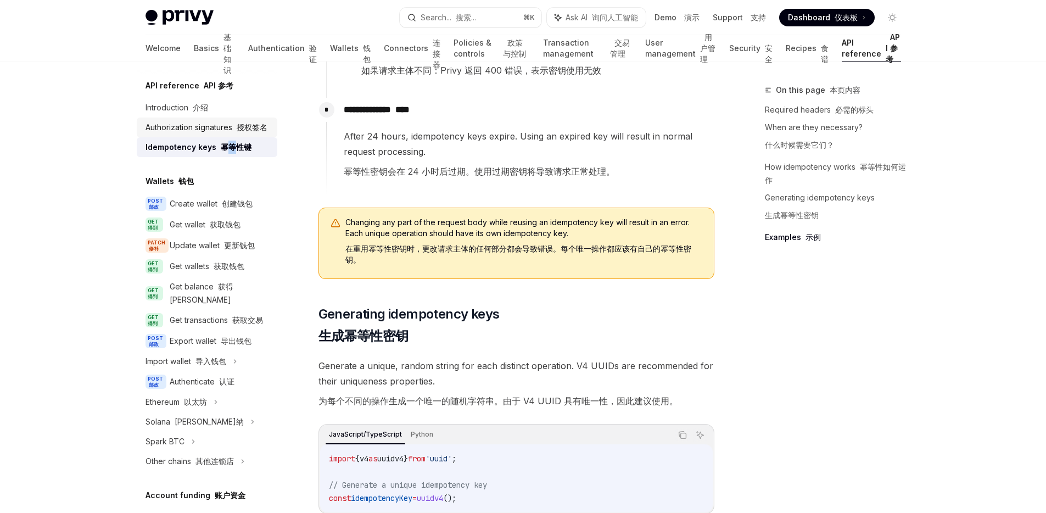
click at [212, 134] on div "Authorization signatures 授权签名" at bounding box center [206, 127] width 122 height 13
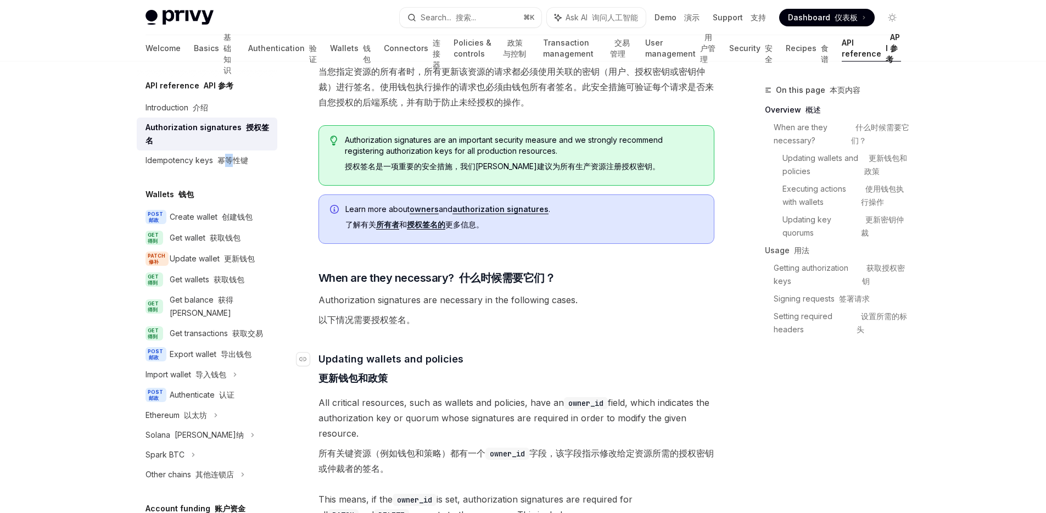
scroll to position [507, 0]
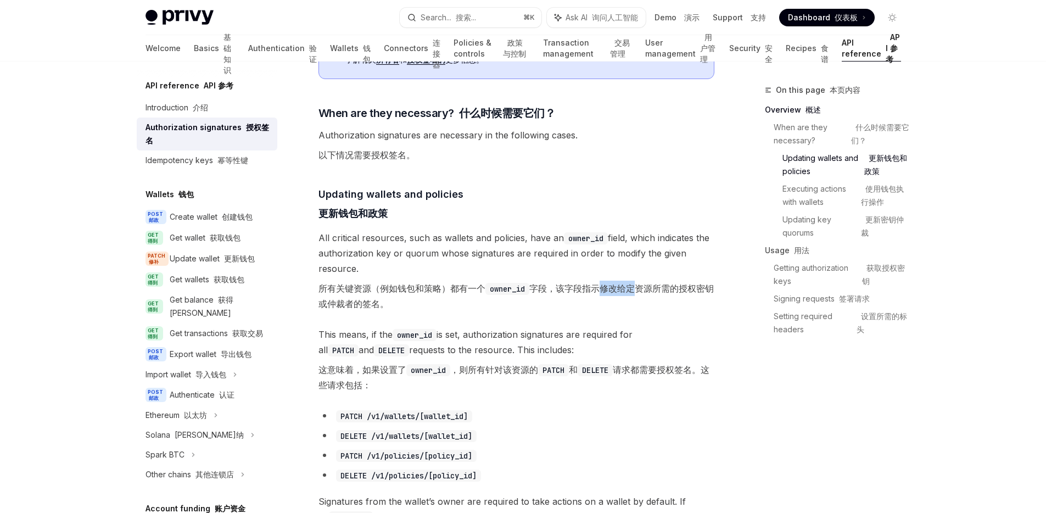
drag, startPoint x: 596, startPoint y: 289, endPoint x: 629, endPoint y: 290, distance: 32.4
click at [629, 290] on font "所有关键资源（例如钱包和策略）都有一个 owner_id 字段，该字段指示修改给定资源所需的授权密钥或仲裁者的签名。" at bounding box center [515, 296] width 395 height 26
click at [568, 306] on font "所有关键资源（例如钱包和策略）都有一个 owner_id 字段，该字段指示修改给定资源所需的授权密钥或仲裁者的签名。" at bounding box center [516, 296] width 396 height 31
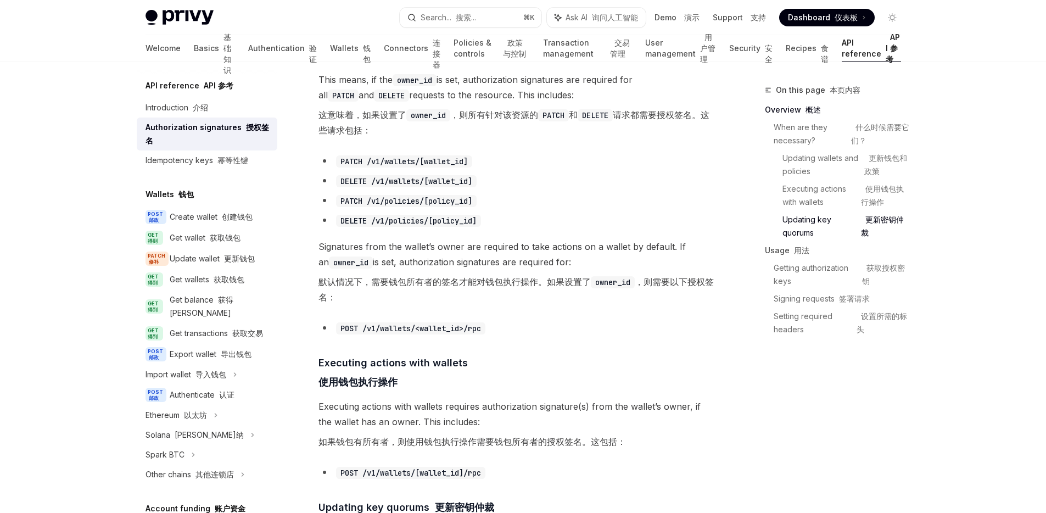
scroll to position [1057, 0]
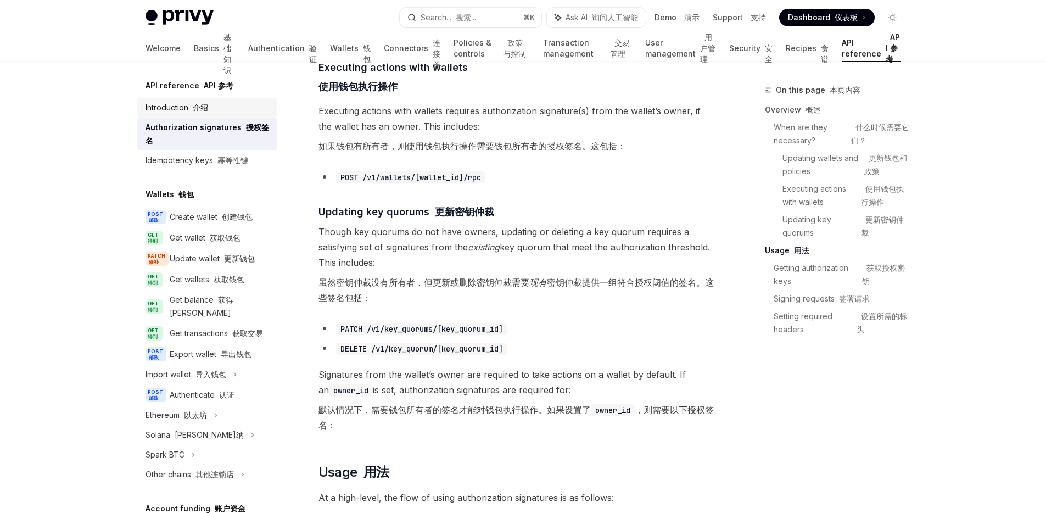
click at [192, 111] on font at bounding box center [190, 107] width 4 height 9
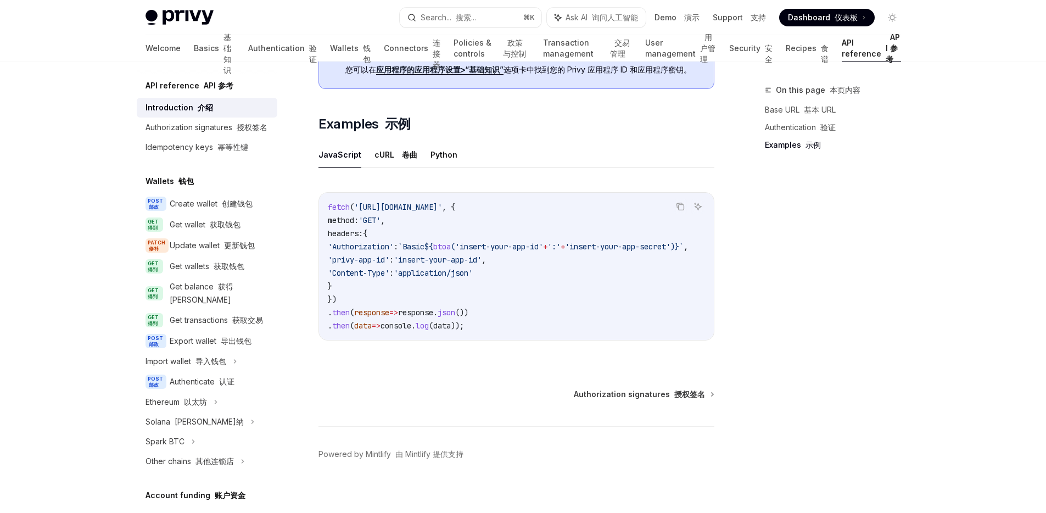
scroll to position [1054, 0]
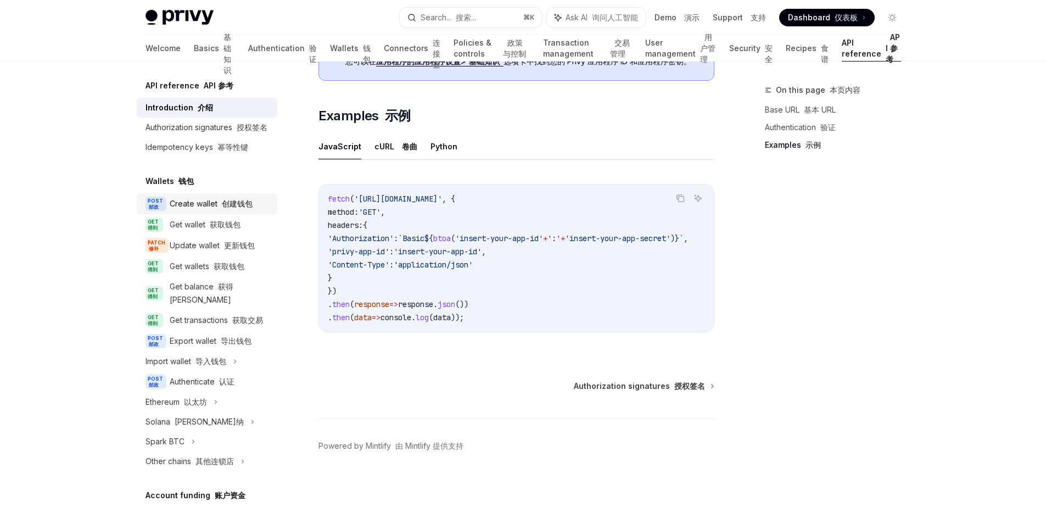
click at [223, 208] on font "创建钱包" at bounding box center [237, 203] width 31 height 9
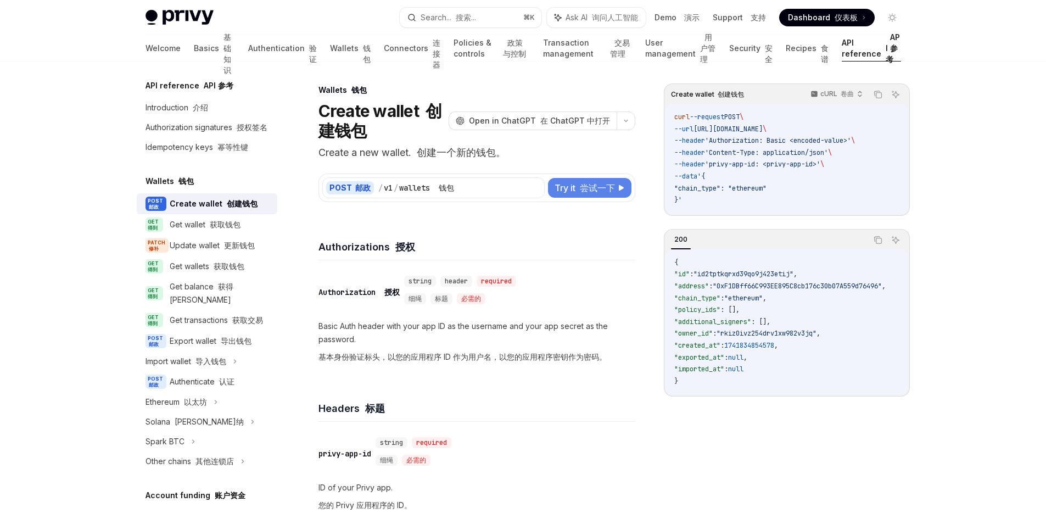
click at [574, 195] on button "Try it 尝试一下" at bounding box center [589, 188] width 83 height 20
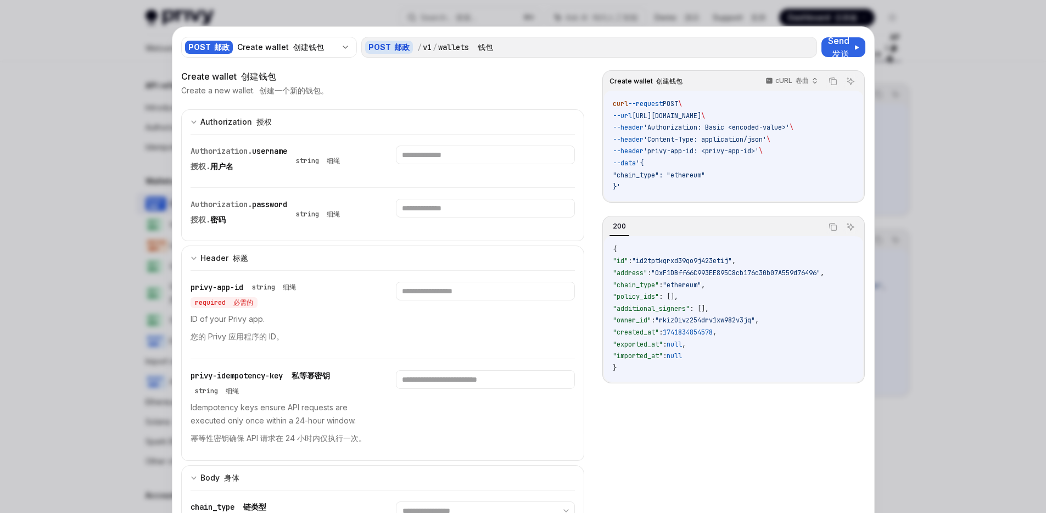
click at [237, 156] on div "Authorization. username 授权. 用户名" at bounding box center [238, 160] width 97 height 31
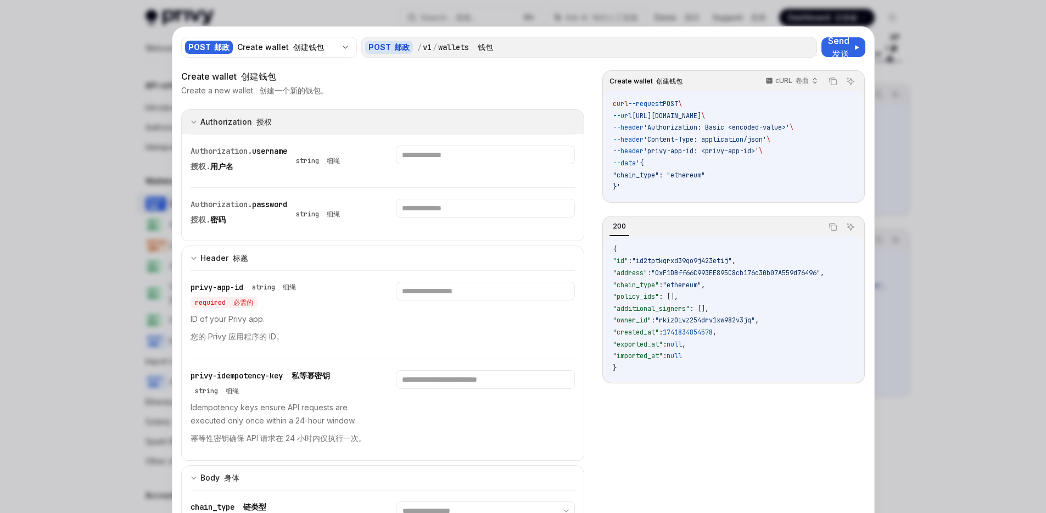
click at [190, 121] on icon "expand input section" at bounding box center [193, 122] width 7 height 7
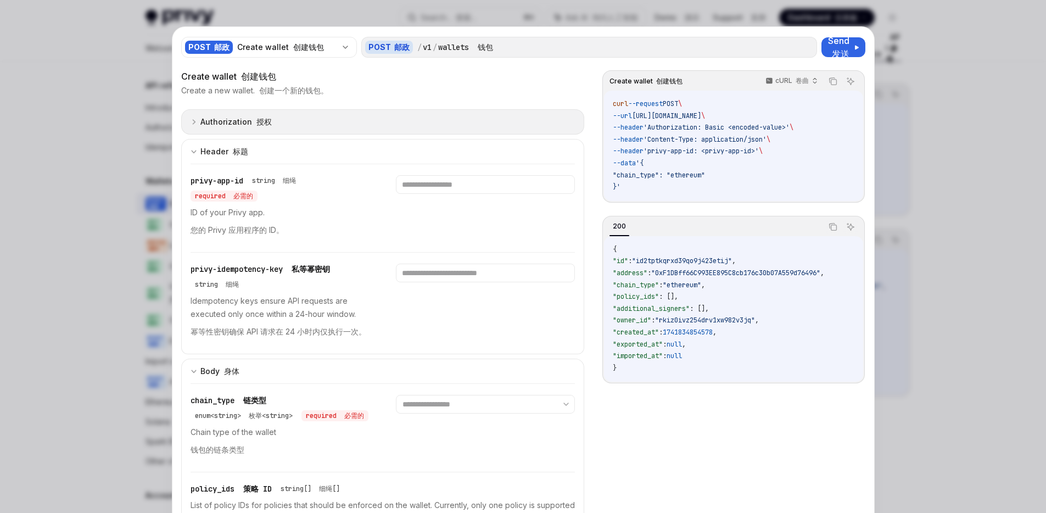
click at [190, 121] on icon "expand input section" at bounding box center [193, 122] width 7 height 7
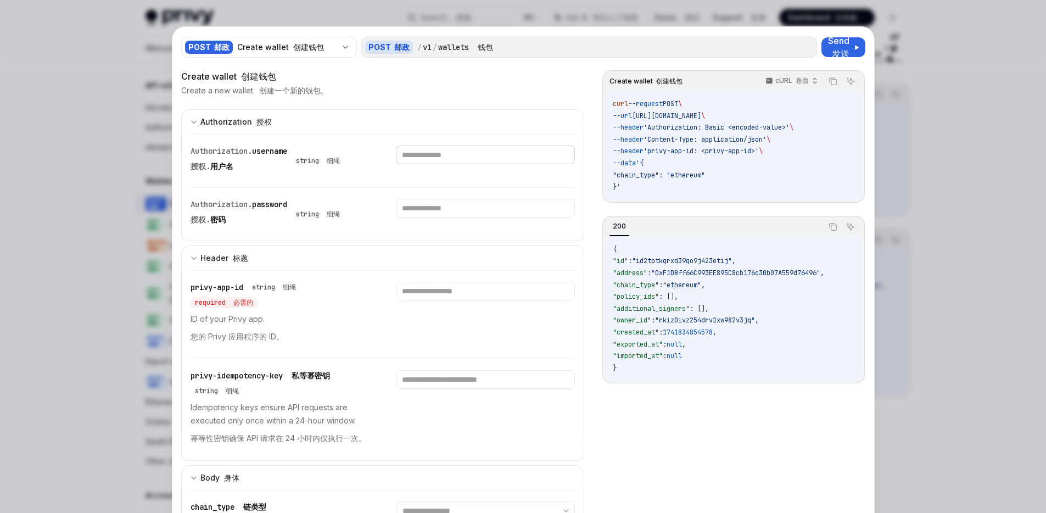
click at [440, 159] on input "text" at bounding box center [485, 154] width 179 height 19
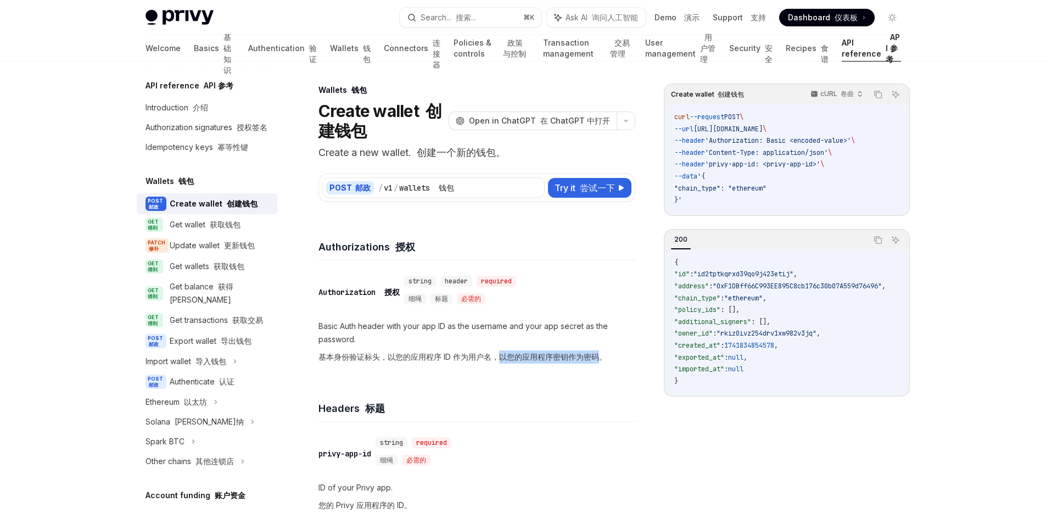
drag, startPoint x: 499, startPoint y: 355, endPoint x: 608, endPoint y: 363, distance: 109.0
click at [600, 356] on font "基本身份验证标头，以您的应用程序 ID 作为用户名，以您的应用程序密钥作为密码。" at bounding box center [462, 356] width 288 height 9
click at [604, 372] on div "​ Authorization 授权 string header required 细绳 标题 必需的 Basic Auth header with your…" at bounding box center [476, 320] width 317 height 121
drag, startPoint x: 580, startPoint y: 355, endPoint x: 501, endPoint y: 387, distance: 85.7
click at [475, 355] on p "Basic Auth header with your app ID as the username and your app secret as the p…" at bounding box center [476, 344] width 317 height 48
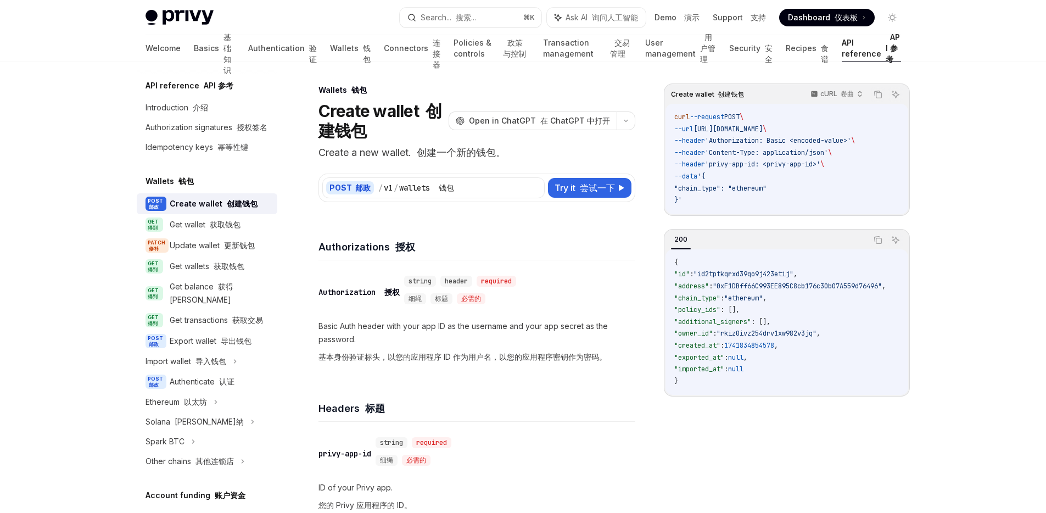
drag, startPoint x: 501, startPoint y: 387, endPoint x: 510, endPoint y: 383, distance: 10.3
click at [501, 387] on div "Headers 标题" at bounding box center [476, 401] width 317 height 41
click at [593, 193] on span "Try it 尝试一下" at bounding box center [584, 187] width 60 height 13
type textarea "*"
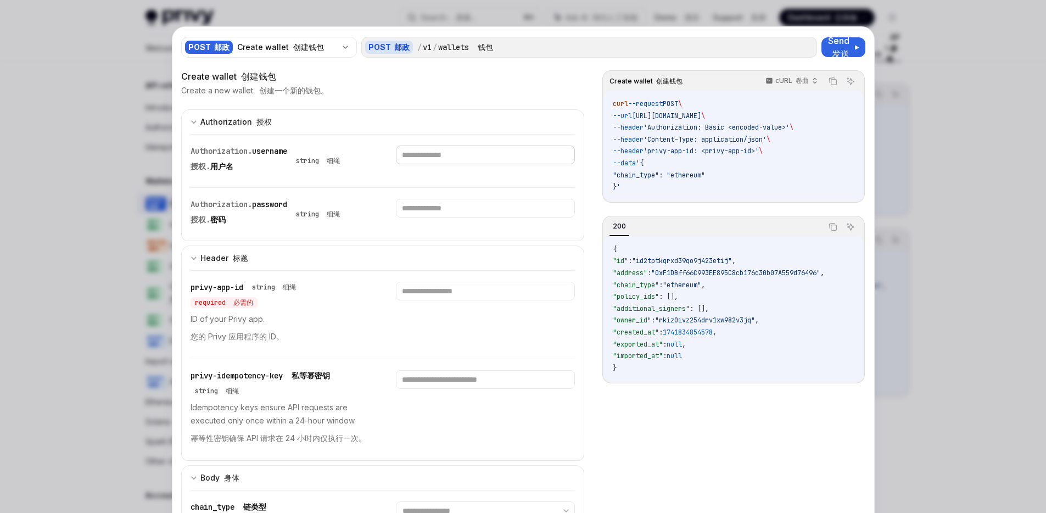
click at [497, 159] on input "text" at bounding box center [485, 154] width 179 height 19
paste input "**********"
type input "**********"
click at [453, 164] on input "text" at bounding box center [470, 154] width 169 height 19
paste input "**********"
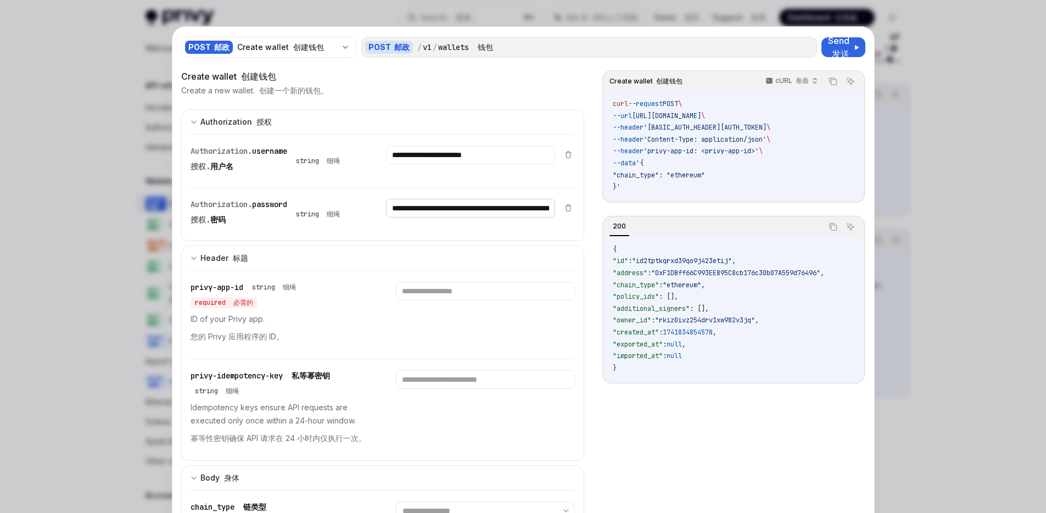
scroll to position [0, 266]
type input "**********"
click at [444, 164] on input "text" at bounding box center [470, 154] width 169 height 19
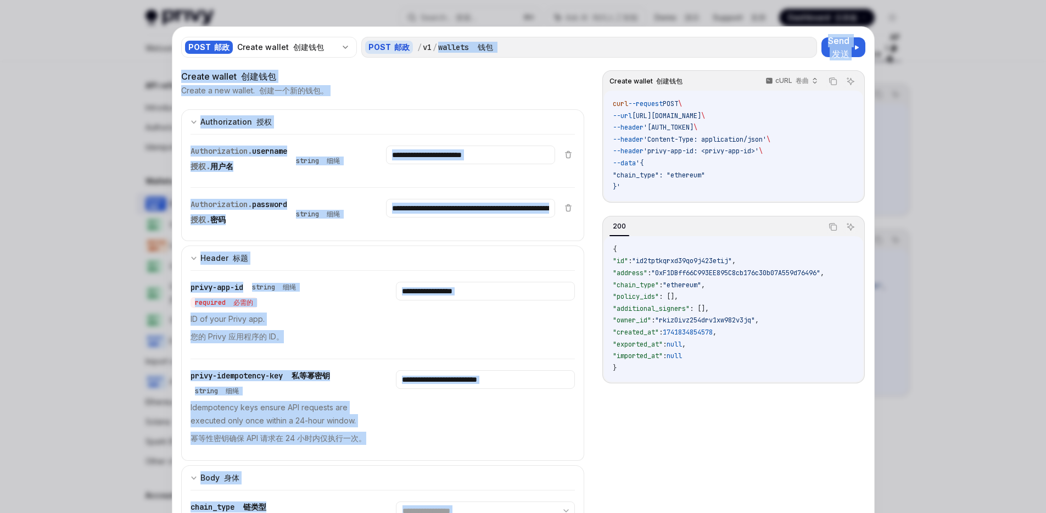
drag, startPoint x: 561, startPoint y: 33, endPoint x: 591, endPoint y: 61, distance: 40.8
click at [483, 92] on div "Create a new wallet. 创建一个新的钱包。" at bounding box center [383, 90] width 404 height 11
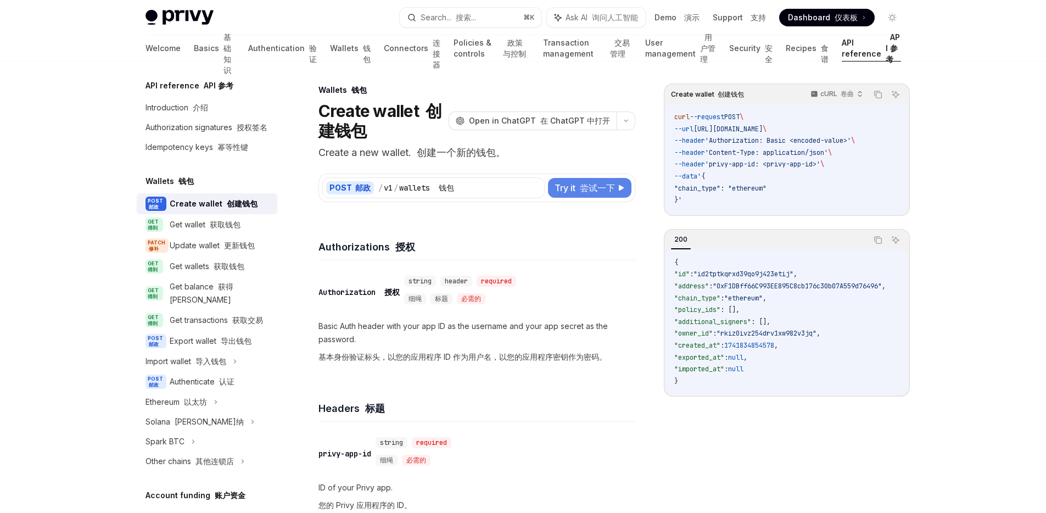
click at [589, 189] on font "尝试一下" at bounding box center [597, 187] width 35 height 11
type textarea "*"
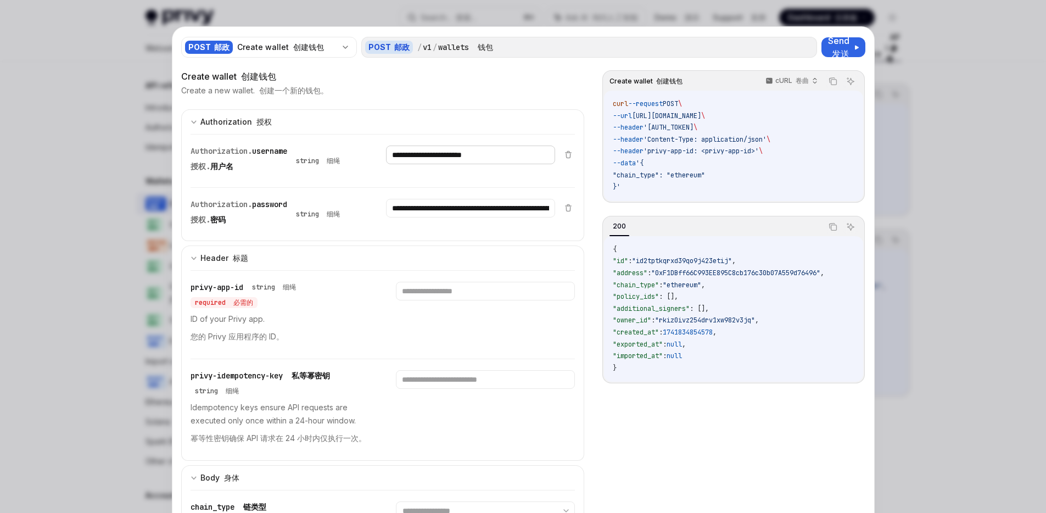
click at [526, 155] on input "**********" at bounding box center [470, 154] width 169 height 19
click at [452, 164] on input "text" at bounding box center [470, 154] width 169 height 19
paste input "**********"
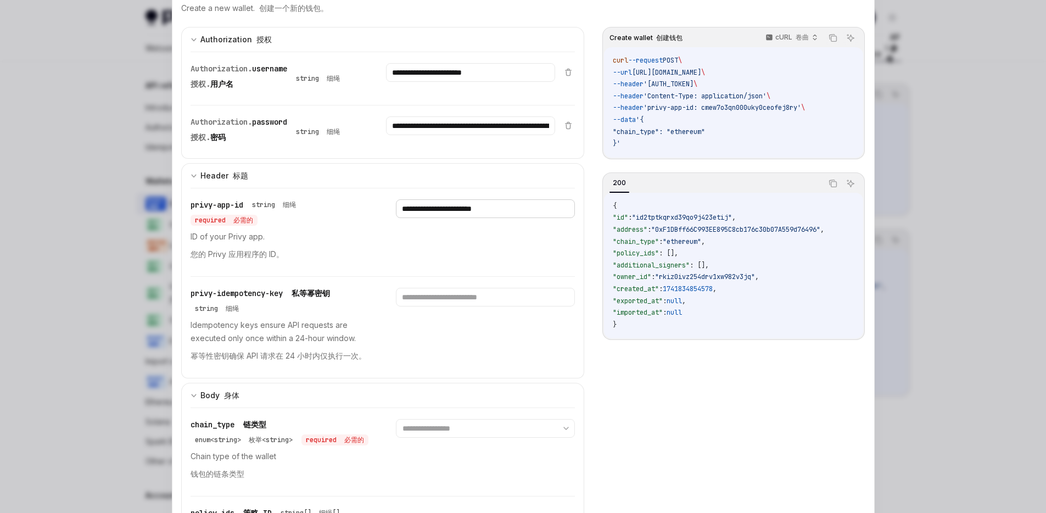
scroll to position [152, 0]
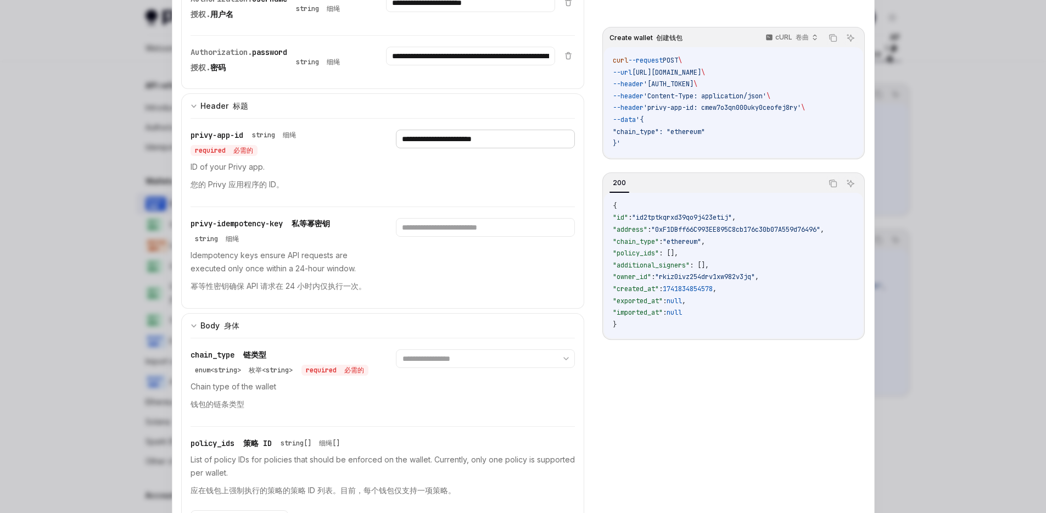
type input "**********"
click at [477, 354] on select "**********" at bounding box center [485, 358] width 179 height 19
click at [444, 355] on select "**********" at bounding box center [485, 358] width 179 height 19
select select "********"
click at [396, 349] on select "**********" at bounding box center [485, 358] width 179 height 19
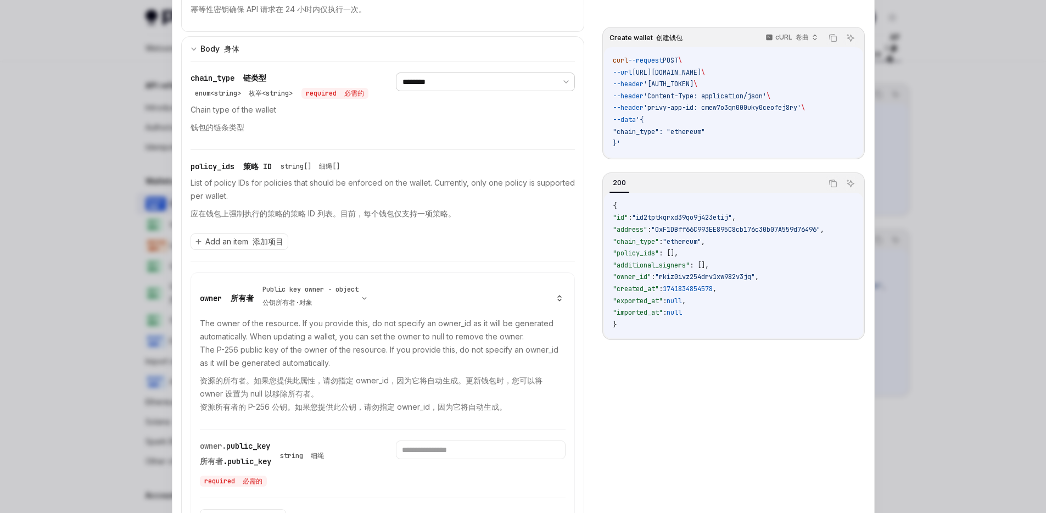
scroll to position [445, 0]
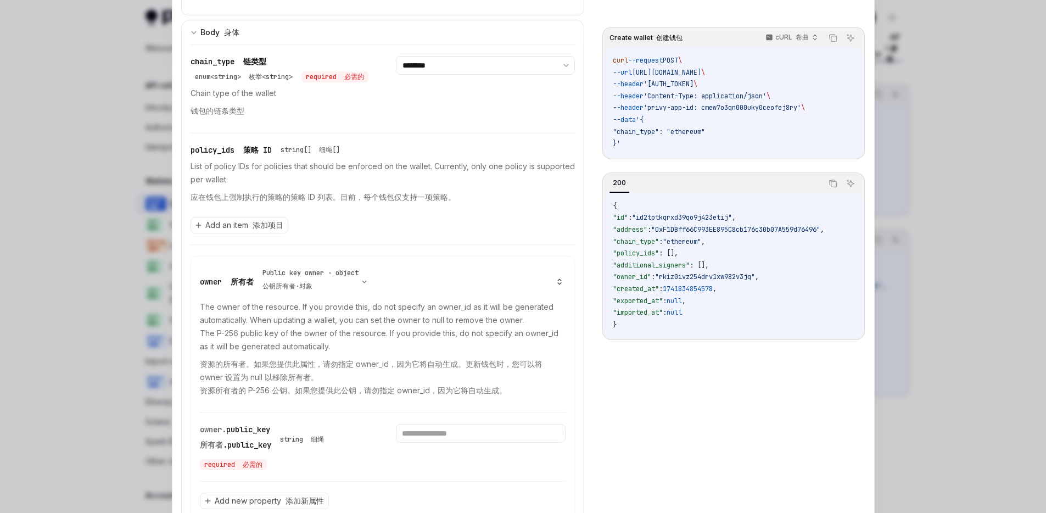
click at [558, 284] on icon at bounding box center [559, 284] width 3 height 2
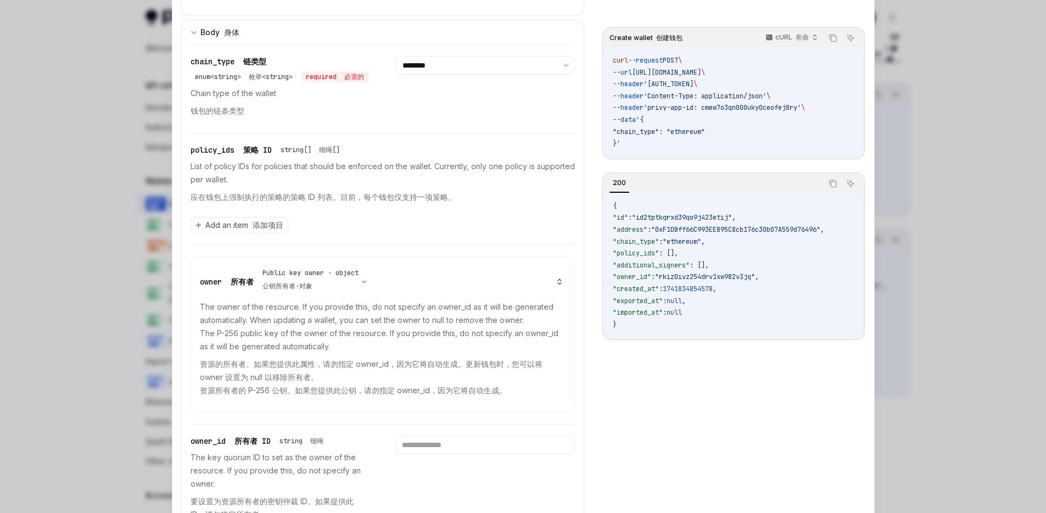
click at [558, 284] on icon at bounding box center [559, 284] width 3 height 2
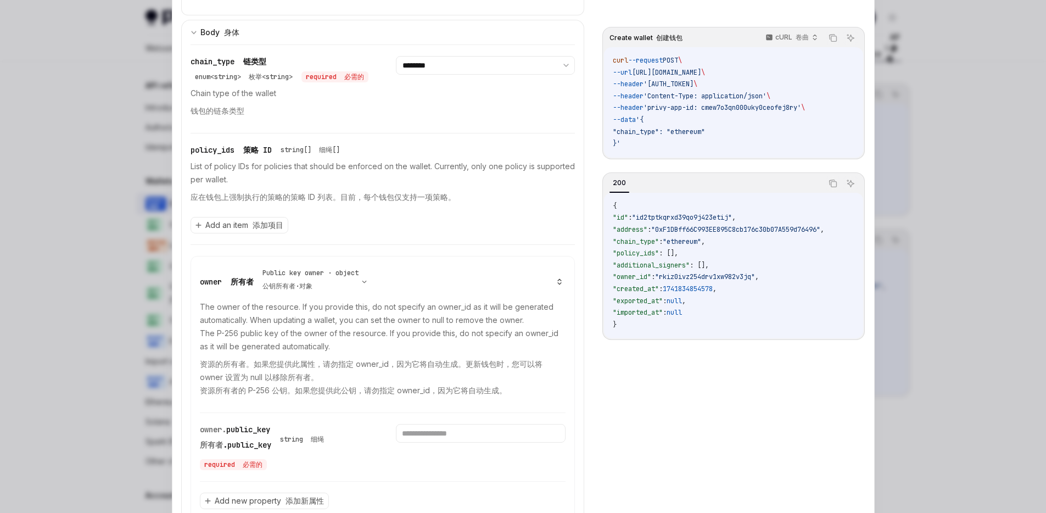
click at [558, 284] on icon at bounding box center [559, 284] width 3 height 2
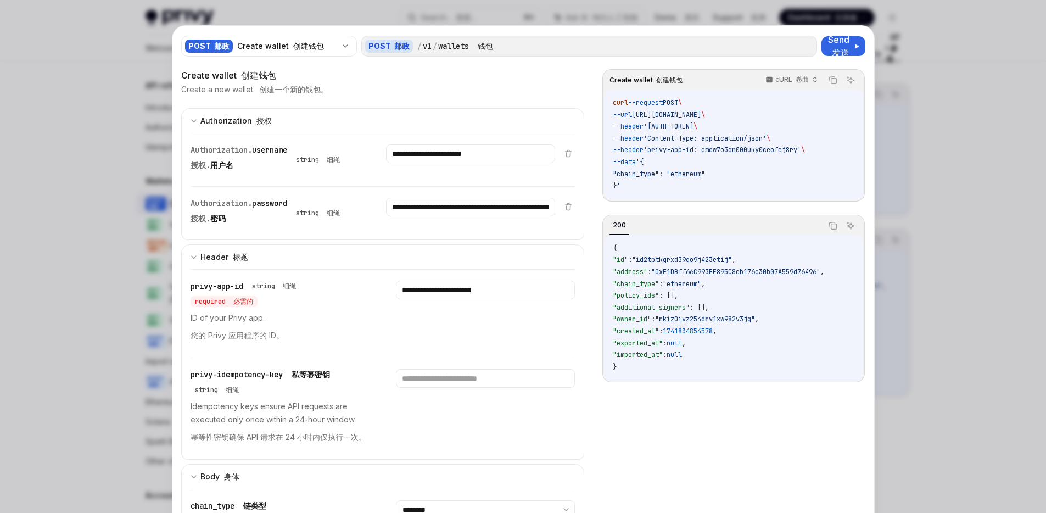
scroll to position [0, 0]
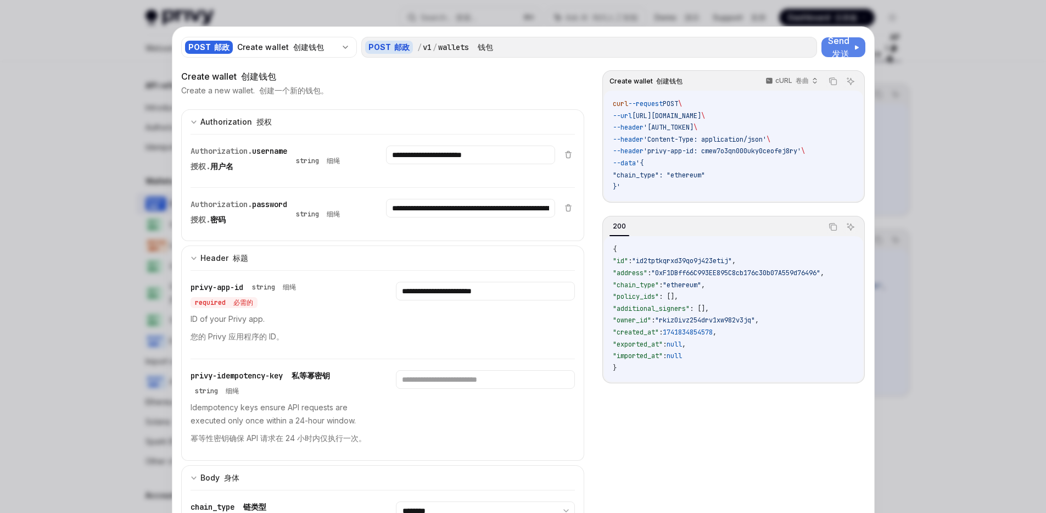
click at [838, 46] on span "Send 发送" at bounding box center [840, 47] width 24 height 26
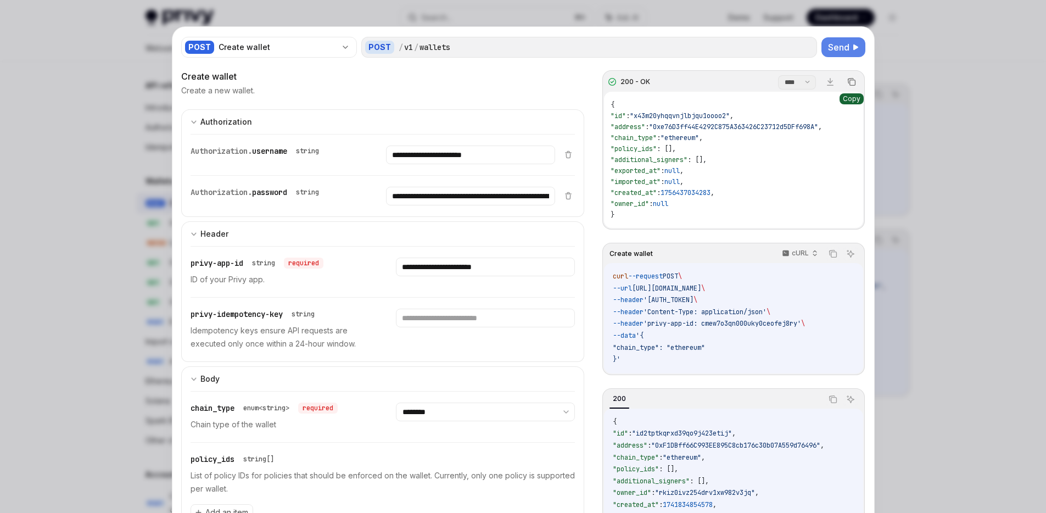
click at [849, 78] on icon "Copy the contents from the code block" at bounding box center [851, 81] width 9 height 9
drag, startPoint x: 110, startPoint y: 104, endPoint x: 122, endPoint y: 109, distance: 12.9
click at [110, 105] on div at bounding box center [523, 256] width 1046 height 513
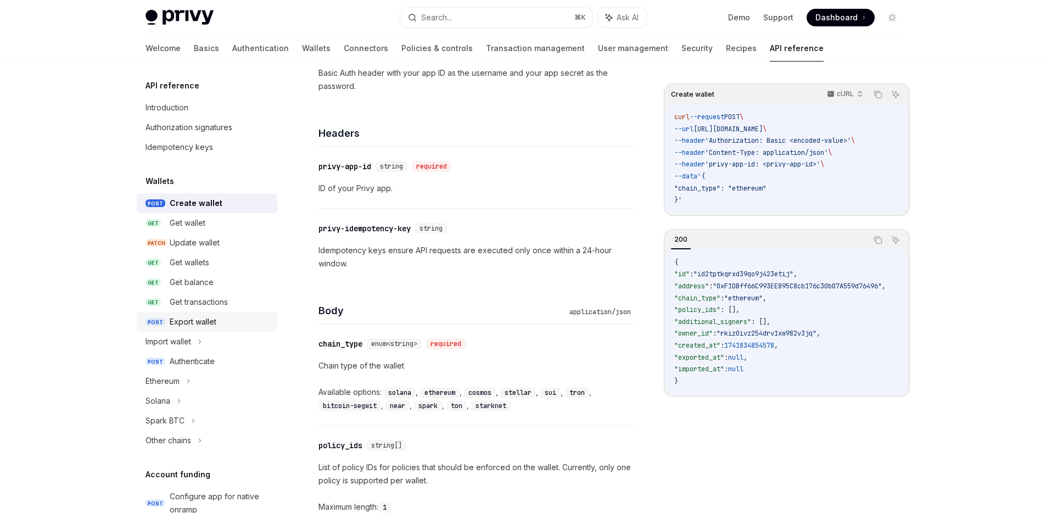
click at [224, 317] on div "Export wallet" at bounding box center [220, 321] width 101 height 13
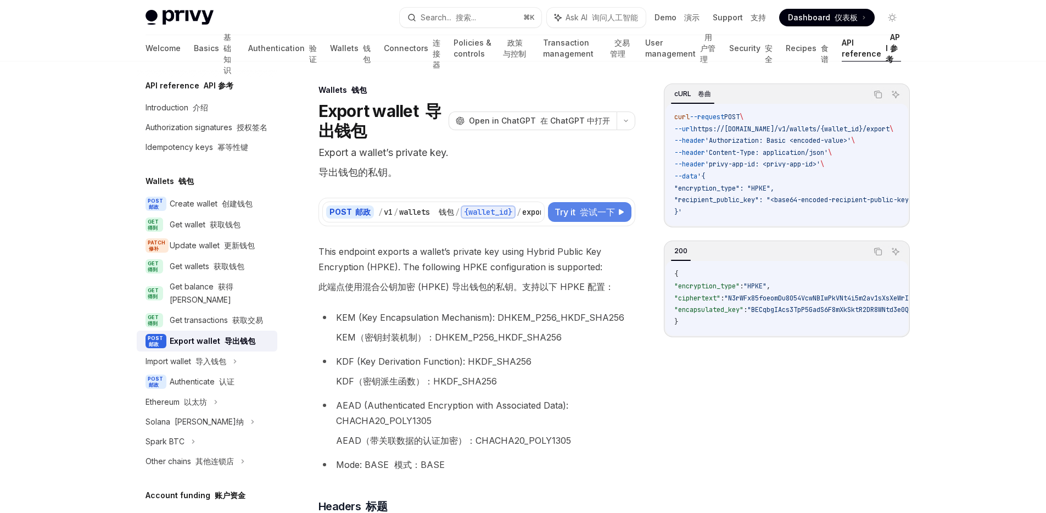
click at [602, 213] on font "尝试一下" at bounding box center [597, 211] width 35 height 11
type textarea "*"
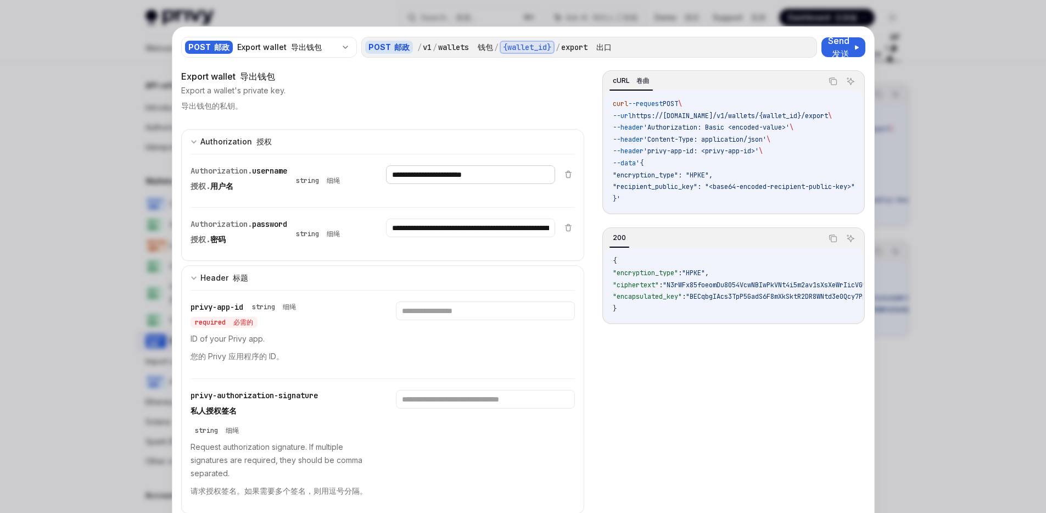
click at [513, 177] on input "**********" at bounding box center [470, 174] width 169 height 19
click at [457, 184] on input "text" at bounding box center [470, 174] width 169 height 19
paste input "**********"
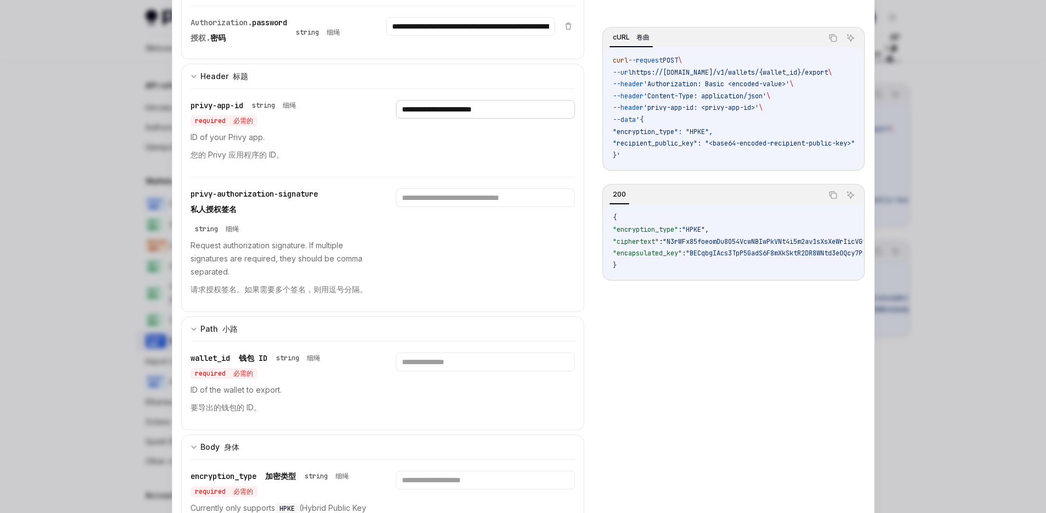
scroll to position [210, 0]
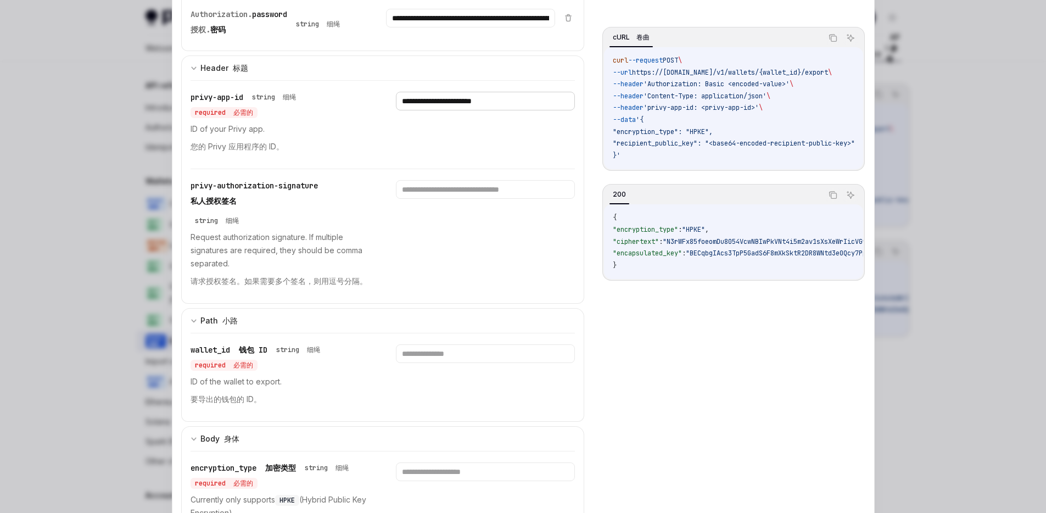
type input "**********"
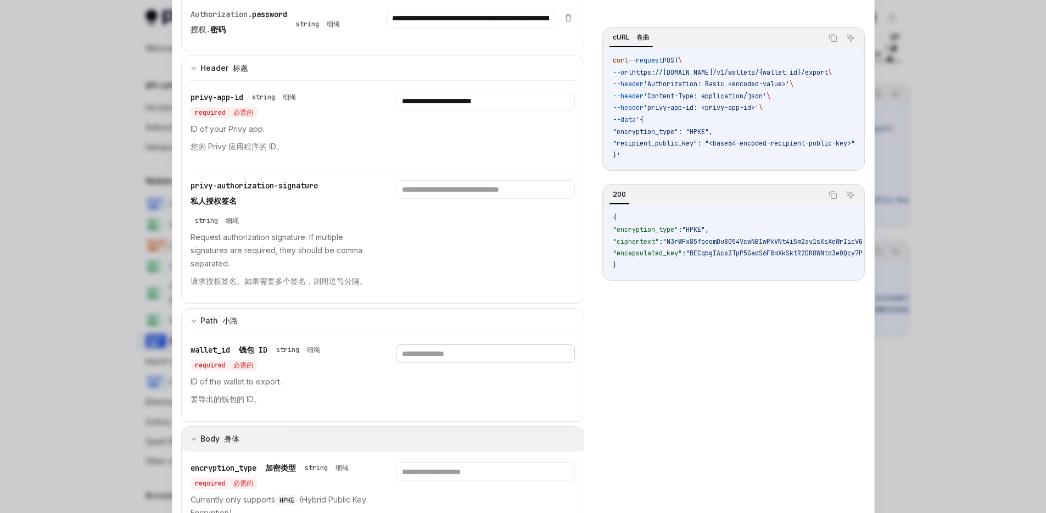
paste input "**********"
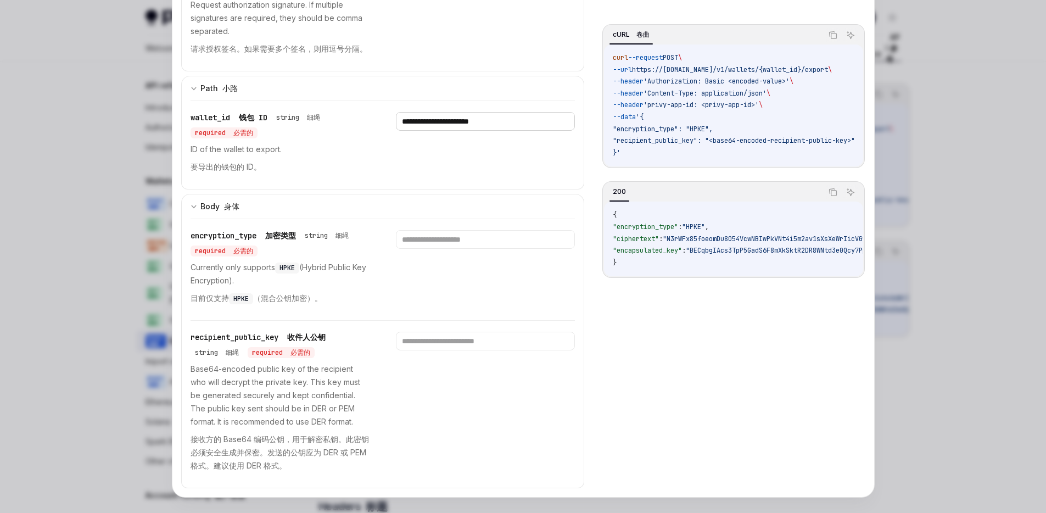
scroll to position [433, 0]
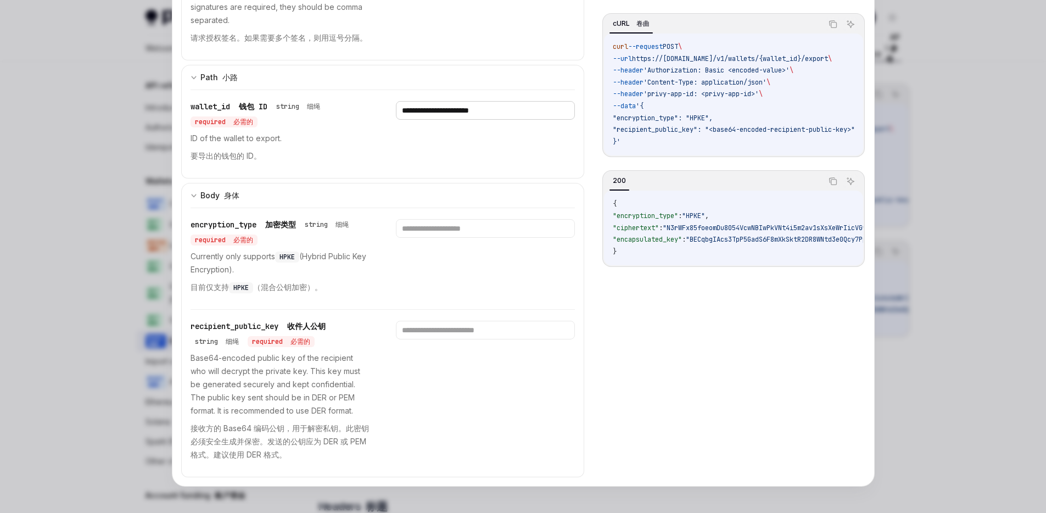
type input "**********"
drag, startPoint x: 724, startPoint y: 275, endPoint x: 750, endPoint y: 274, distance: 26.4
click at [750, 267] on div "200 Copy 复制 Ask AI 询问人工智能 { "encryption_type" : "HPKE" , "ciphertext" : "N3rWFx…" at bounding box center [733, 218] width 262 height 97
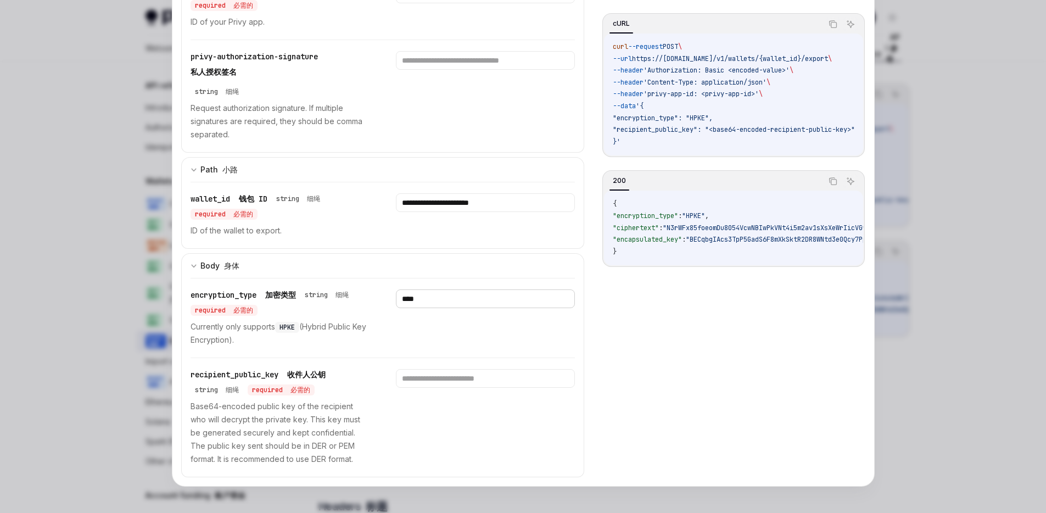
scroll to position [433, 0]
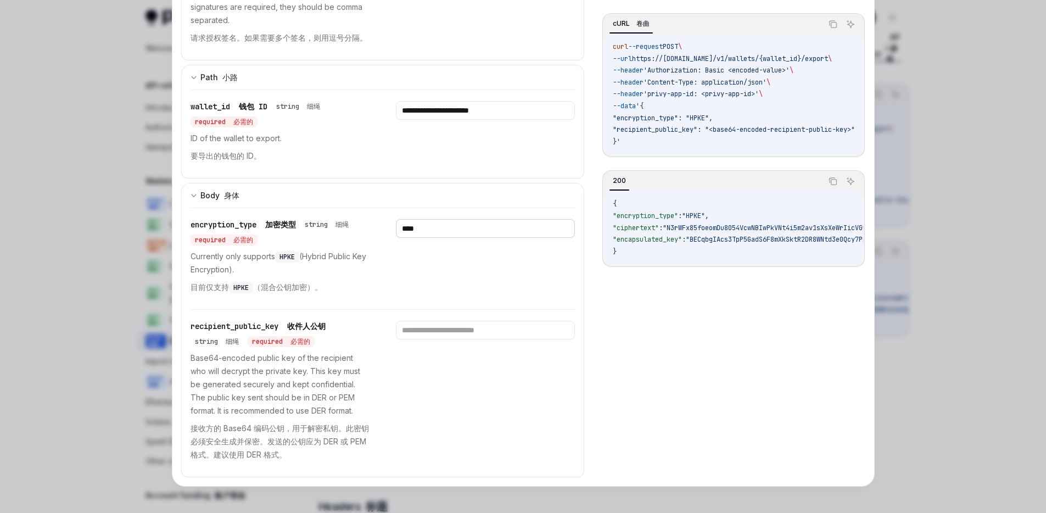
type input "****"
drag, startPoint x: 800, startPoint y: 160, endPoint x: 812, endPoint y: 159, distance: 12.1
click at [812, 157] on div "cURL 卷曲 Copy 复制 Ask AI 询问人工智能 curl --request POST \ --url https://[DOMAIN_NAME]…" at bounding box center [733, 85] width 262 height 144
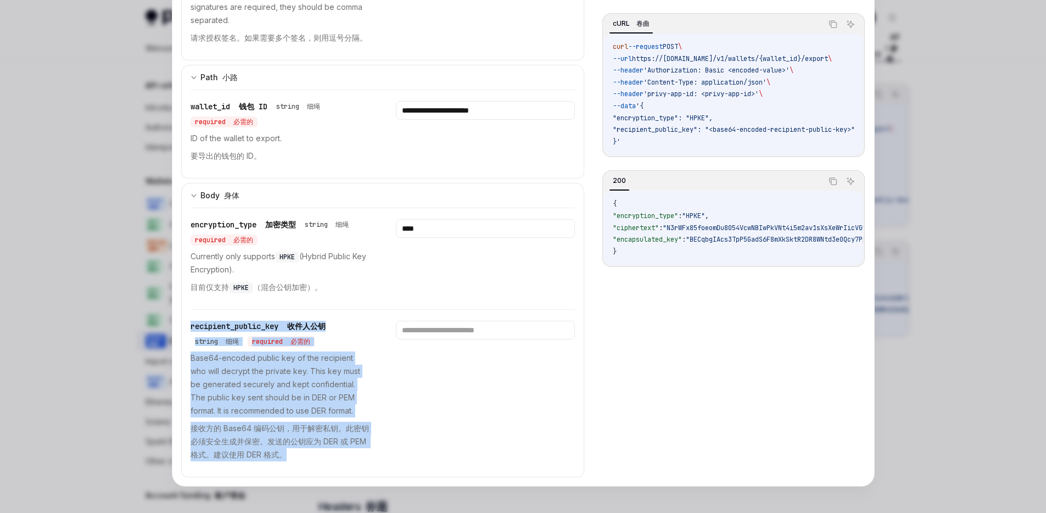
drag, startPoint x: 285, startPoint y: 458, endPoint x: 188, endPoint y: 322, distance: 167.3
click at [190, 322] on div "recipient_public_key 收件人公钥 string 细绳 required 必需的 Base64-encoded public key of …" at bounding box center [279, 393] width 179 height 145
click at [190, 322] on span "recipient_public_key 收件人公钥" at bounding box center [257, 326] width 135 height 10
drag, startPoint x: 281, startPoint y: 458, endPoint x: 188, endPoint y: 327, distance: 160.2
click at [190, 327] on div "recipient_public_key 收件人公钥 string 细绳 required 必需的 Base64-encoded public key of …" at bounding box center [279, 393] width 179 height 145
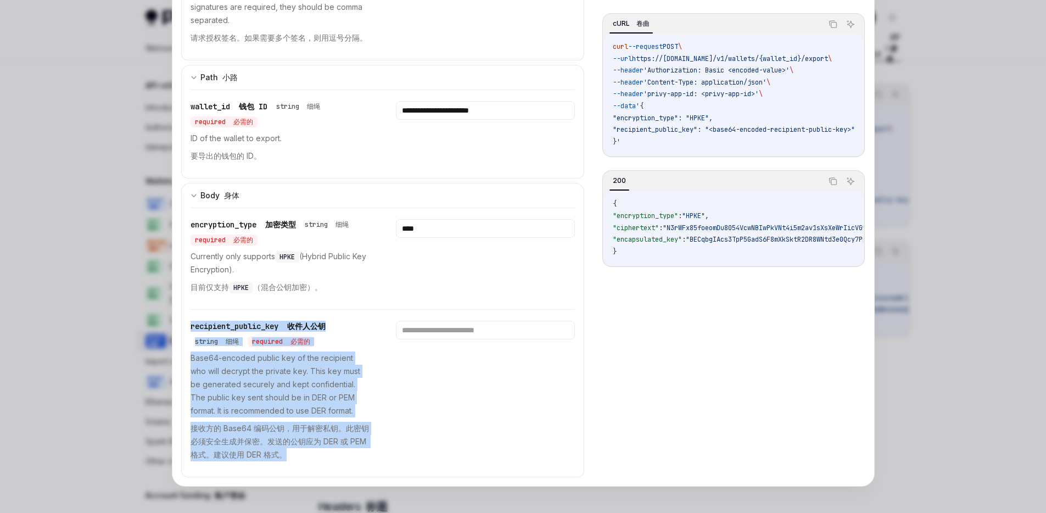
copy div "recipient_public_key 收件人公钥 string 细绳 required 必需的 Base64-encoded public key of …"
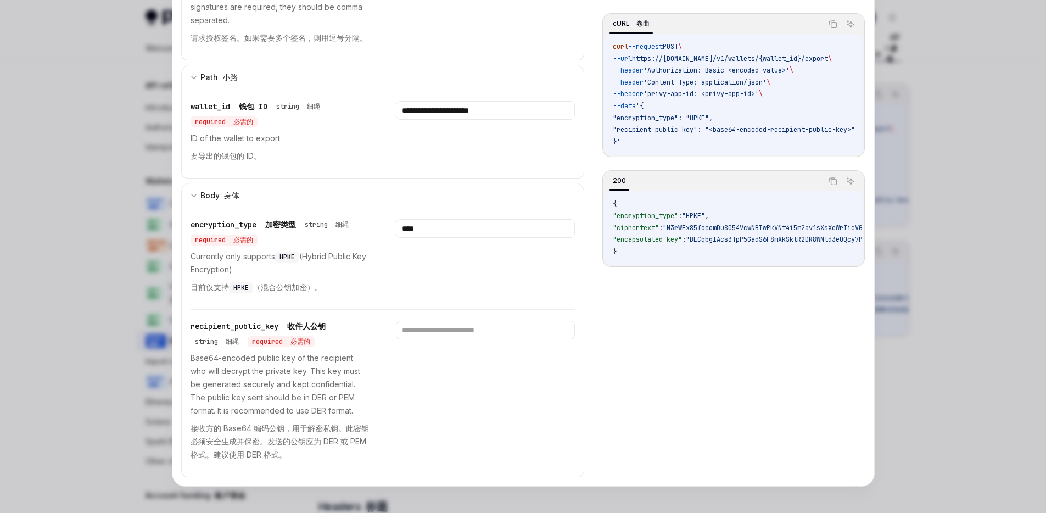
drag, startPoint x: 705, startPoint y: 268, endPoint x: 725, endPoint y: 268, distance: 19.2
click at [733, 265] on div "{ "encryption_type" : "HPKE" , "ciphertext" : "N3rWFx85foeomDu8054VcwNBIwPkVNt4…" at bounding box center [733, 227] width 259 height 75
drag, startPoint x: 724, startPoint y: 269, endPoint x: 748, endPoint y: 269, distance: 24.2
click at [748, 265] on div "{ "encryption_type" : "HPKE" , "ciphertext" : "N3rWFx85foeomDu8054VcwNBIwPkVNt4…" at bounding box center [733, 227] width 259 height 75
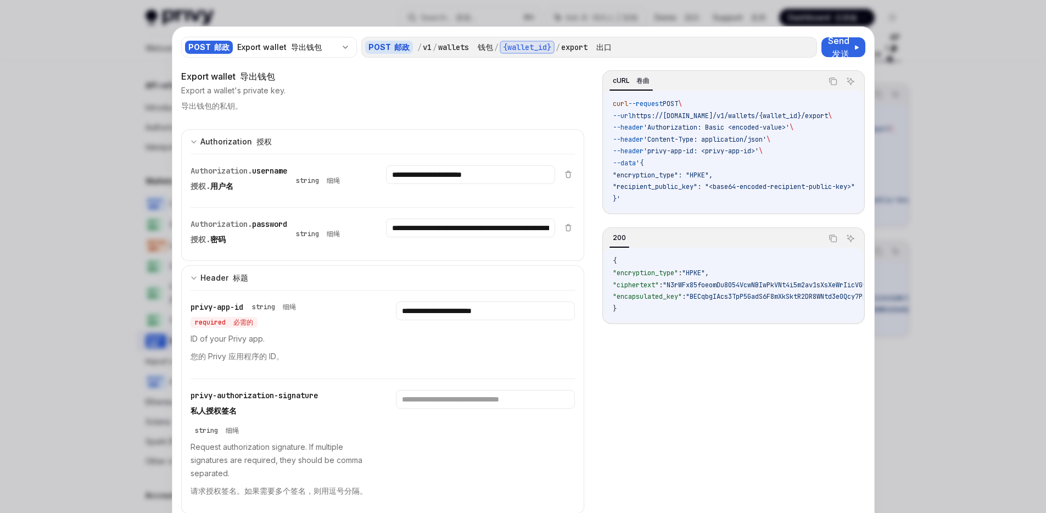
click at [922, 46] on div at bounding box center [523, 256] width 1046 height 513
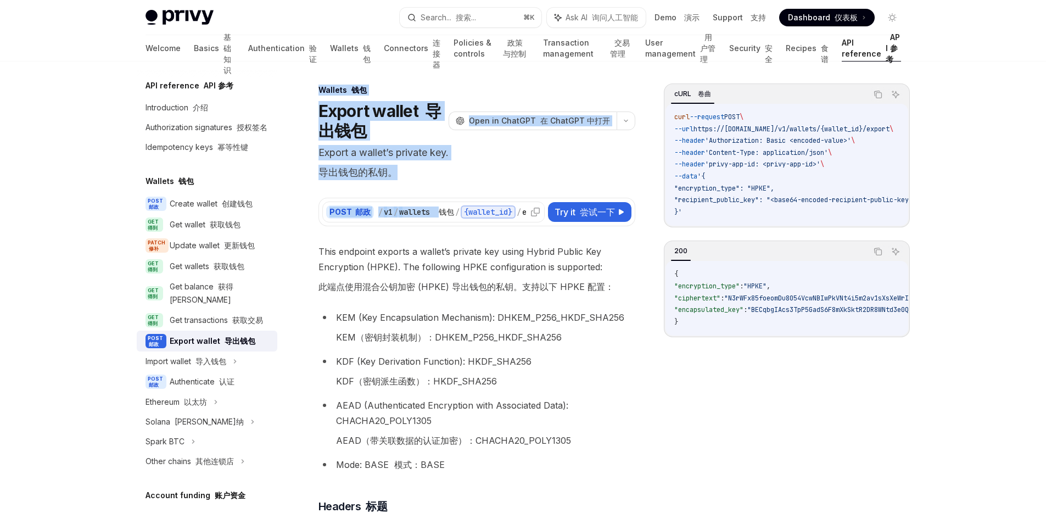
drag, startPoint x: 318, startPoint y: 89, endPoint x: 440, endPoint y: 212, distance: 173.5
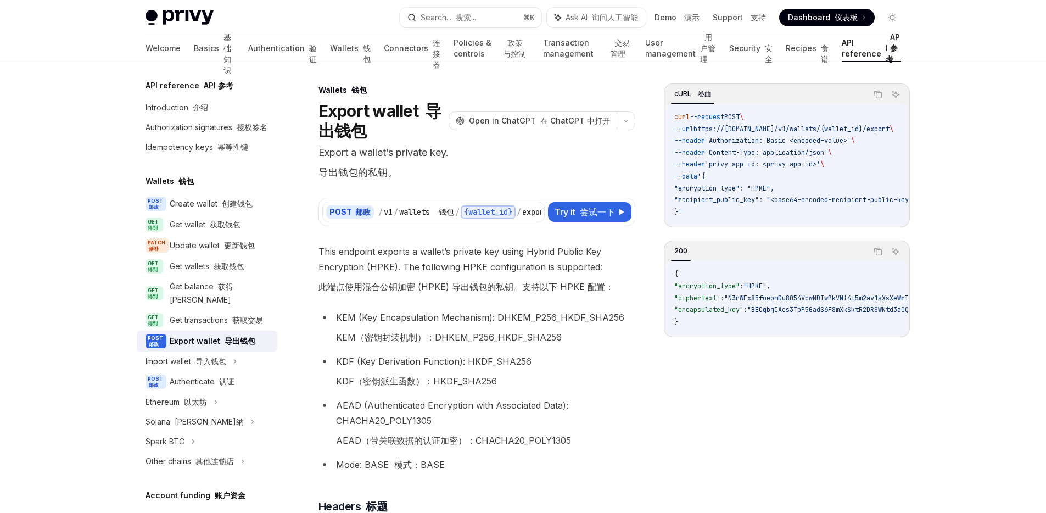
click at [548, 161] on p "Export a wallet’s private key. 导出钱包的私钥。" at bounding box center [476, 165] width 317 height 40
click at [541, 124] on font "在 ChatGPT 中打开" at bounding box center [575, 120] width 70 height 9
click at [589, 215] on font "尝试一下" at bounding box center [597, 211] width 35 height 11
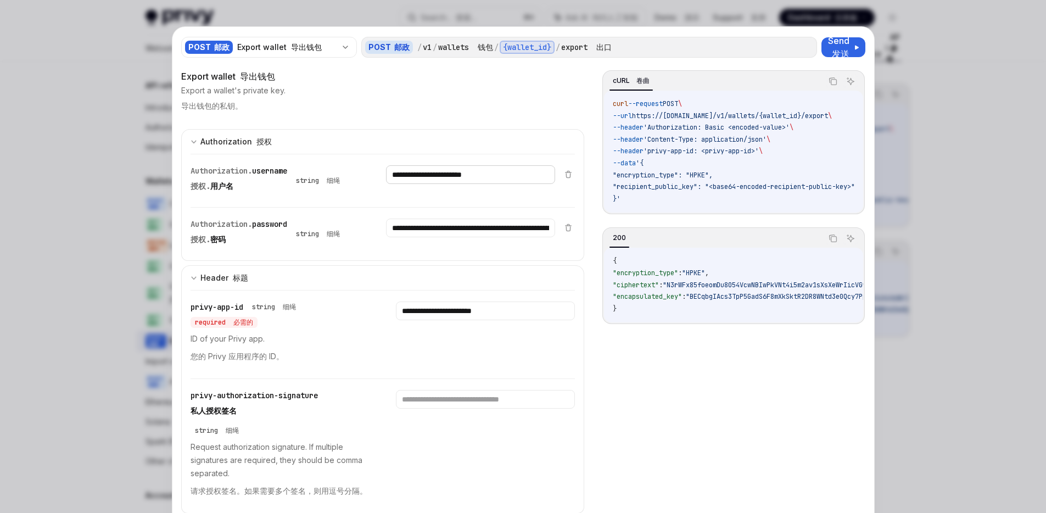
click at [462, 178] on input "**********" at bounding box center [470, 174] width 169 height 19
click at [462, 177] on input "**********" at bounding box center [470, 174] width 169 height 19
click at [466, 184] on input "**********" at bounding box center [470, 174] width 169 height 19
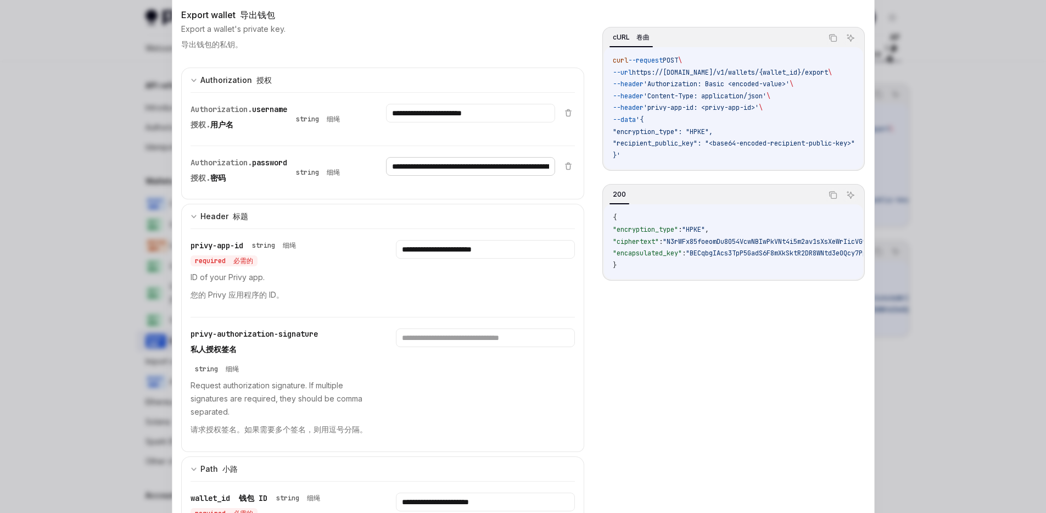
scroll to position [246, 0]
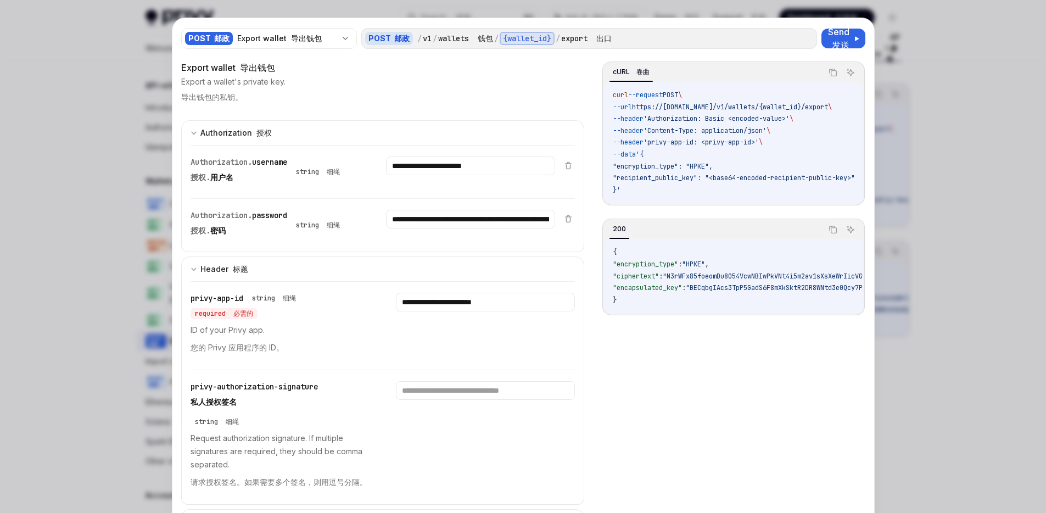
scroll to position [0, 0]
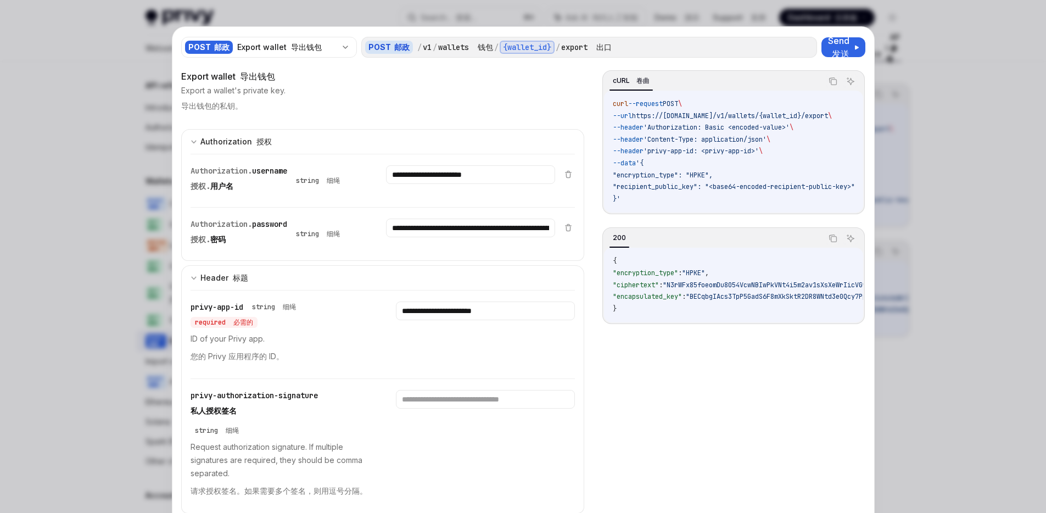
drag, startPoint x: 932, startPoint y: 92, endPoint x: 932, endPoint y: 109, distance: 17.0
click at [932, 92] on div at bounding box center [523, 256] width 1046 height 513
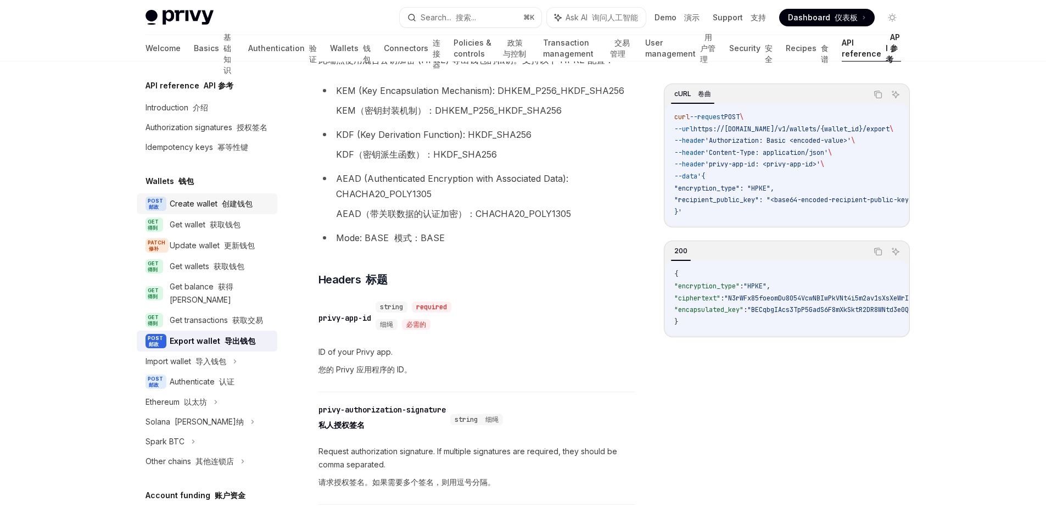
click at [229, 208] on font "创建钱包" at bounding box center [237, 203] width 31 height 9
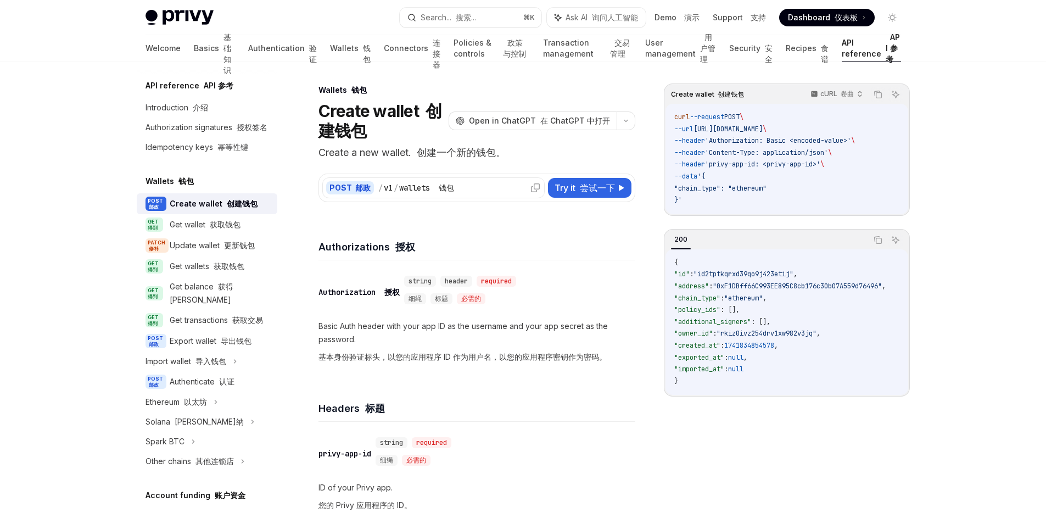
click at [477, 184] on div "/ v1 / wallets 钱包" at bounding box center [459, 187] width 162 height 11
click at [587, 189] on font "尝试一下" at bounding box center [597, 187] width 35 height 11
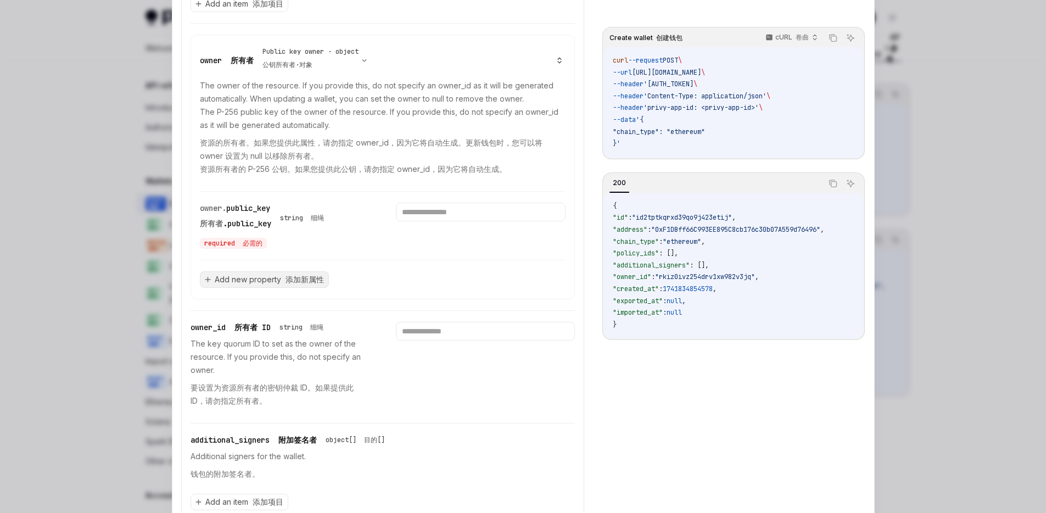
scroll to position [665, 0]
click at [287, 289] on button "Add new property 添加新属性" at bounding box center [264, 281] width 129 height 16
click at [302, 292] on input "text" at bounding box center [383, 280] width 366 height 38
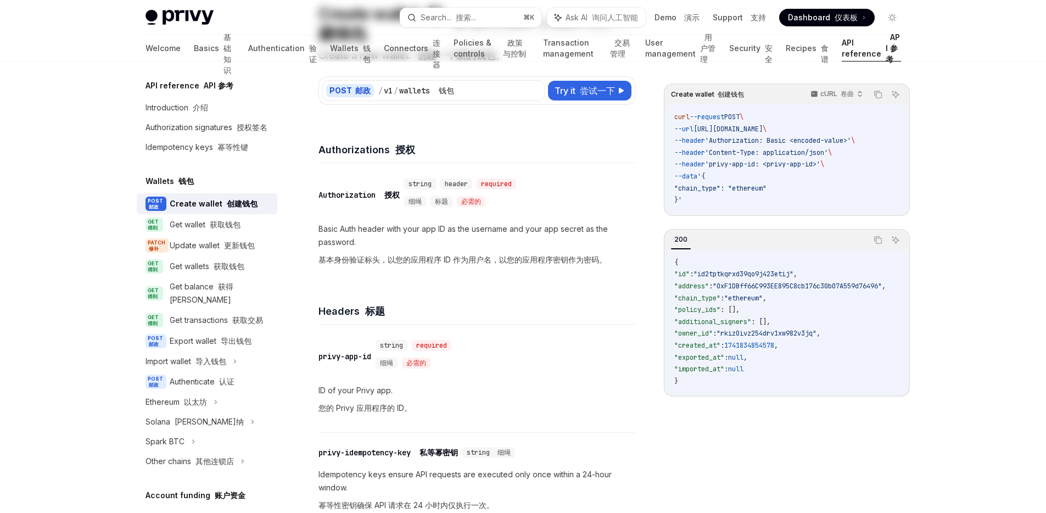
scroll to position [621, 0]
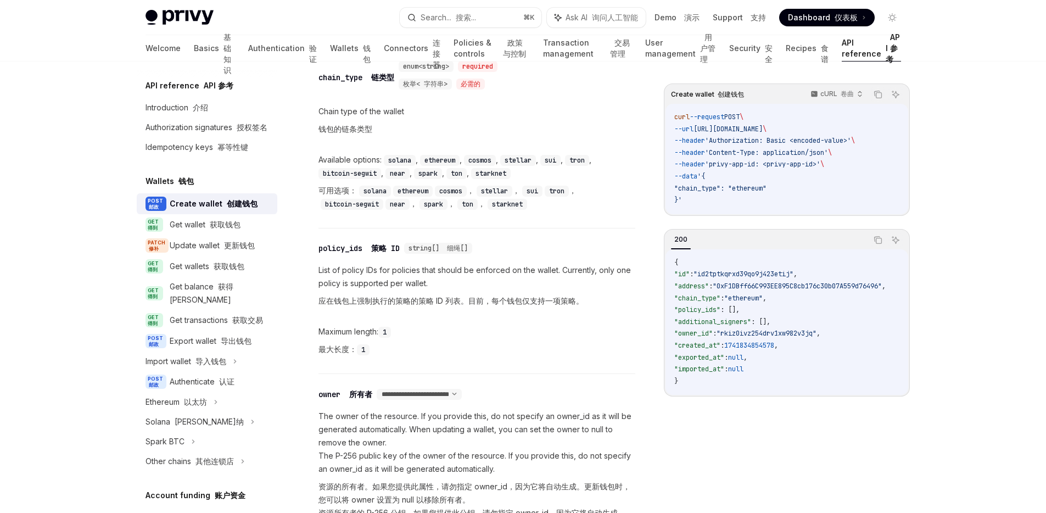
click at [778, 333] on span ""rkiz0ivz254drv1xw982v3jq"" at bounding box center [766, 333] width 100 height 9
copy span "rkiz0ivz254drv1xw982v3jq"
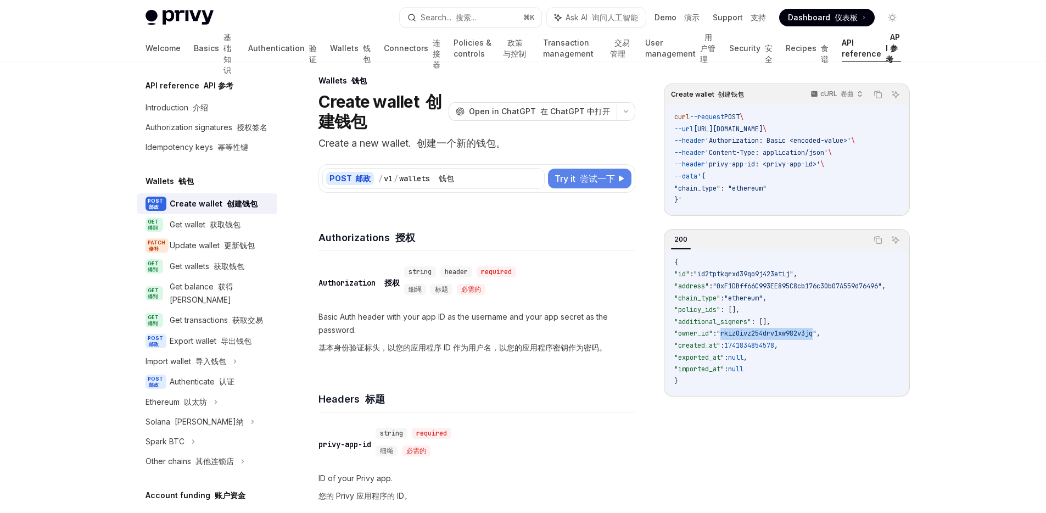
scroll to position [0, 0]
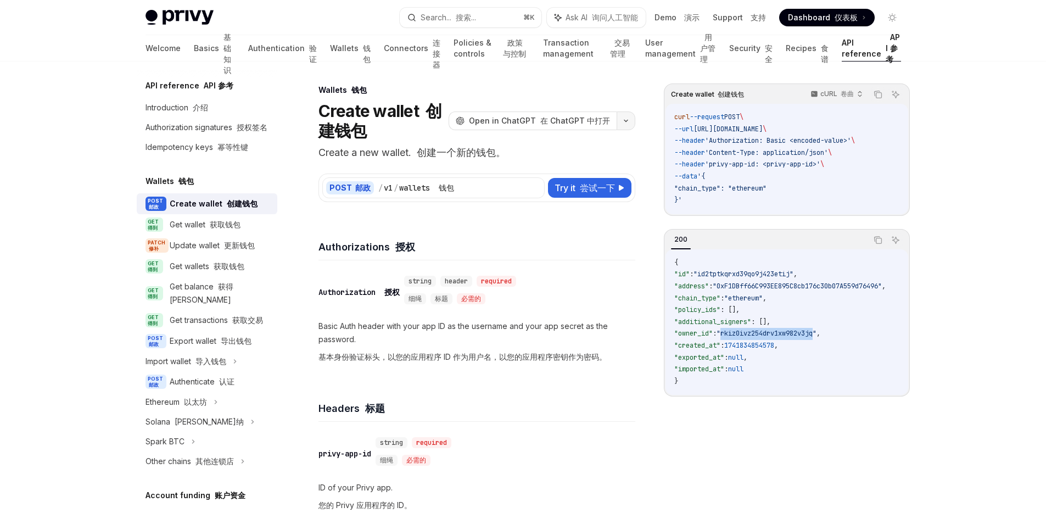
click at [626, 122] on icon "button" at bounding box center [625, 121] width 13 height 4
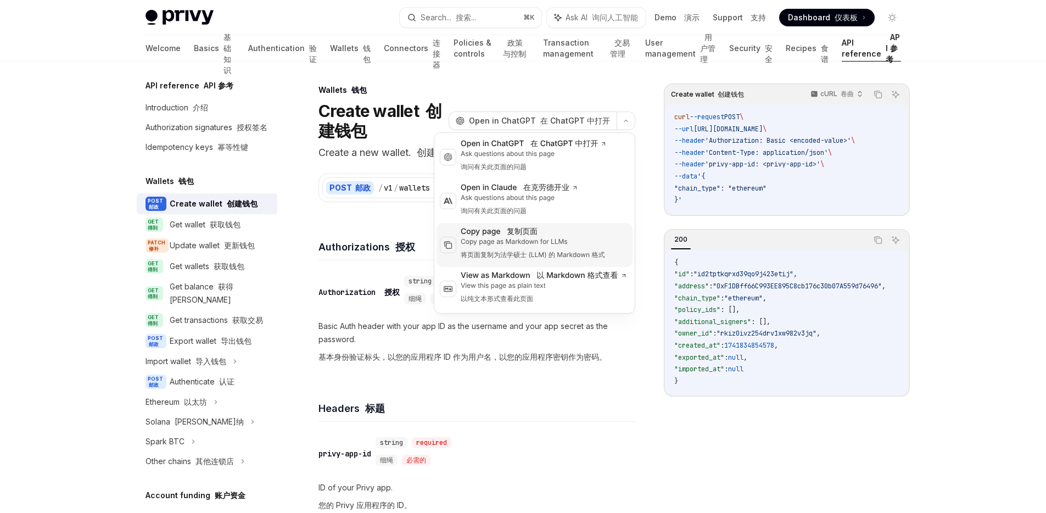
click at [591, 236] on div "Copy page 复制页面" at bounding box center [533, 231] width 144 height 11
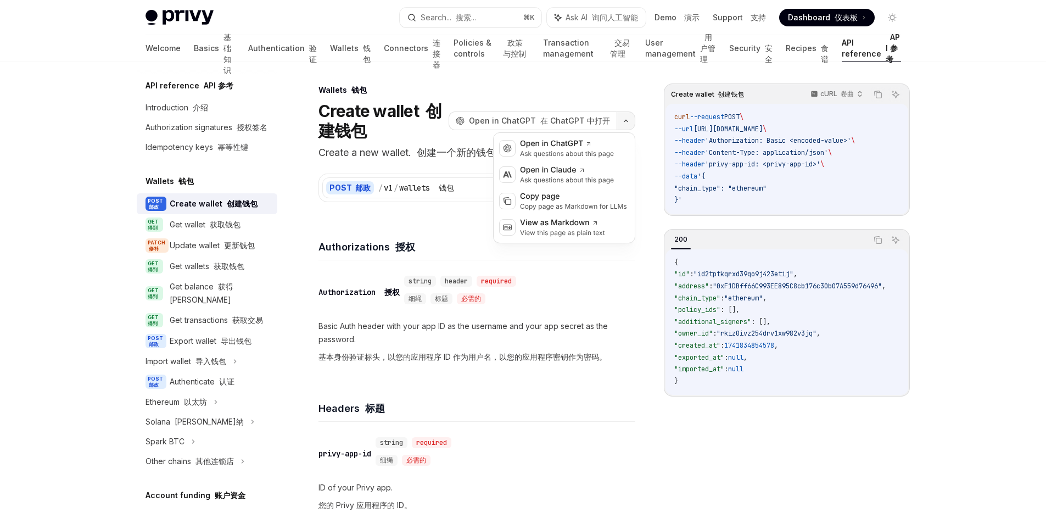
click at [626, 127] on button "button" at bounding box center [626, 120] width 19 height 19
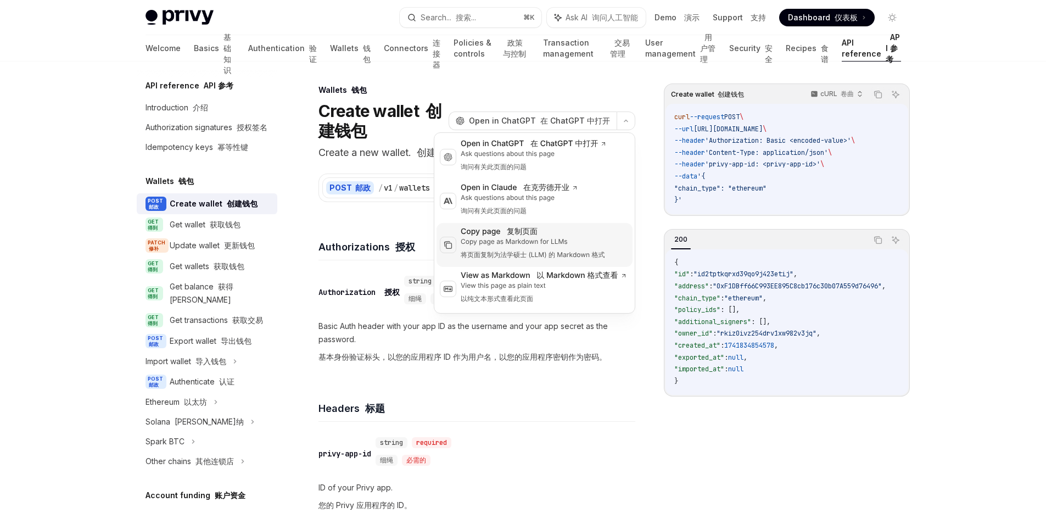
click at [580, 231] on div "Copy page 复制页面" at bounding box center [533, 231] width 144 height 11
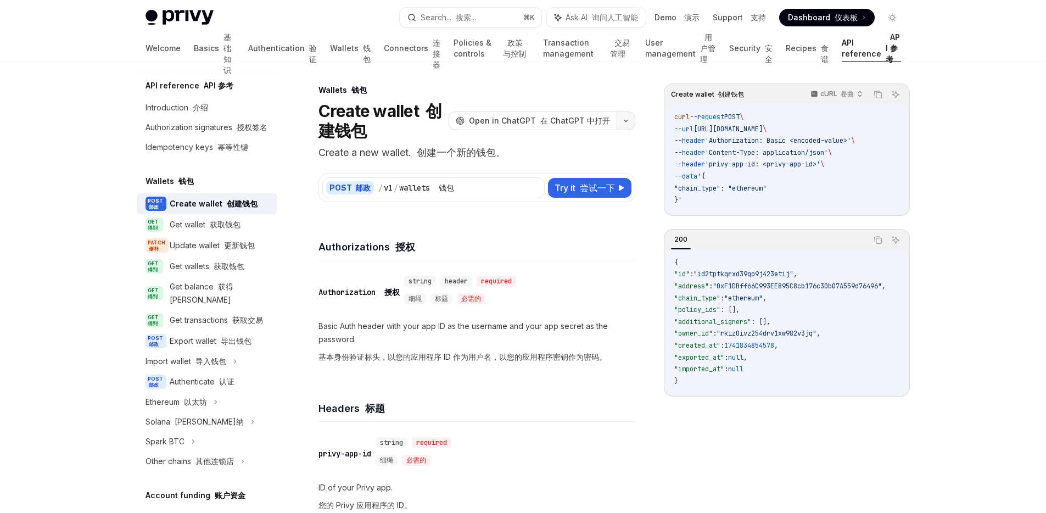
click at [625, 126] on button "button" at bounding box center [626, 120] width 19 height 19
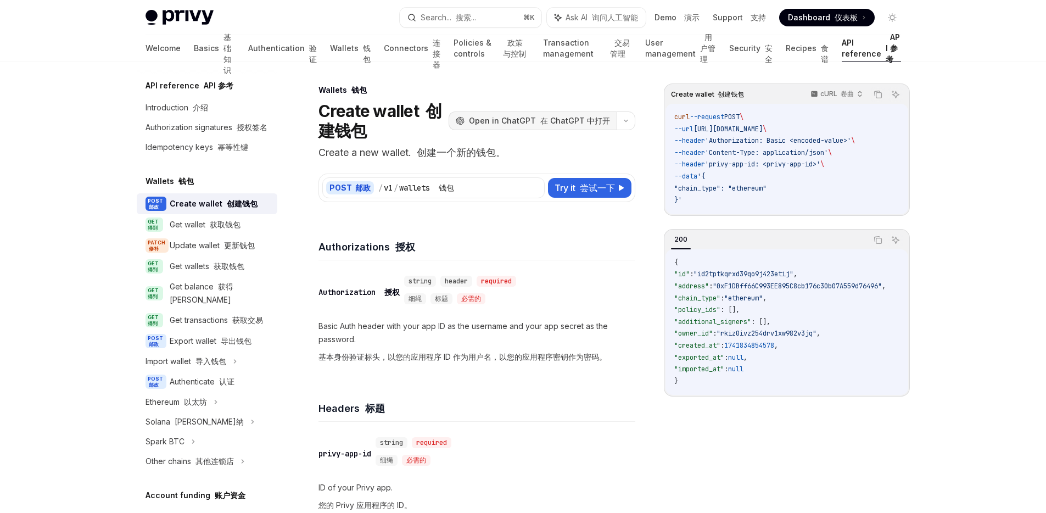
click at [582, 124] on font "在 ChatGPT 中打开" at bounding box center [575, 120] width 70 height 9
click at [246, 346] on link "POST 邮政 Export wallet 导出钱包" at bounding box center [207, 340] width 141 height 21
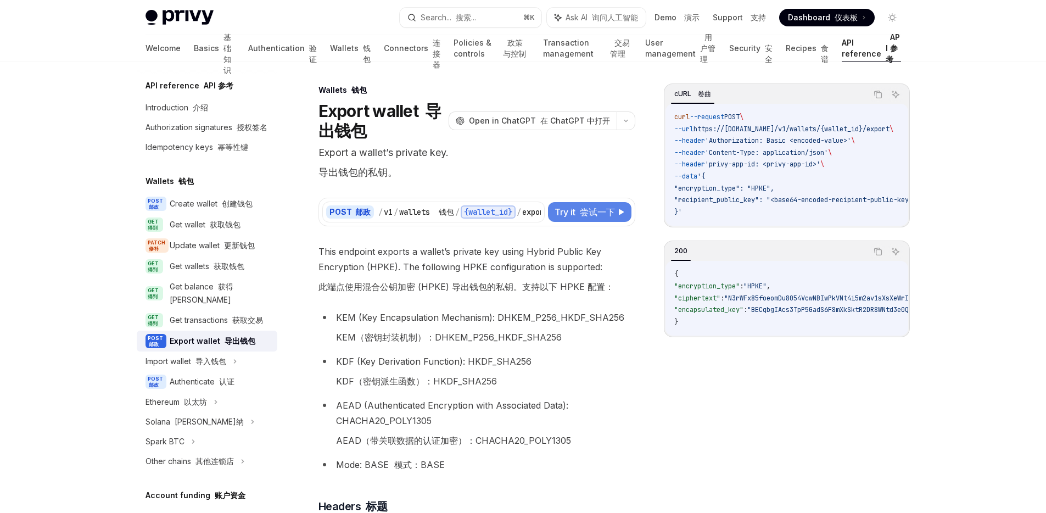
click at [583, 210] on font "尝试一下" at bounding box center [597, 211] width 35 height 11
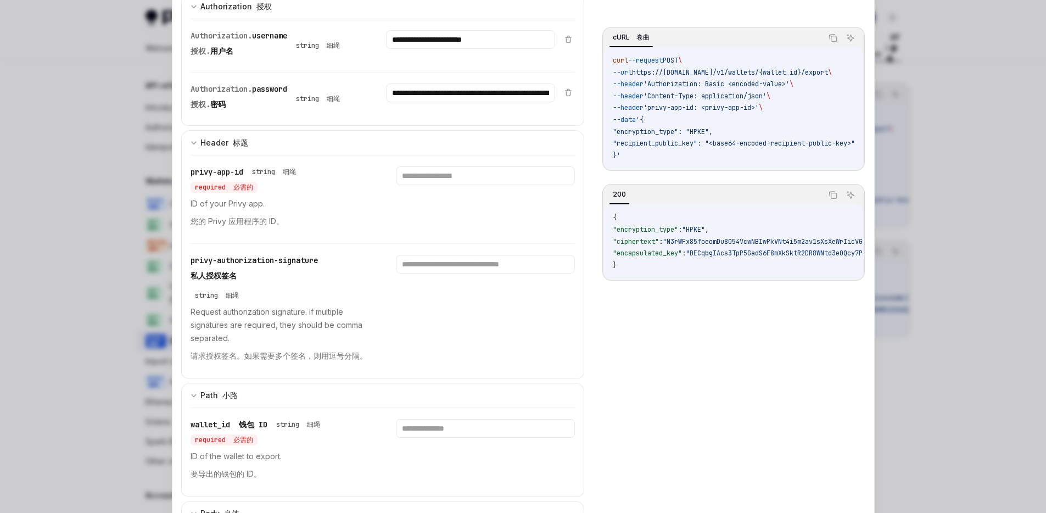
scroll to position [133, 0]
click at [970, 315] on div at bounding box center [523, 256] width 1046 height 513
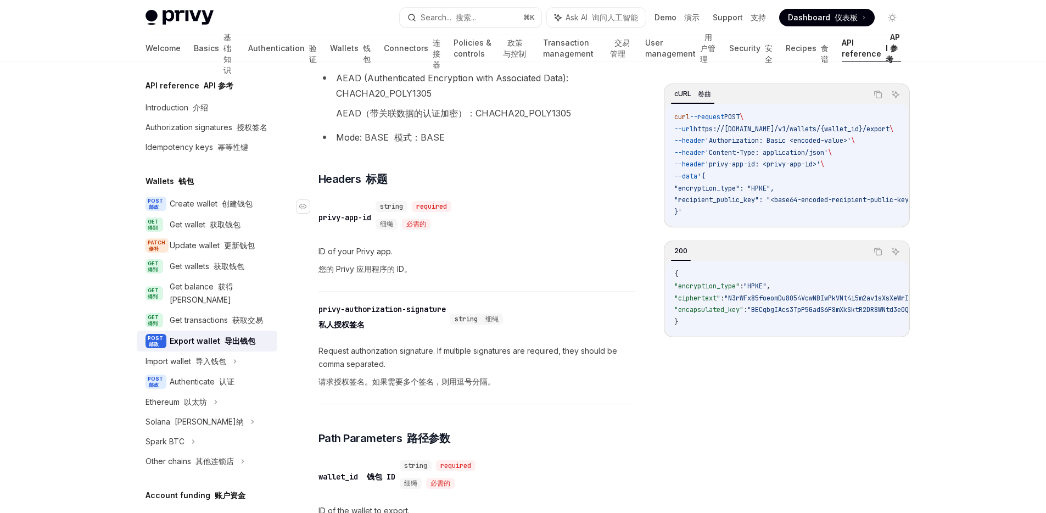
scroll to position [272, 0]
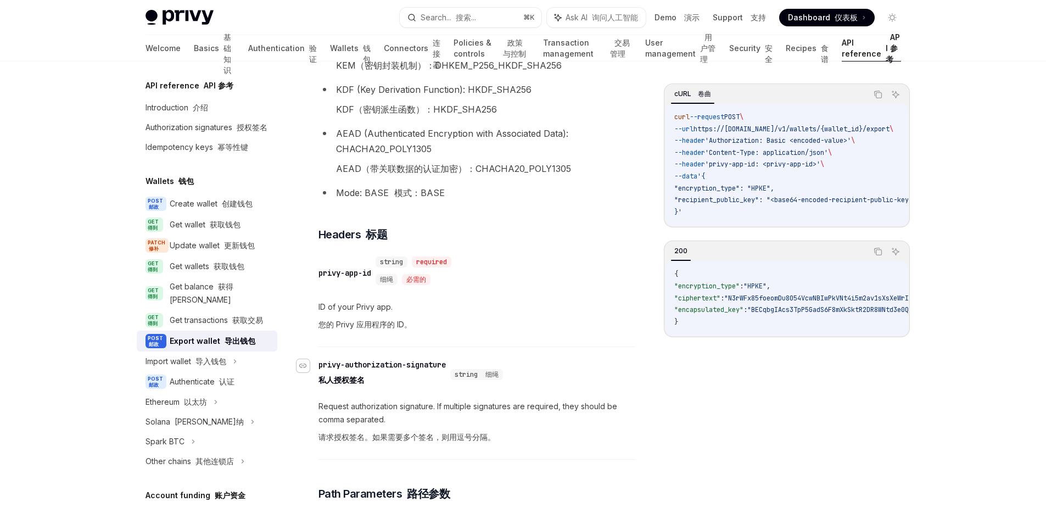
click at [300, 365] on icon "Navigate to header" at bounding box center [303, 365] width 8 height 7
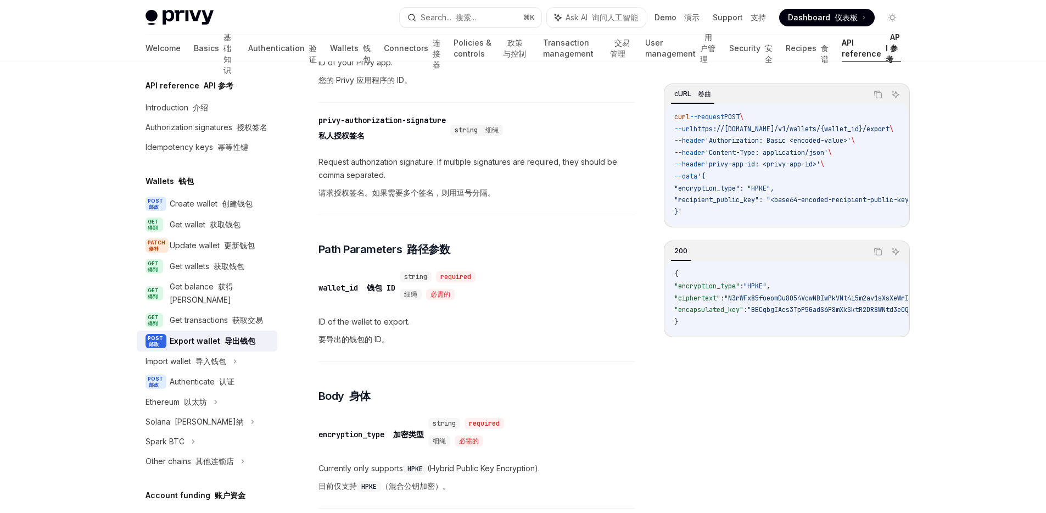
scroll to position [557, 0]
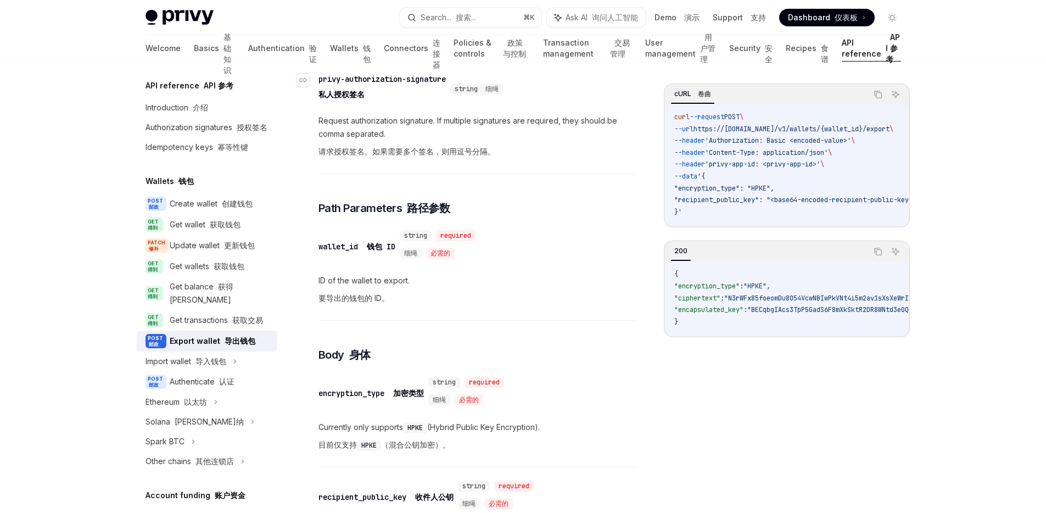
click at [402, 81] on div "privy-authorization-signature 私人授权签名" at bounding box center [381, 89] width 127 height 31
click at [228, 131] on div "Authorization signatures 授权签名" at bounding box center [206, 127] width 122 height 13
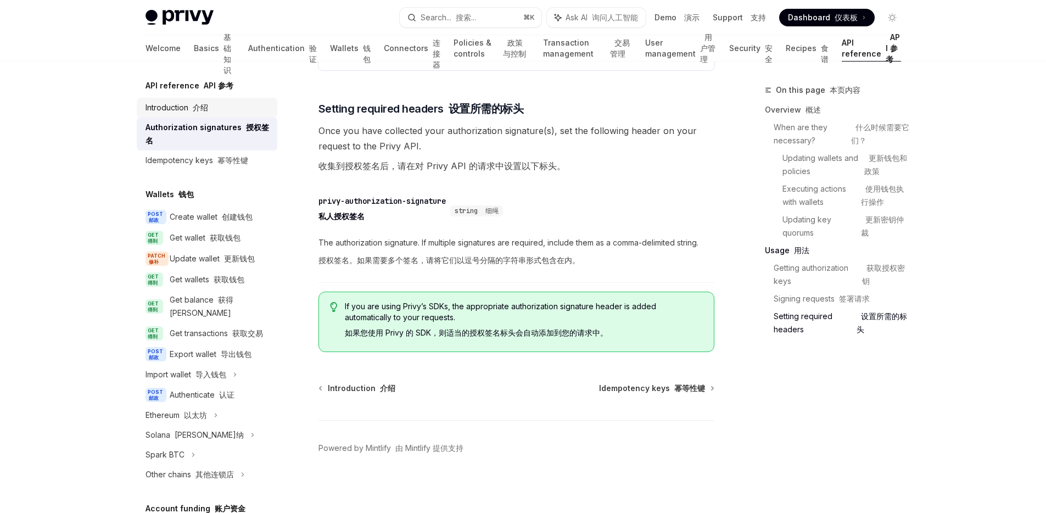
scroll to position [2790, 0]
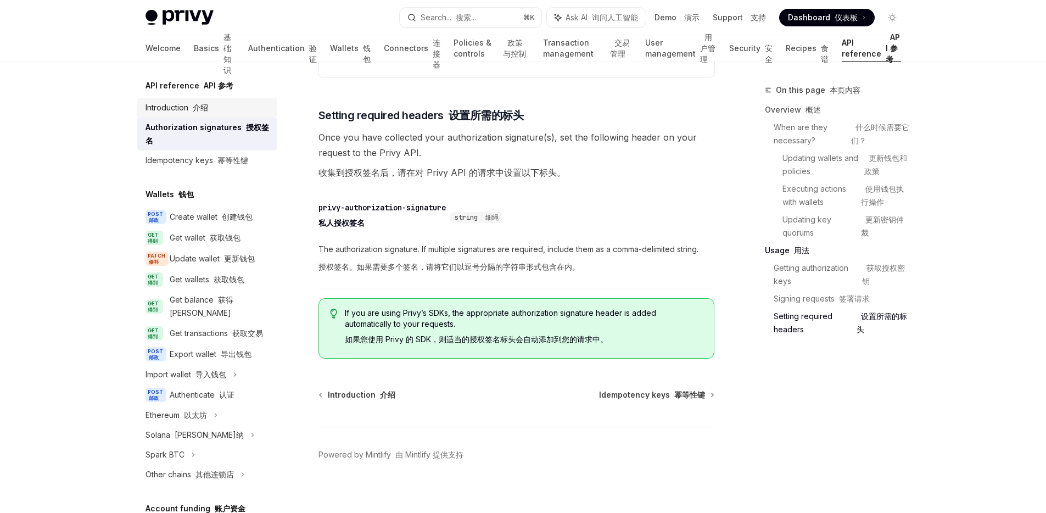
click at [198, 105] on font "介绍" at bounding box center [200, 107] width 15 height 9
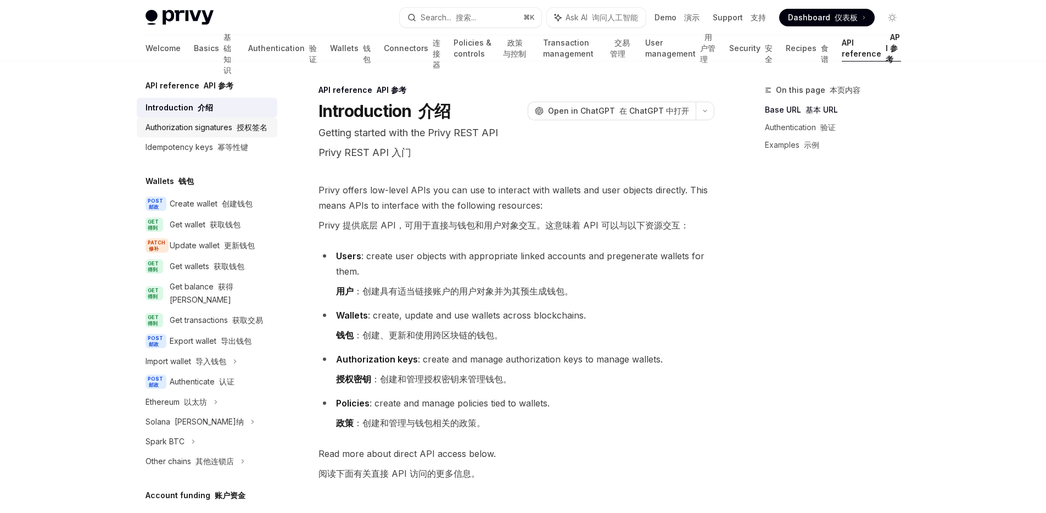
click at [229, 134] on div "Authorization signatures 授权签名" at bounding box center [206, 127] width 122 height 13
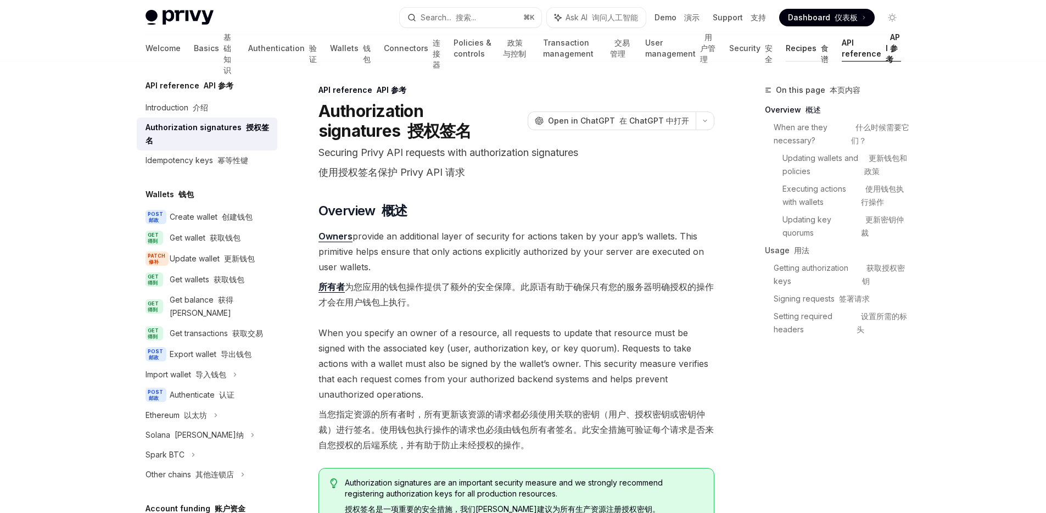
click at [802, 51] on link "Recipes 食谱" at bounding box center [807, 48] width 43 height 26
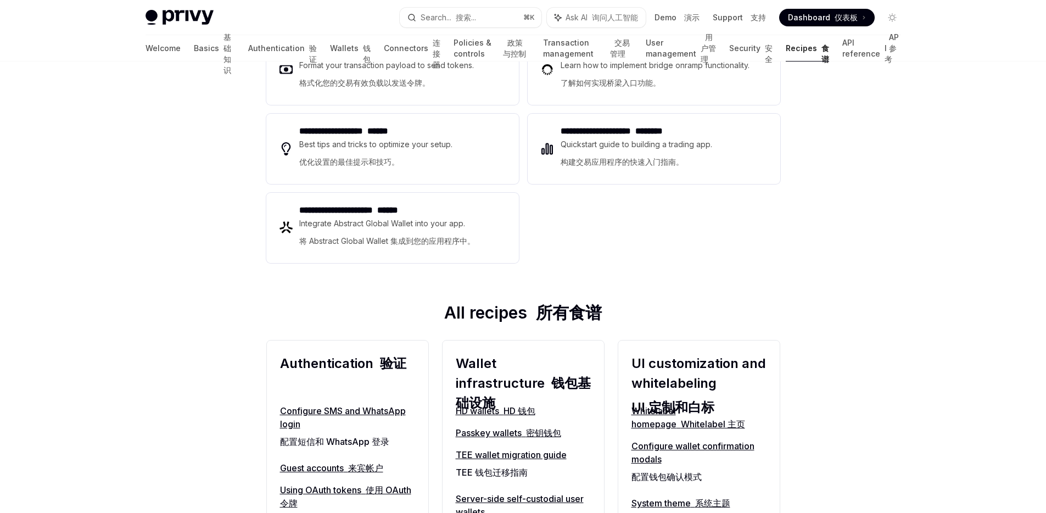
scroll to position [377, 0]
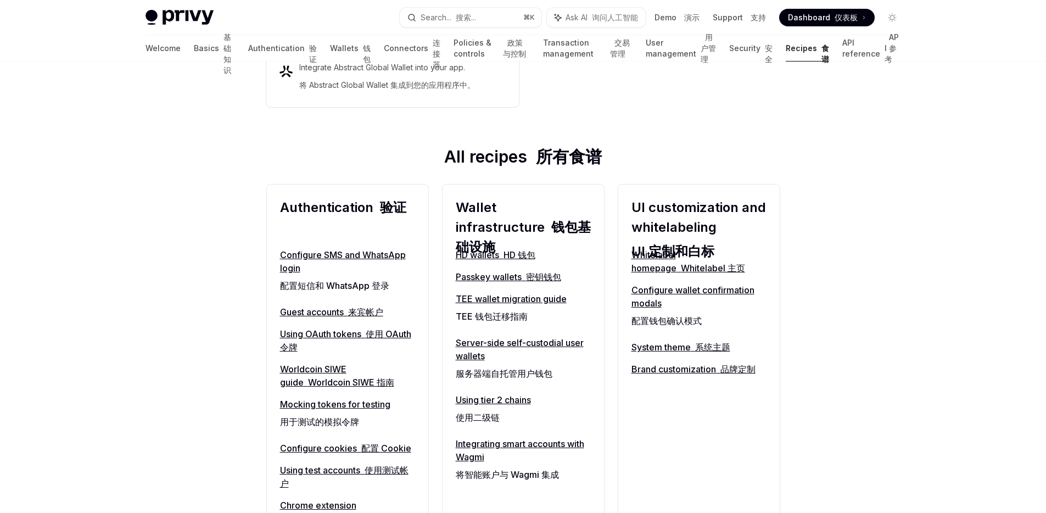
click at [520, 342] on link "Server-side self-custodial user wallets 服务器端自托管用户钱包" at bounding box center [523, 360] width 135 height 48
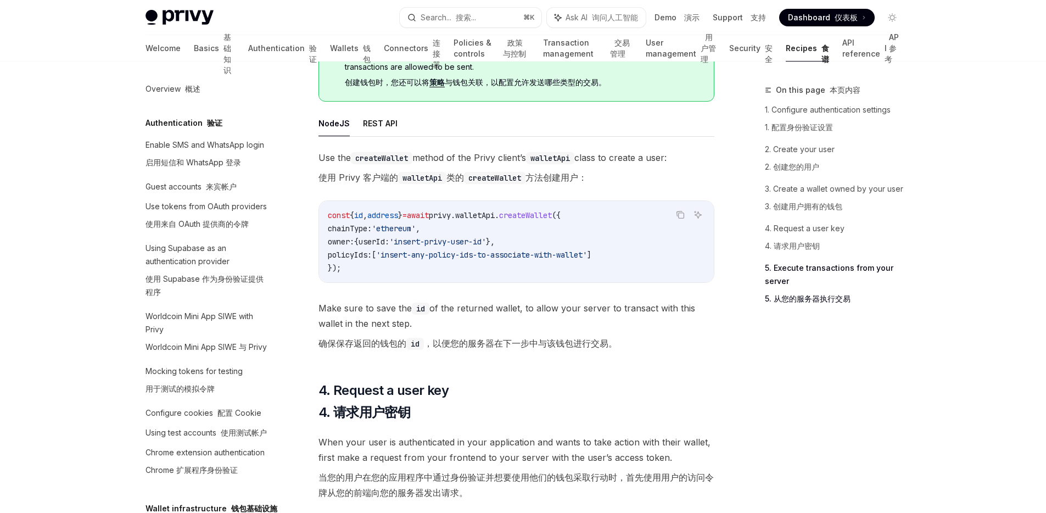
scroll to position [2185, 0]
type textarea "*"
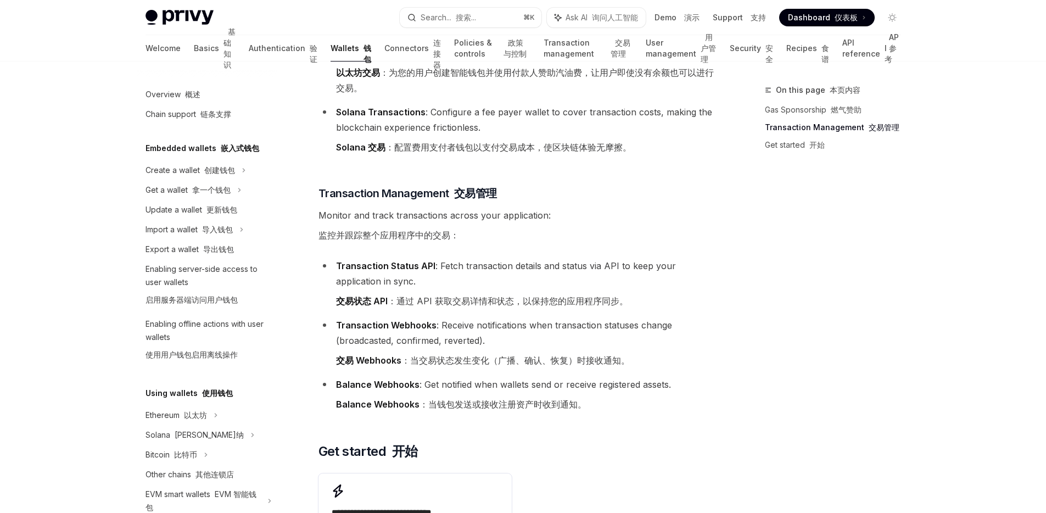
scroll to position [65, 0]
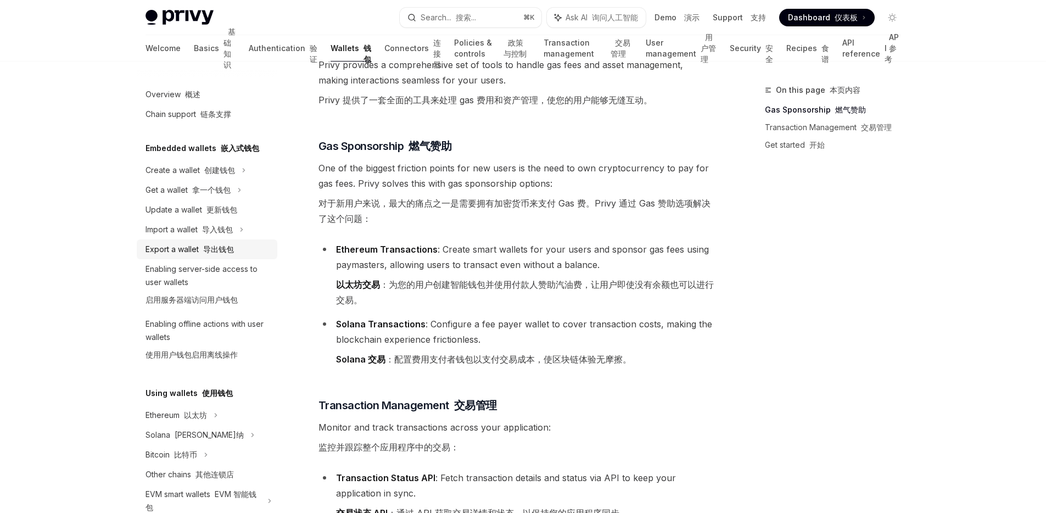
click at [231, 250] on font "导出钱包" at bounding box center [218, 248] width 31 height 9
type textarea "*"
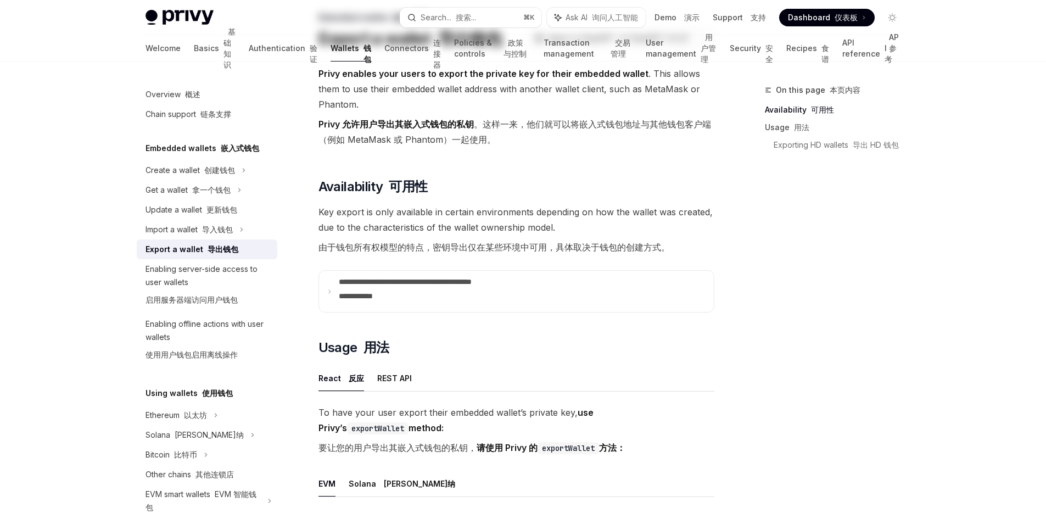
scroll to position [73, 0]
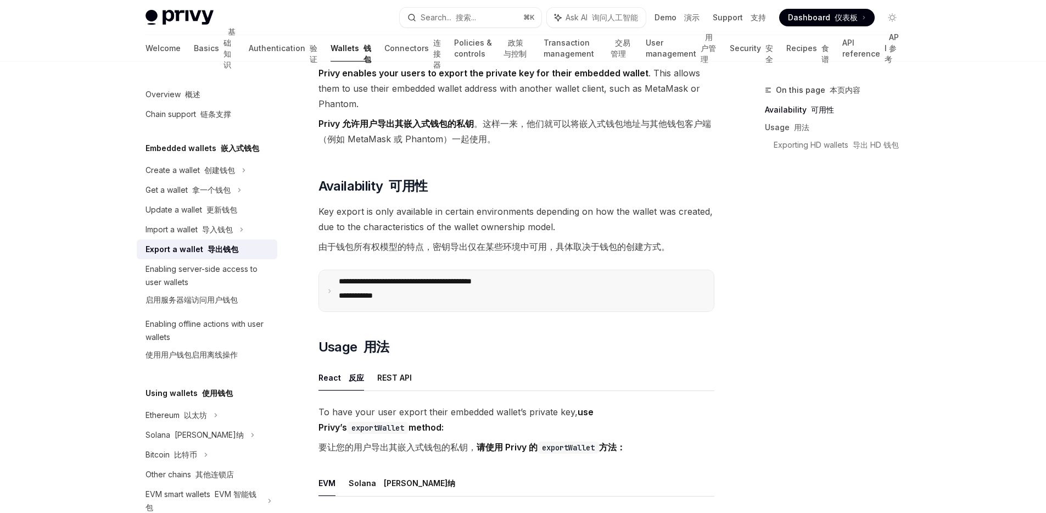
click at [452, 290] on p "**********" at bounding box center [429, 291] width 181 height 28
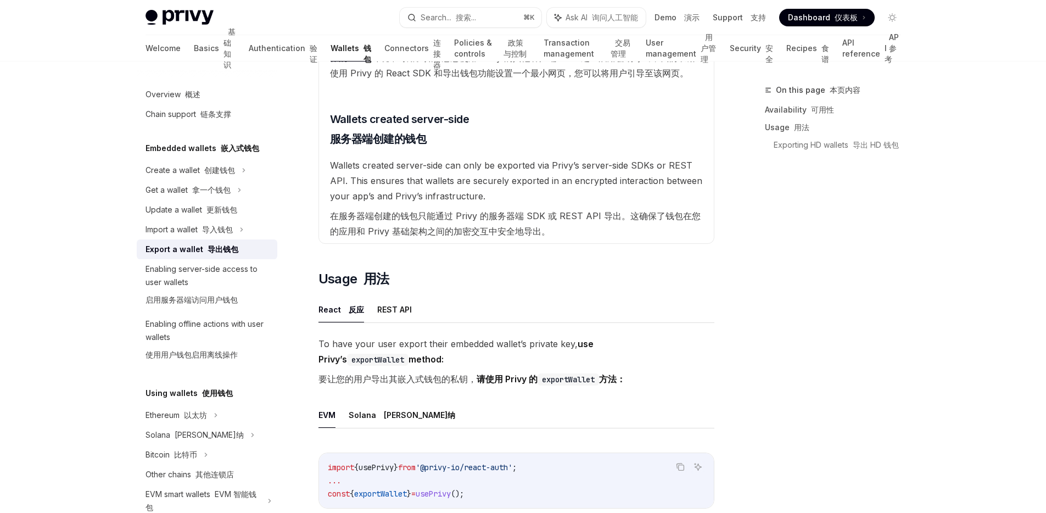
scroll to position [593, 0]
